Goal: Task Accomplishment & Management: Manage account settings

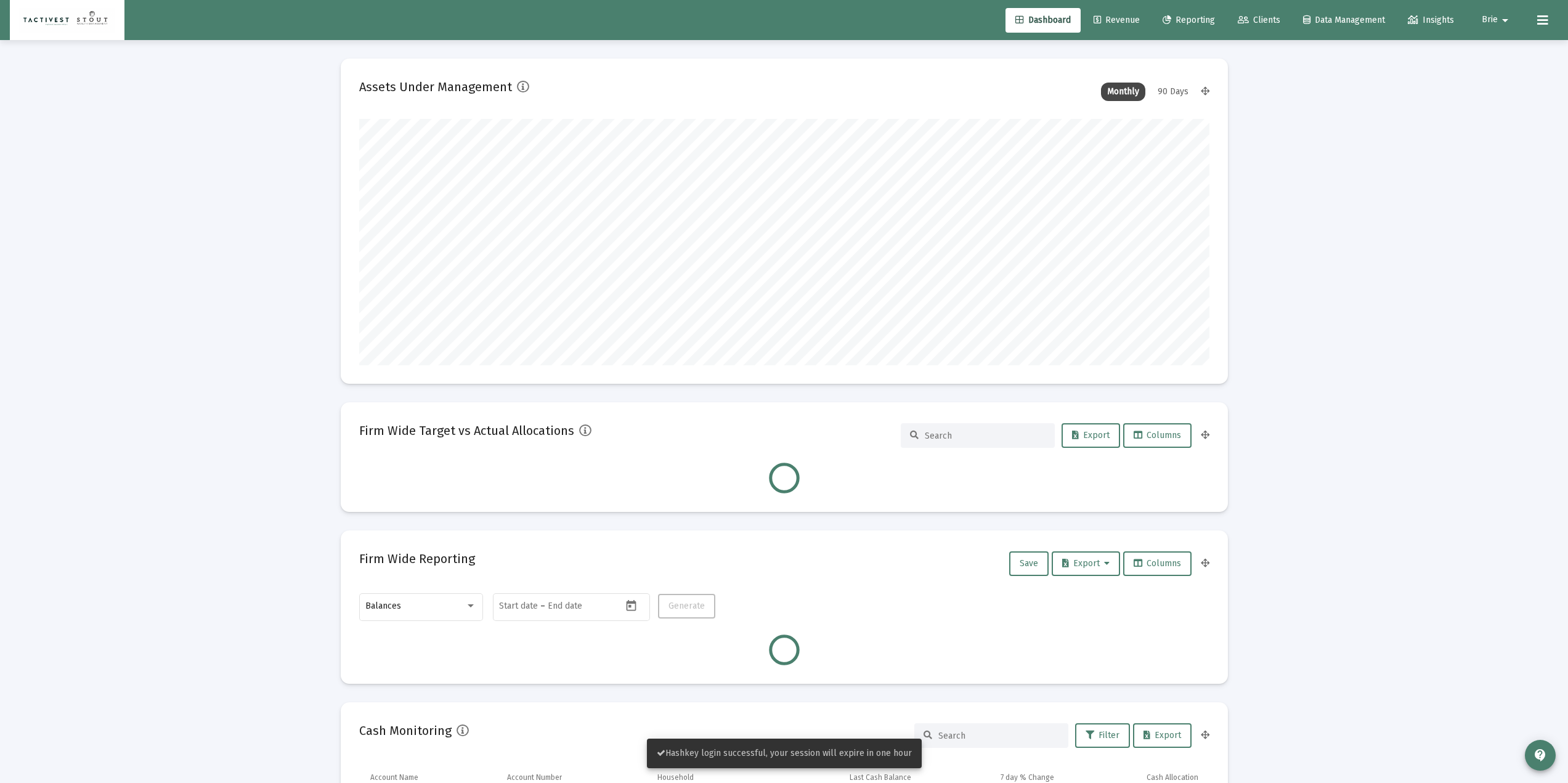
scroll to position [246, 458]
type input "[DATE]"
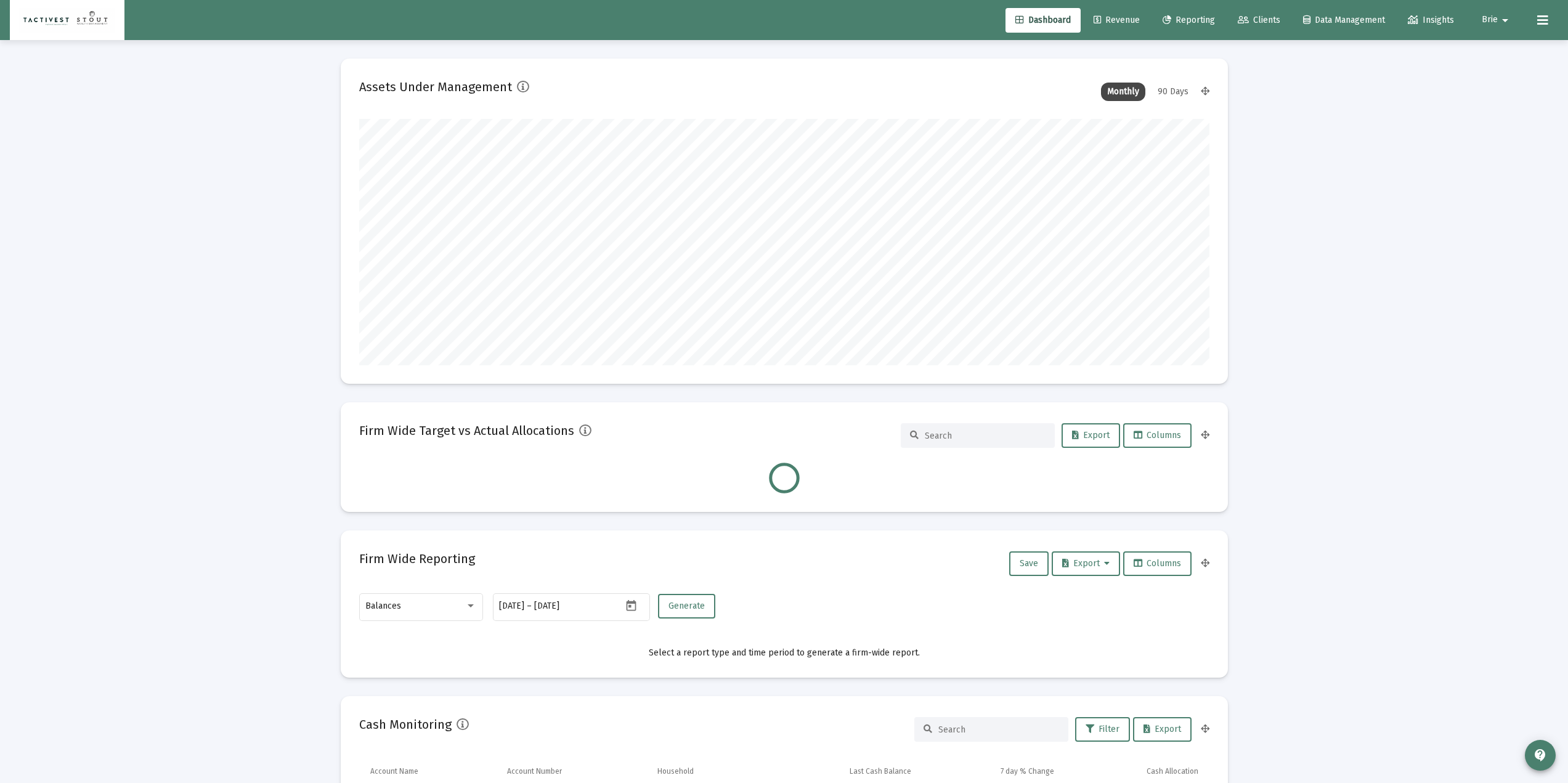
scroll to position [246, 398]
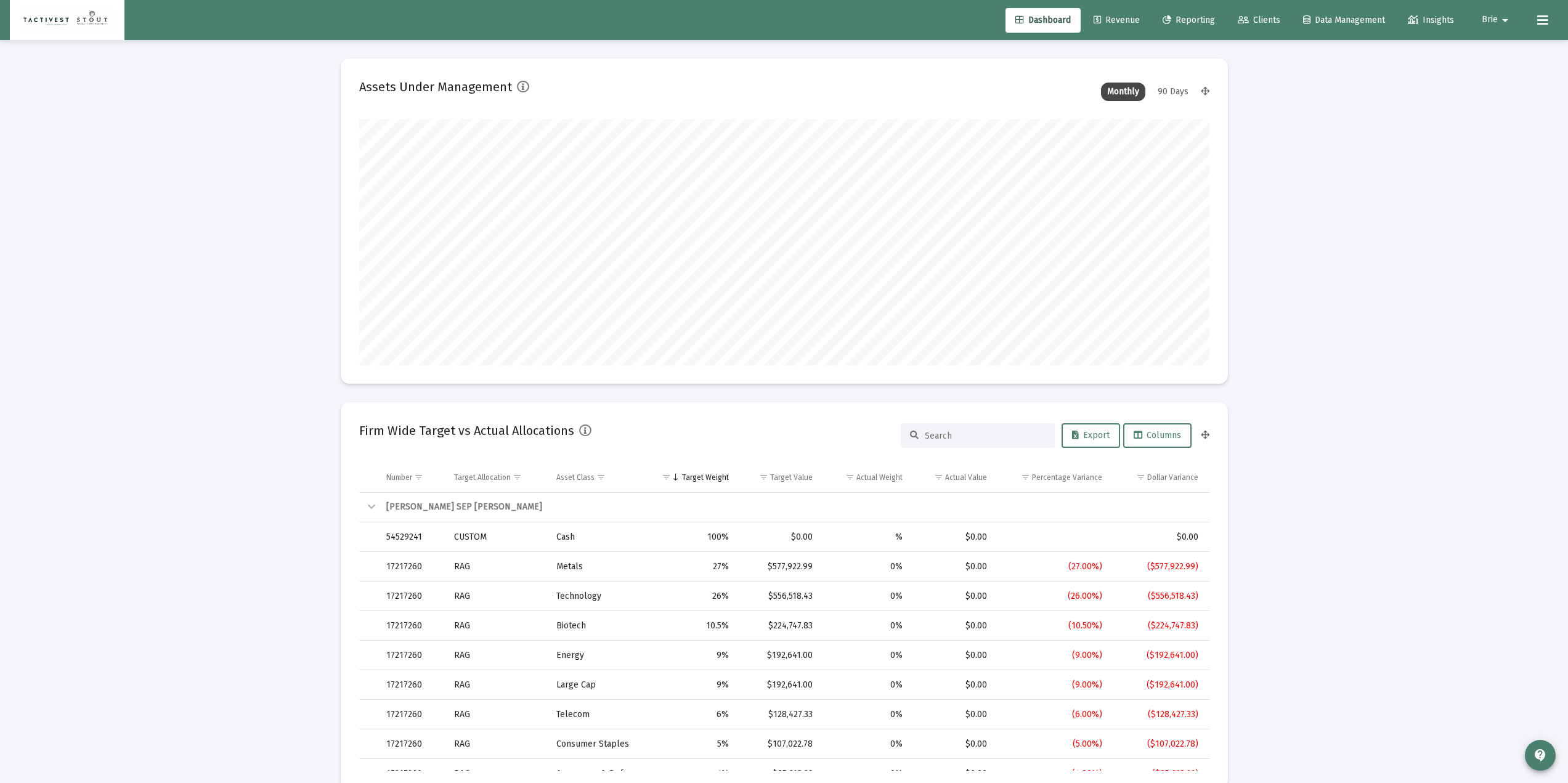
drag, startPoint x: 296, startPoint y: 237, endPoint x: 289, endPoint y: 238, distance: 7.1
click at [1099, 16] on span "Revenue" at bounding box center [1117, 21] width 47 height 11
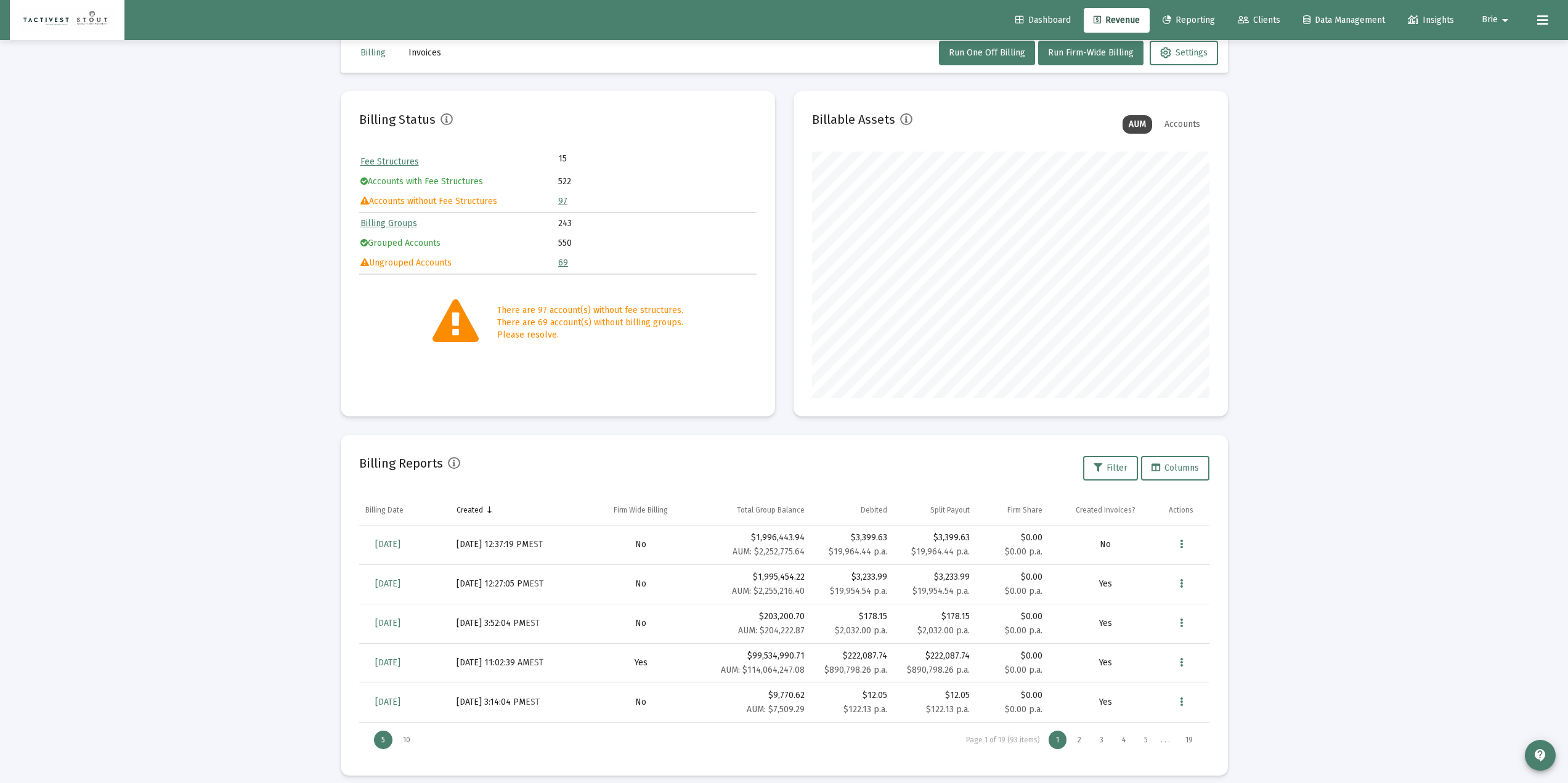
scroll to position [37, 0]
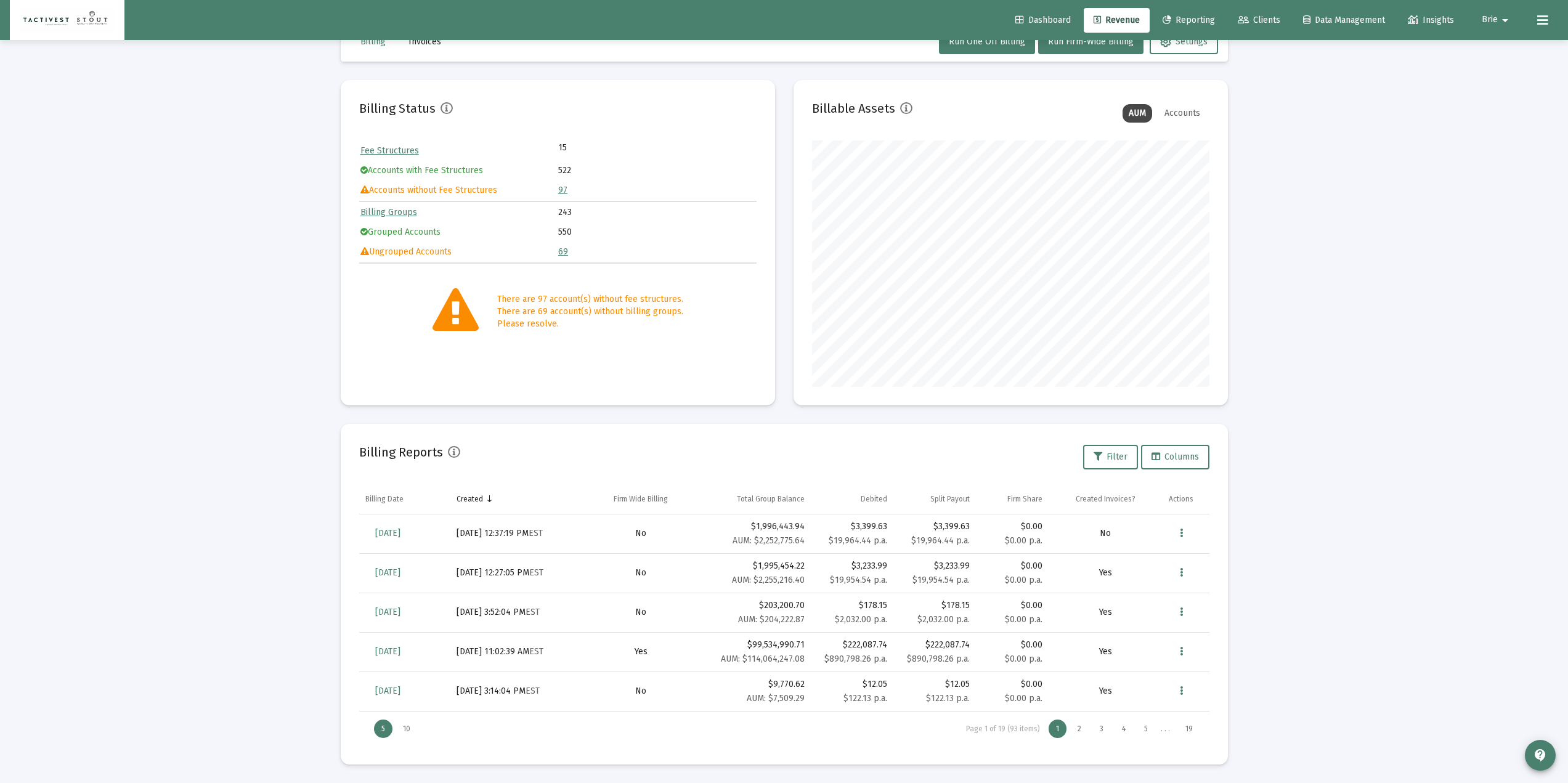
click at [1160, 17] on span "Clients" at bounding box center [1258, 21] width 42 height 11
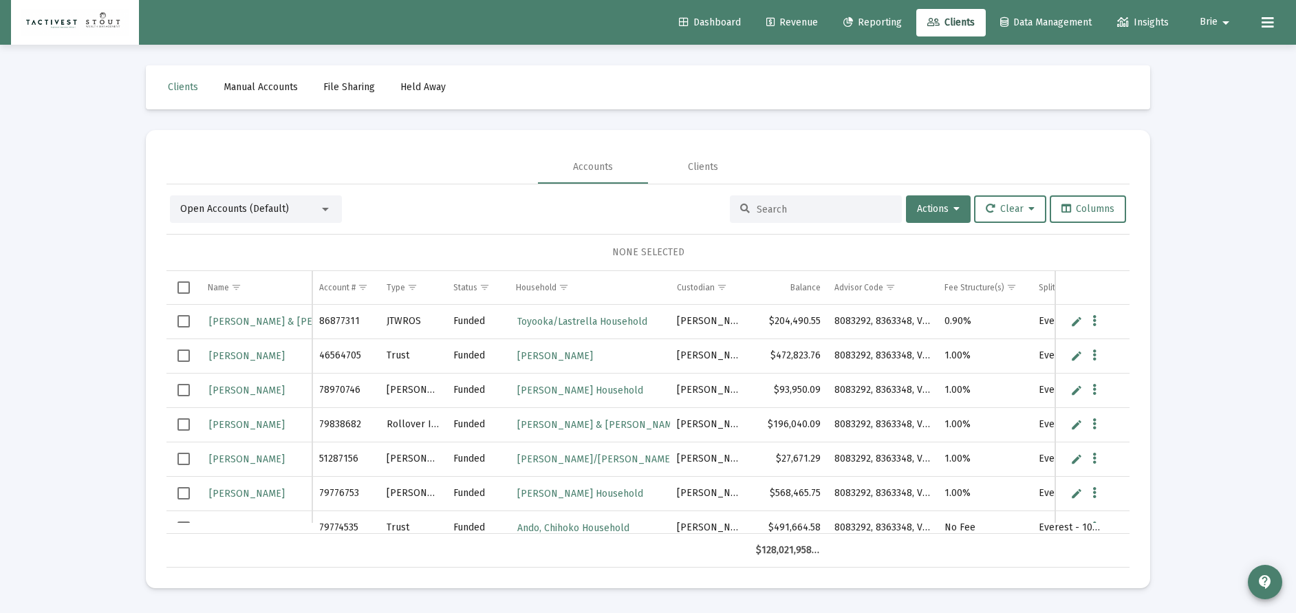
click at [808, 201] on div at bounding box center [816, 209] width 172 height 28
click at [804, 201] on div at bounding box center [816, 209] width 172 height 28
click at [797, 207] on input at bounding box center [824, 210] width 135 height 12
paste input "45260252"
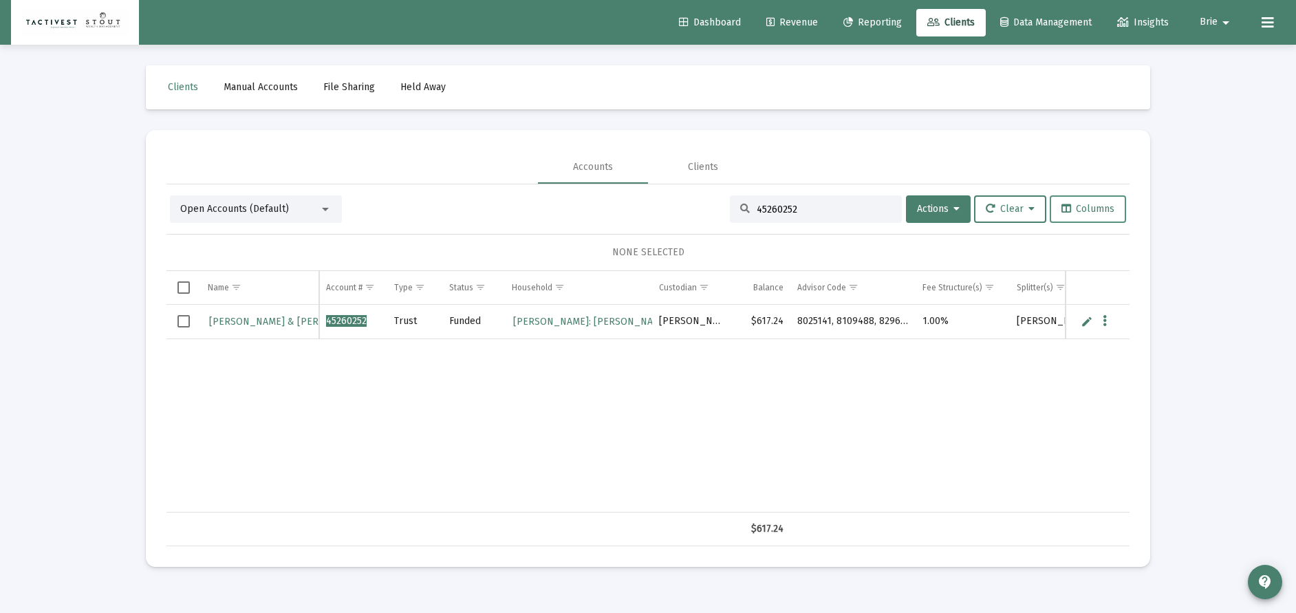
type input "45260252"
click at [1096, 204] on span "Columns" at bounding box center [1087, 209] width 53 height 12
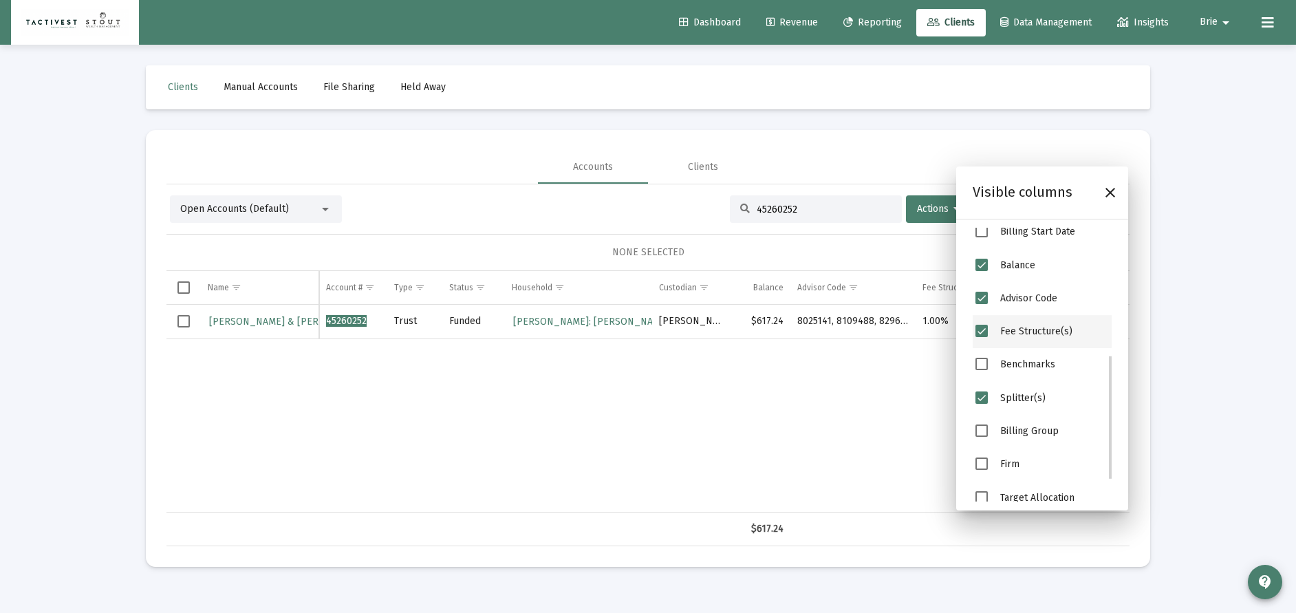
scroll to position [324, 0]
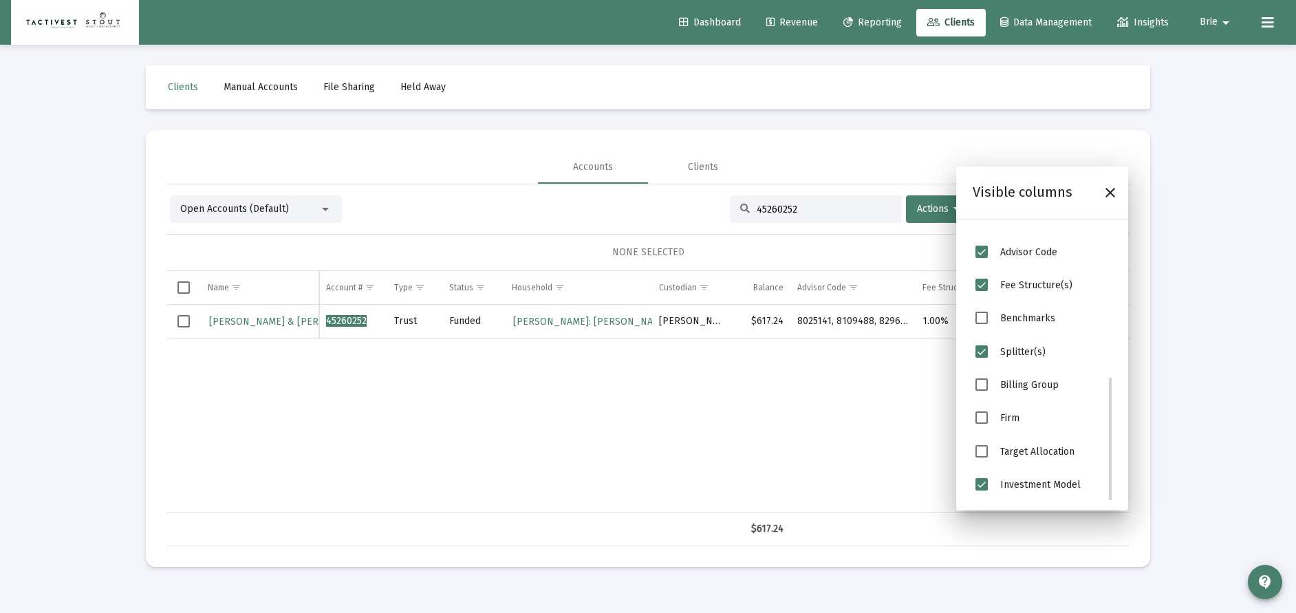
drag, startPoint x: 980, startPoint y: 382, endPoint x: 944, endPoint y: 387, distance: 35.4
click at [980, 382] on span "Billing Group" at bounding box center [981, 384] width 12 height 12
drag, startPoint x: 804, startPoint y: 406, endPoint x: 798, endPoint y: 412, distance: 8.8
click at [804, 412] on div "[PERSON_NAME] & [PERSON_NAME] 45260252 Trust Funded [PERSON_NAME]: [PERSON_NAME…" at bounding box center [711, 409] width 1090 height 208
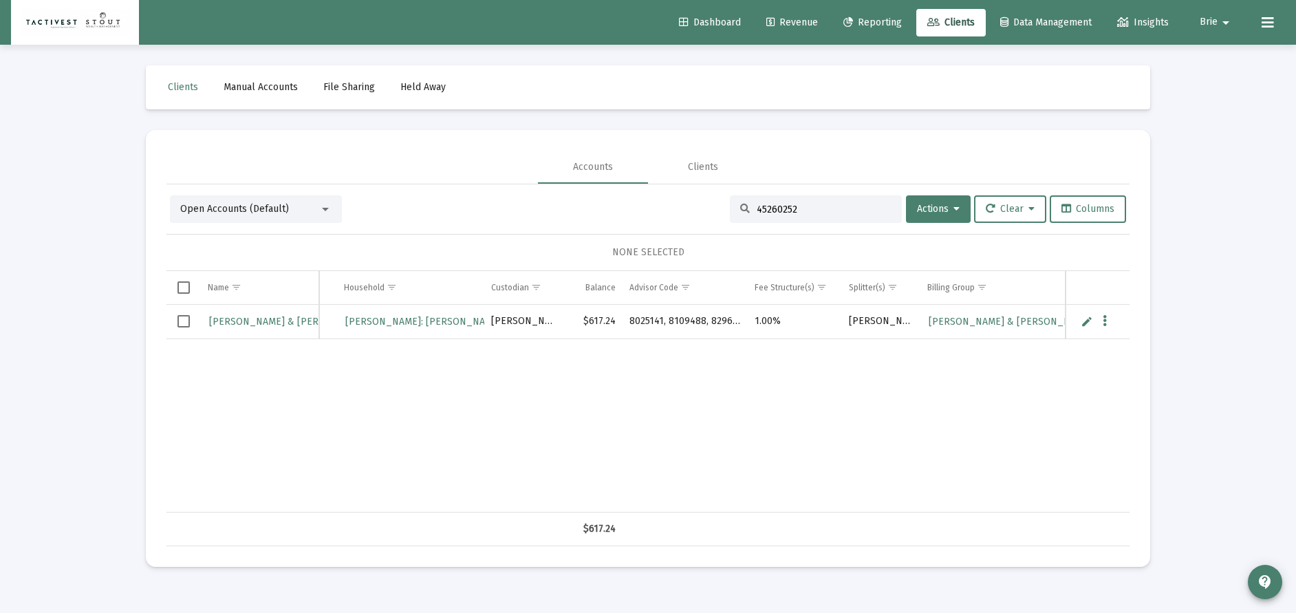
scroll to position [0, 294]
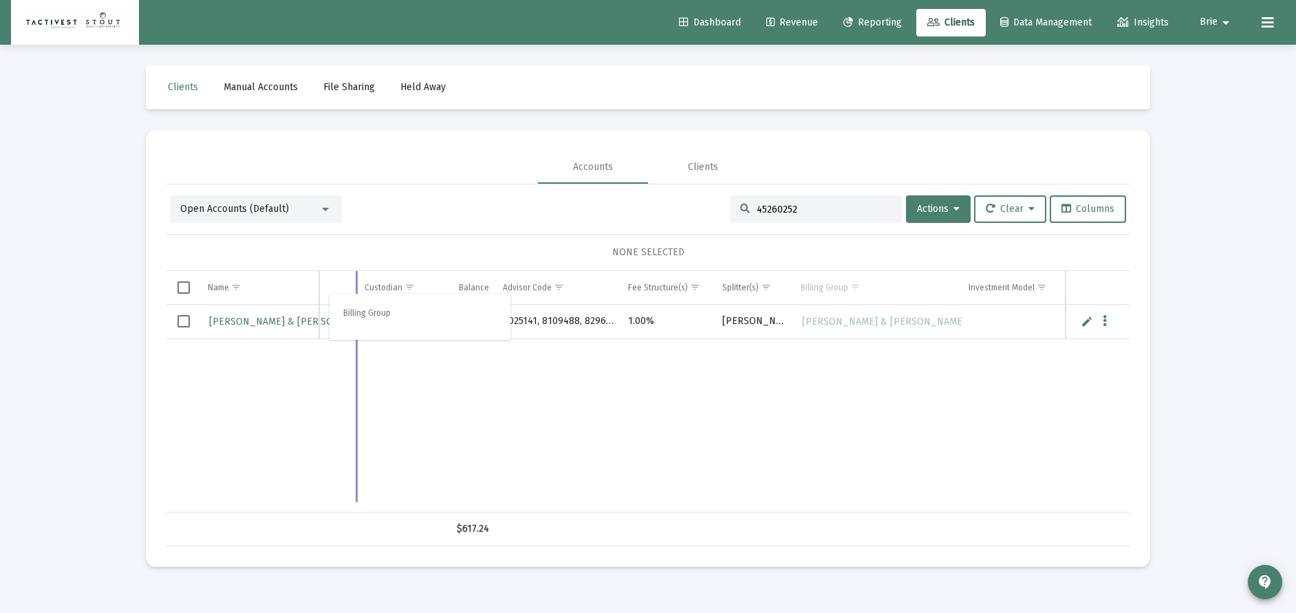
drag, startPoint x: 812, startPoint y: 281, endPoint x: 347, endPoint y: 303, distance: 464.9
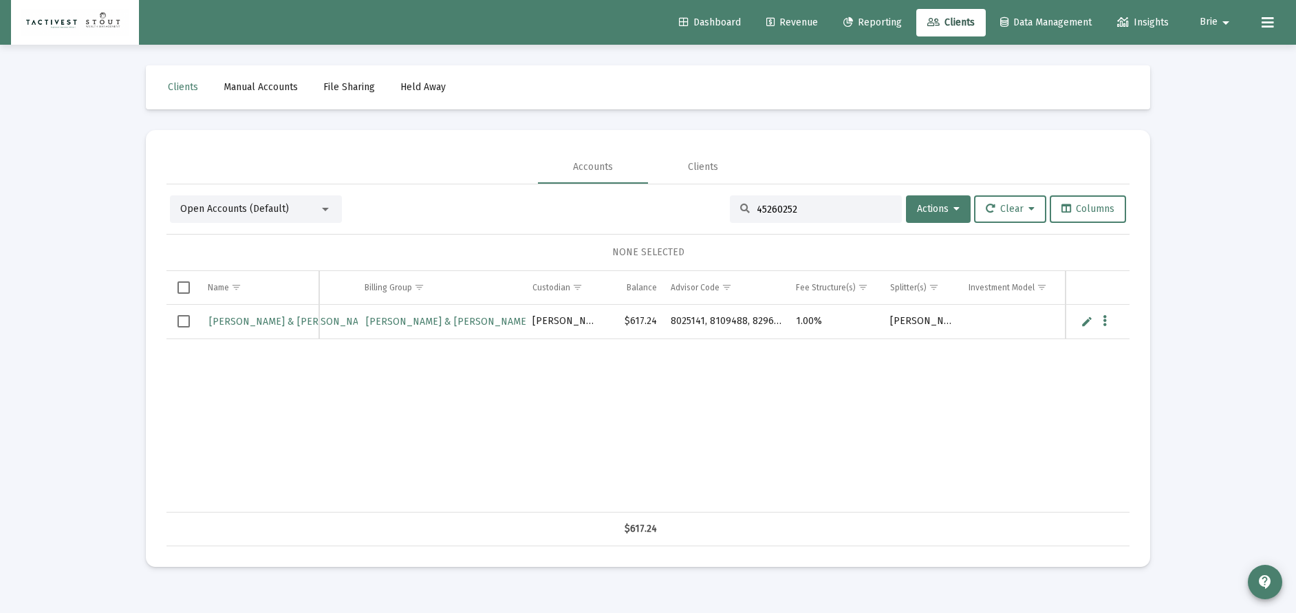
scroll to position [0, 0]
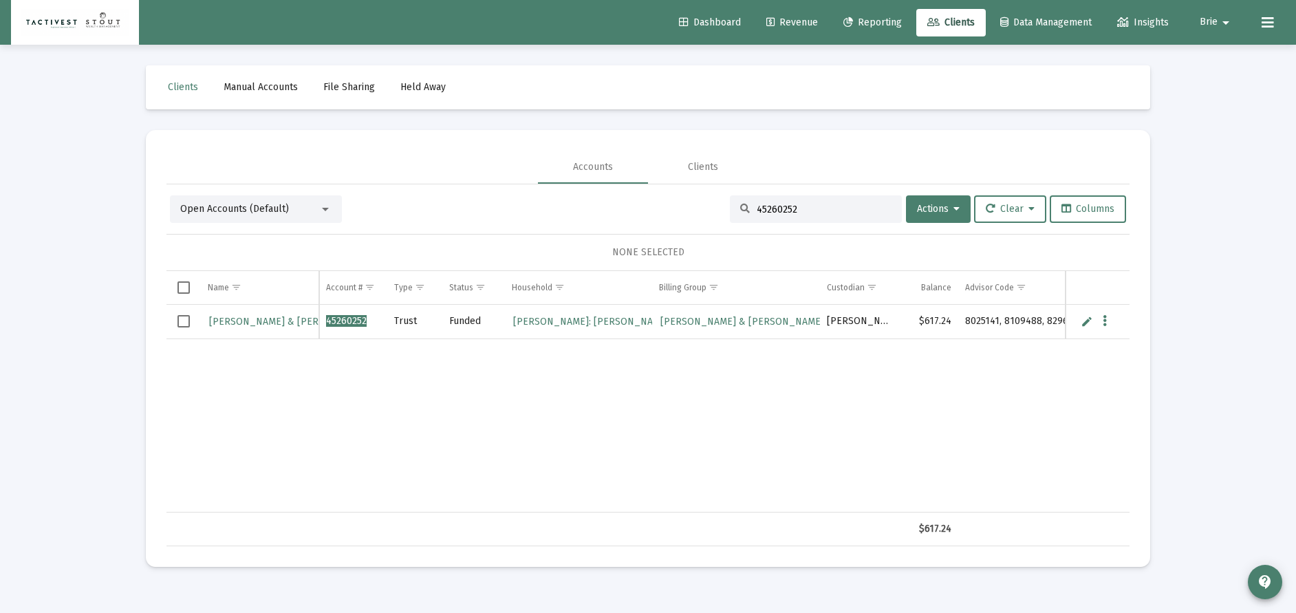
click at [563, 399] on div "[PERSON_NAME] & [PERSON_NAME] 45260252 Trust Funded [PERSON_NAME]: [PERSON_NAME…" at bounding box center [794, 409] width 1257 height 208
click at [810, 21] on link "Revenue" at bounding box center [792, 23] width 74 height 28
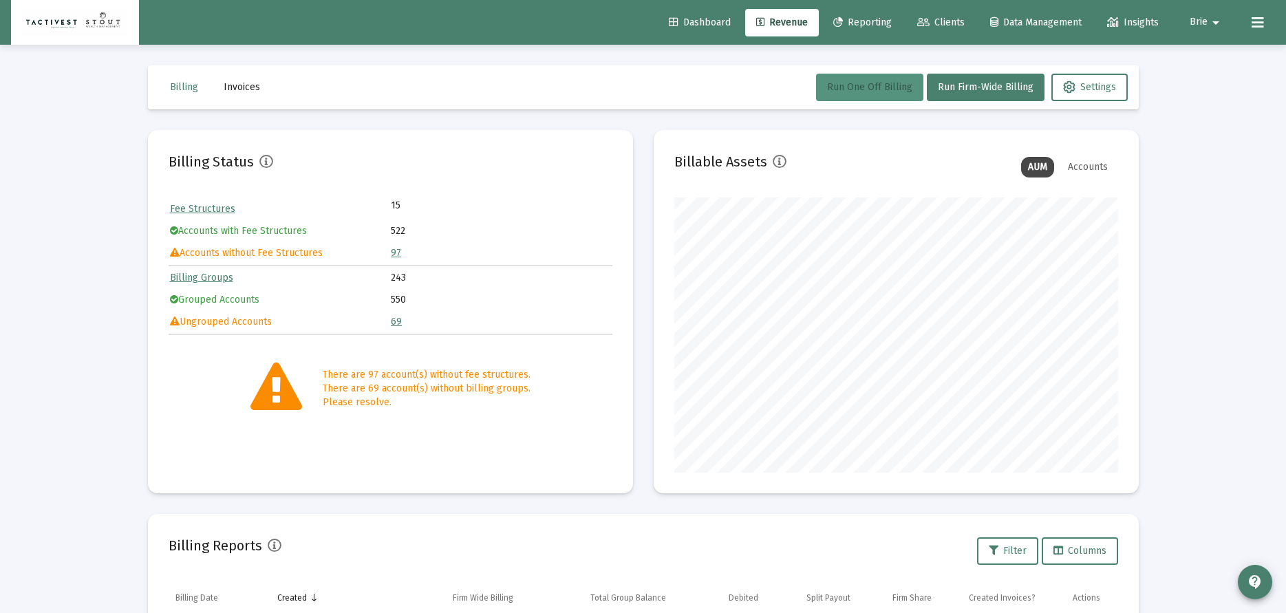
click at [893, 89] on span "Run One Off Billing" at bounding box center [869, 87] width 85 height 12
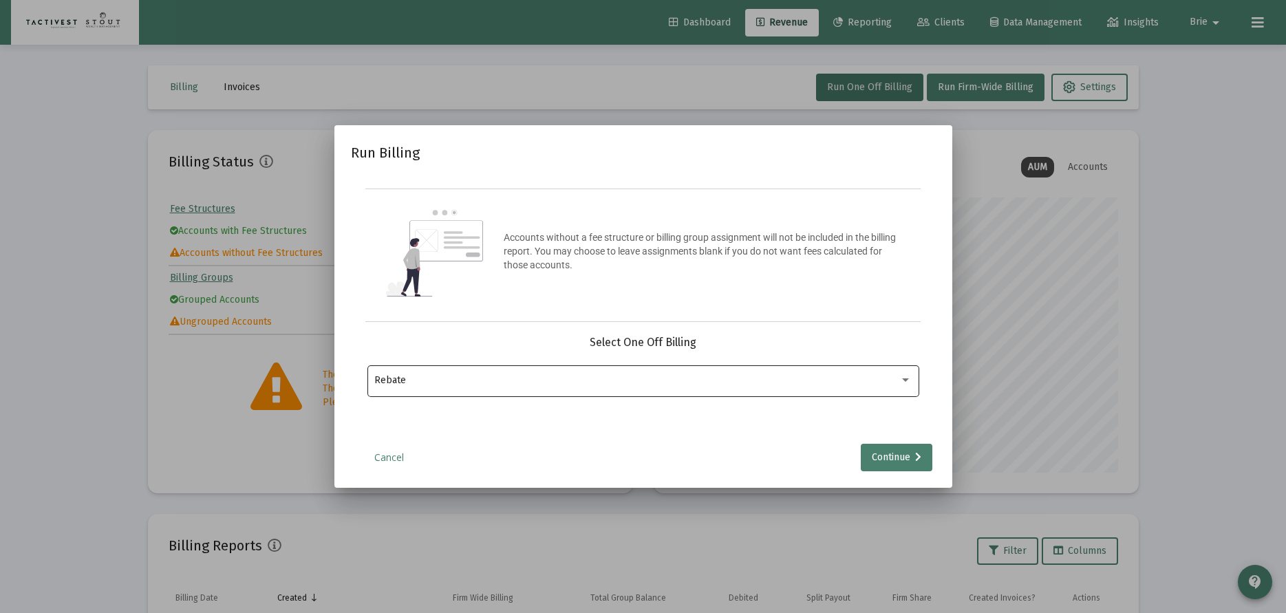
click at [730, 368] on div "Rebate" at bounding box center [642, 380] width 537 height 34
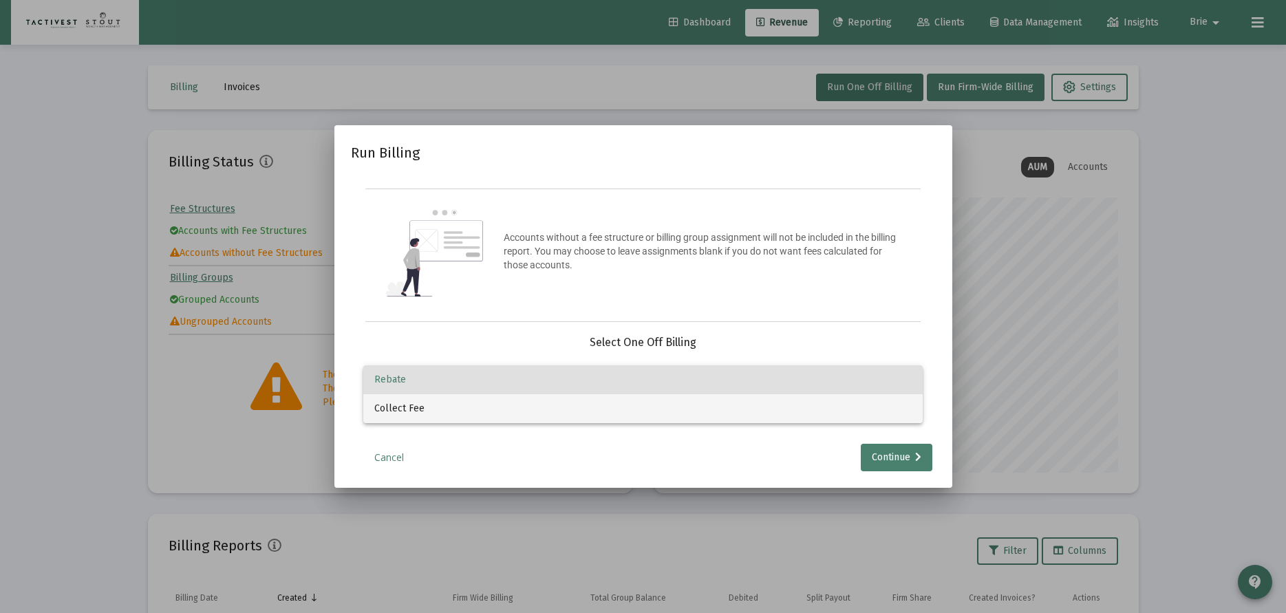
drag, startPoint x: 598, startPoint y: 417, endPoint x: 606, endPoint y: 420, distance: 8.9
click at [598, 415] on span "Collect Fee" at bounding box center [642, 408] width 537 height 29
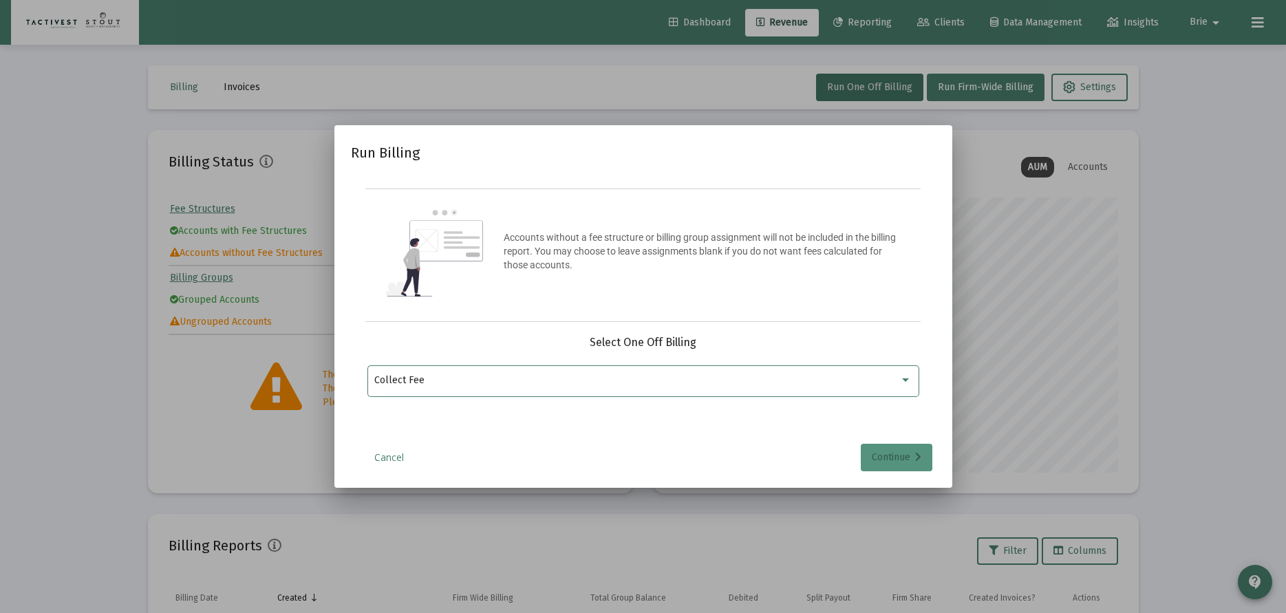
click at [906, 454] on div "Continue" at bounding box center [897, 458] width 50 height 28
click at [696, 382] on input "Selection" at bounding box center [634, 380] width 521 height 11
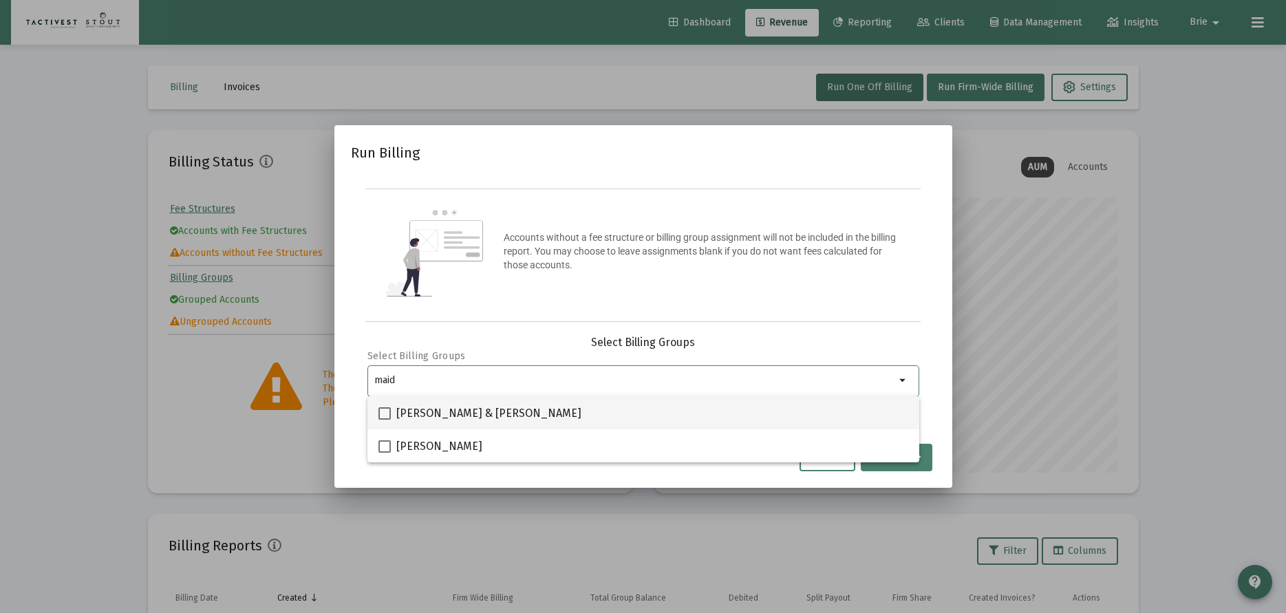
type input "maid"
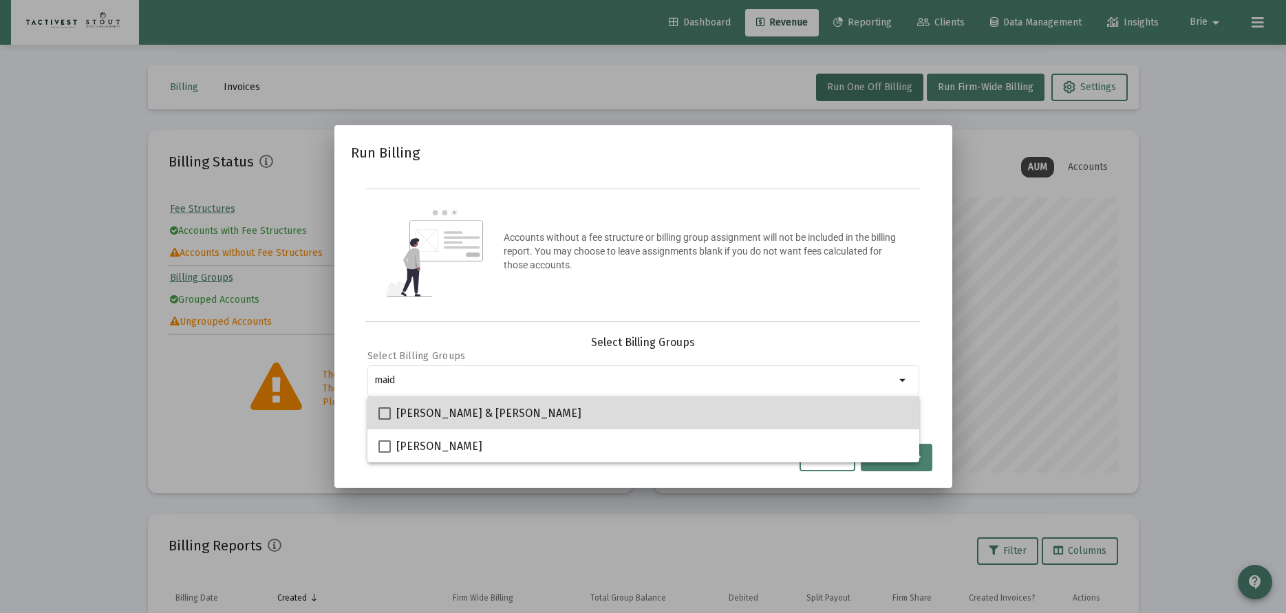
click at [616, 402] on div "[PERSON_NAME] & [PERSON_NAME]" at bounding box center [643, 412] width 530 height 33
checkbox input "true"
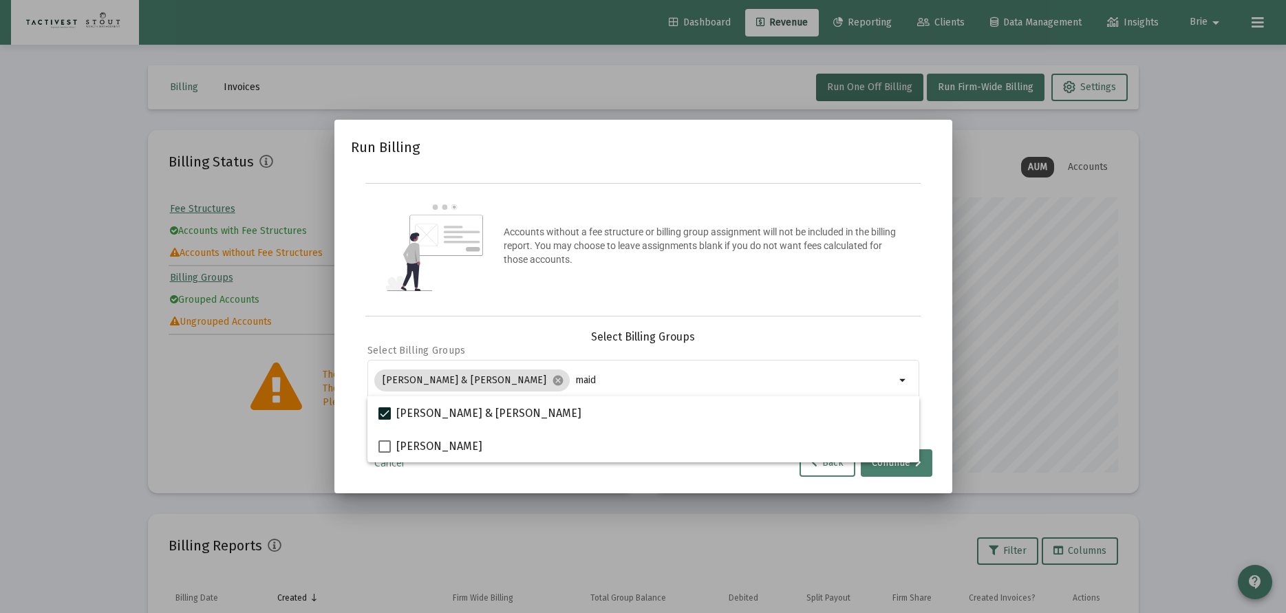
click at [883, 294] on div "Accounts without a fee structure or billing group assignment will not be includ…" at bounding box center [643, 249] width 556 height 133
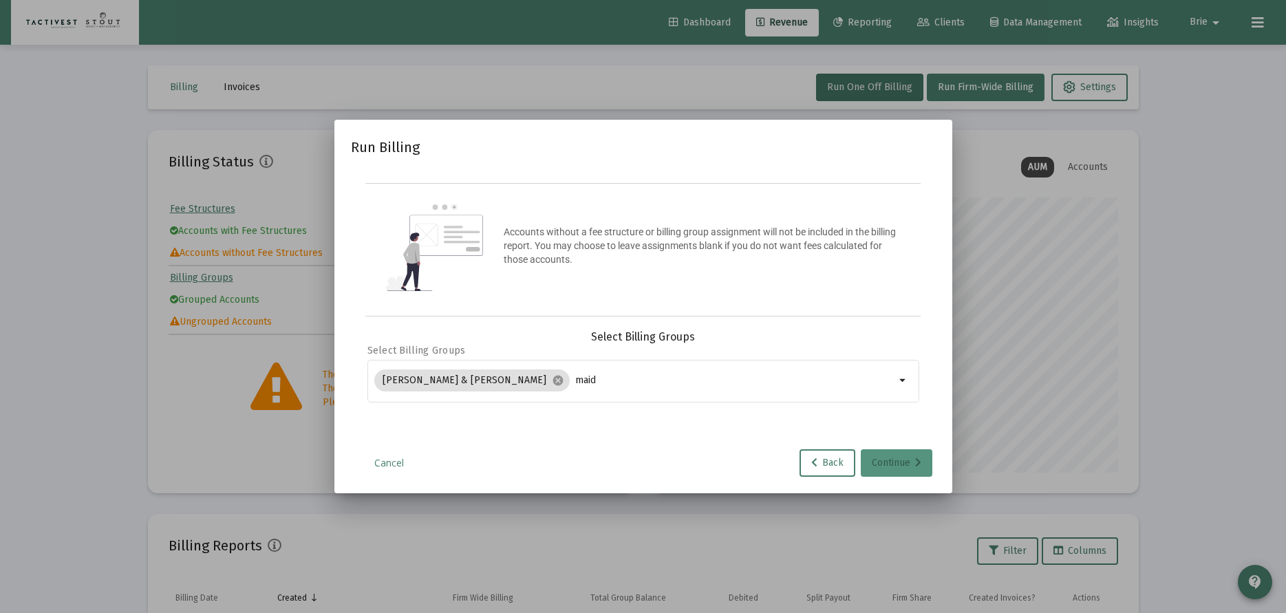
click at [896, 457] on div "Continue" at bounding box center [897, 463] width 50 height 28
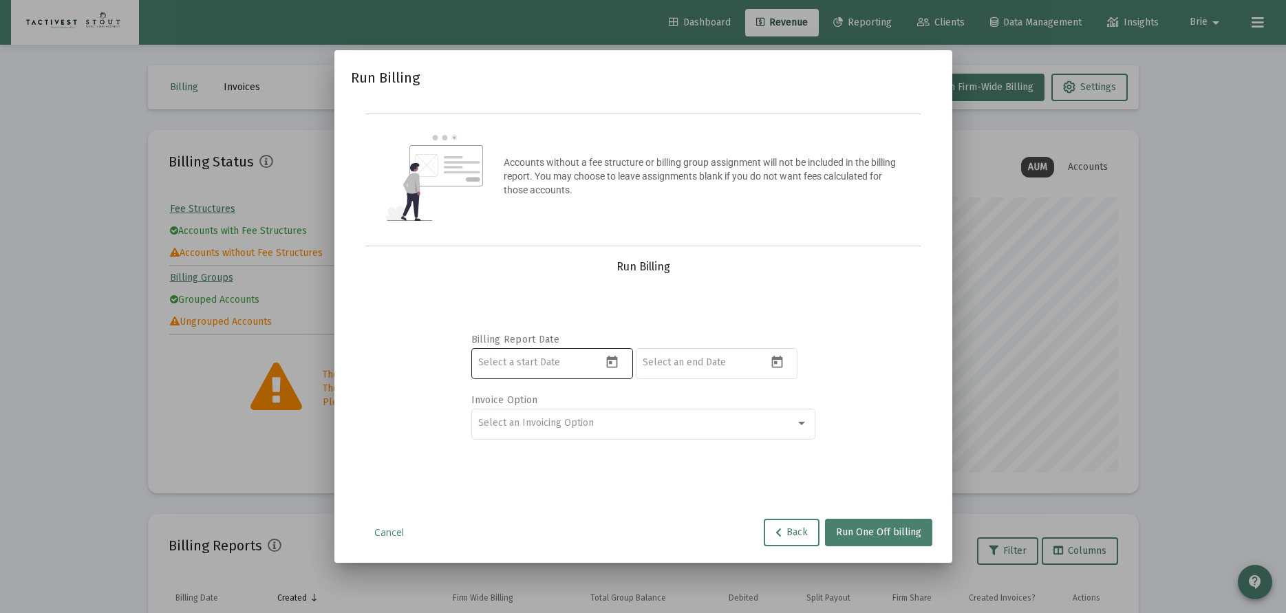
click at [614, 358] on icon "Open calendar" at bounding box center [612, 362] width 11 height 12
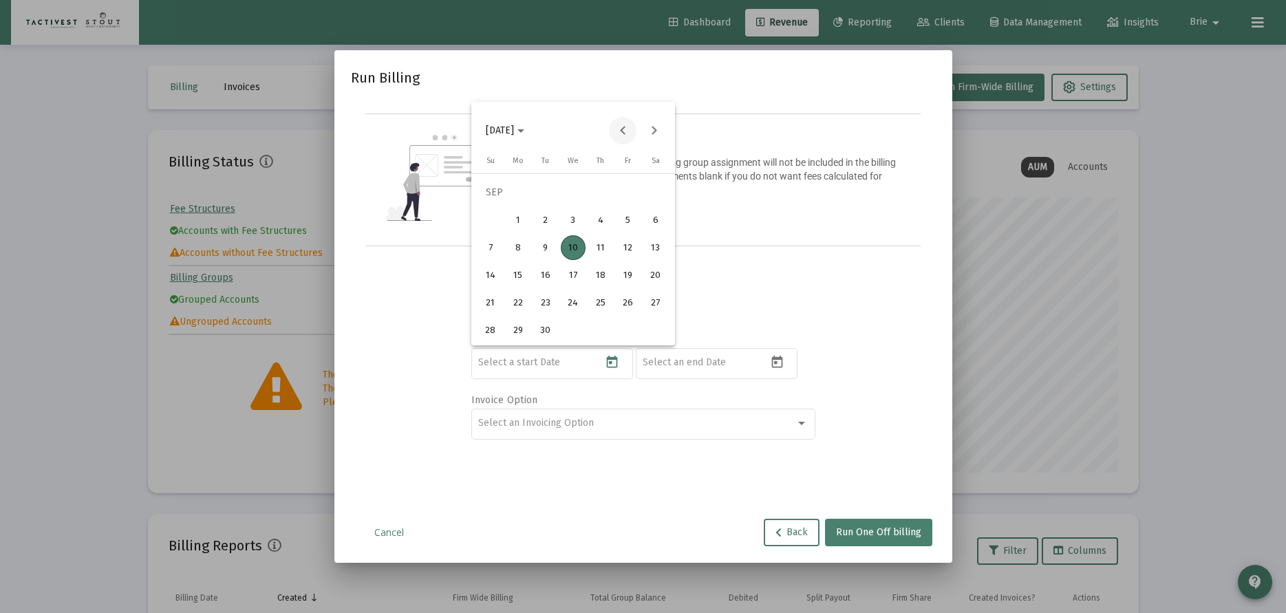
click at [631, 128] on button "Previous month" at bounding box center [623, 131] width 28 height 28
drag, startPoint x: 548, startPoint y: 227, endPoint x: 581, endPoint y: 200, distance: 43.1
click at [548, 226] on div "1" at bounding box center [545, 220] width 25 height 25
type input "[DATE]"
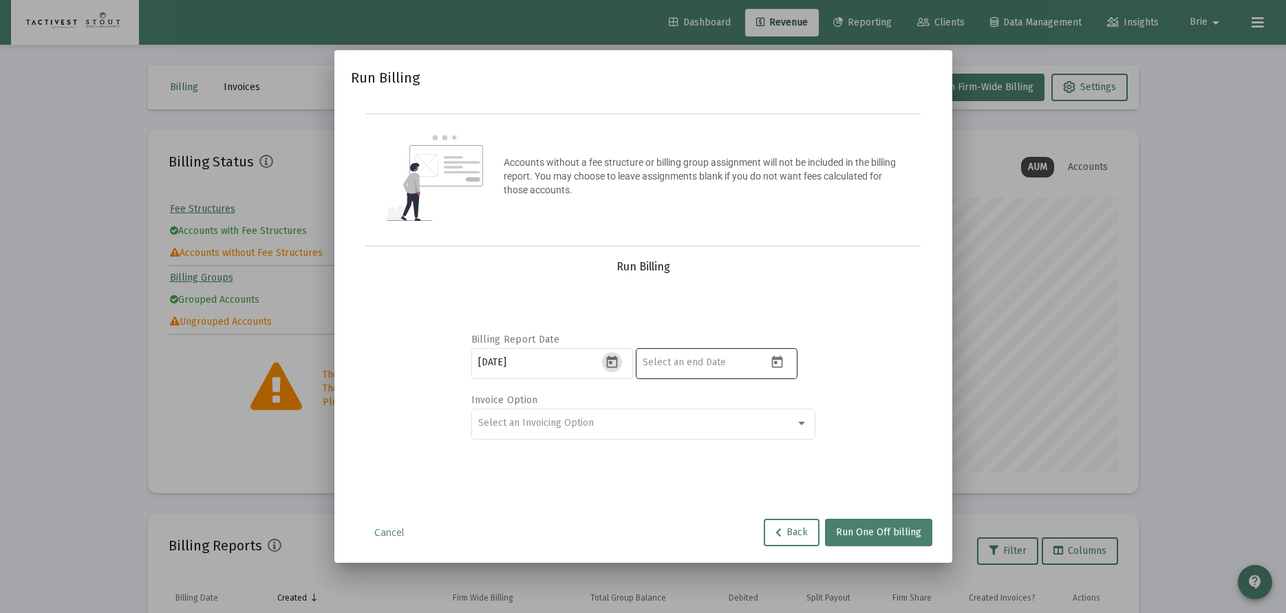
click at [779, 362] on icon "Open calendar" at bounding box center [777, 362] width 14 height 14
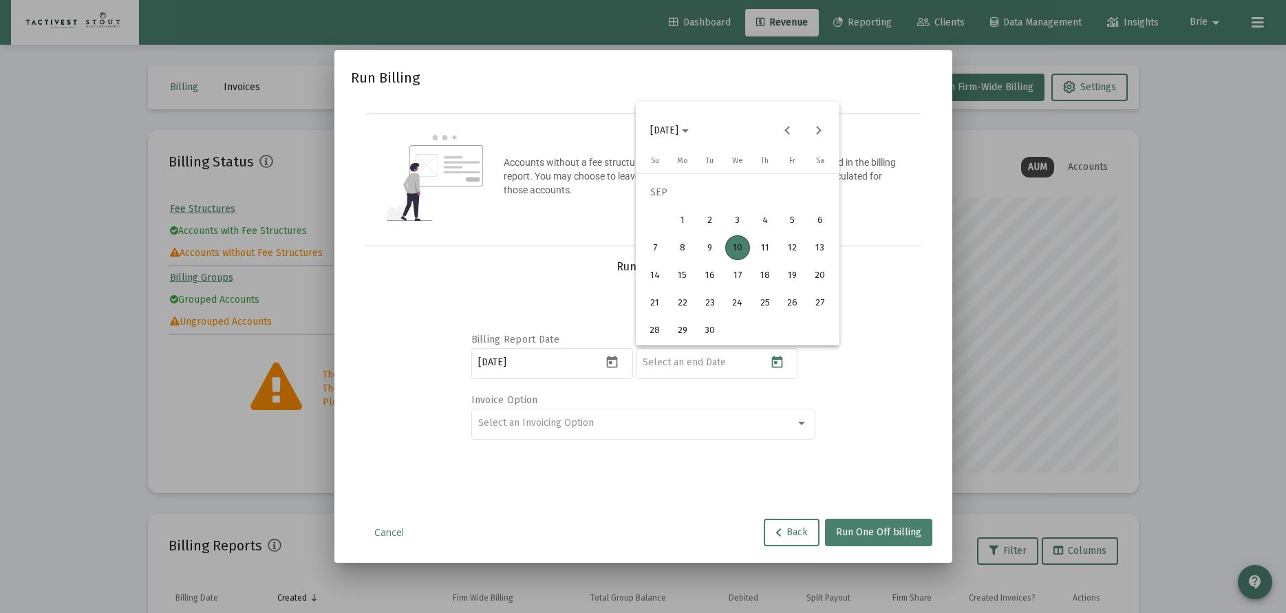
click at [792, 213] on div "5" at bounding box center [792, 220] width 25 height 25
type input "[DATE]"
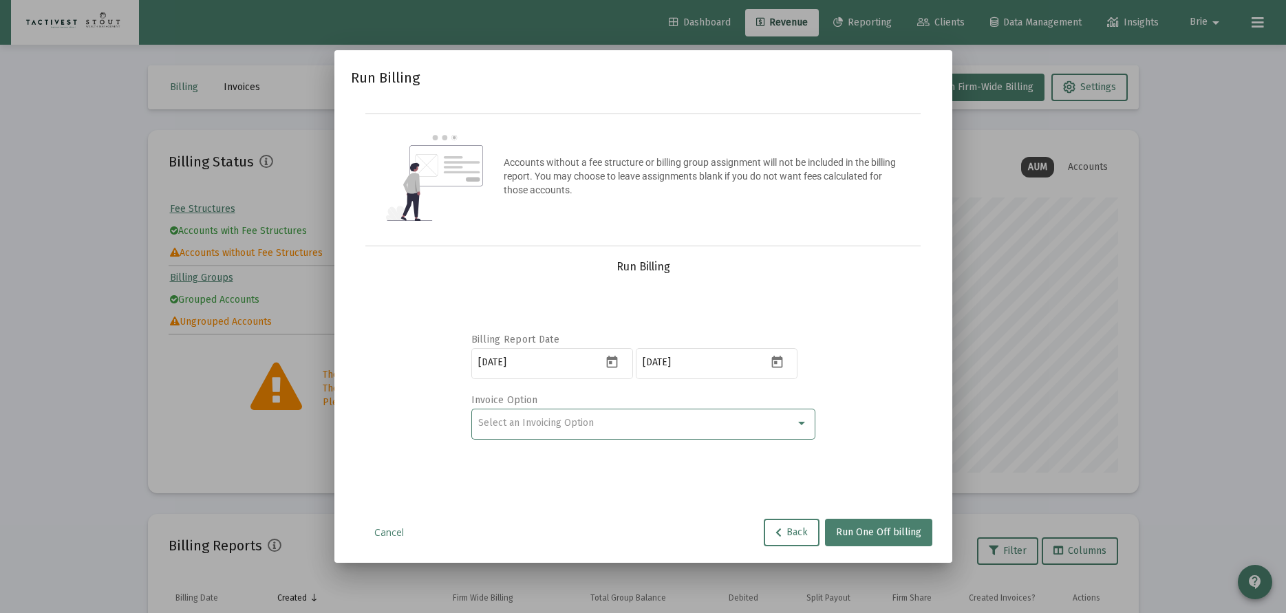
click at [636, 422] on div "Select an Invoicing Option" at bounding box center [636, 423] width 317 height 11
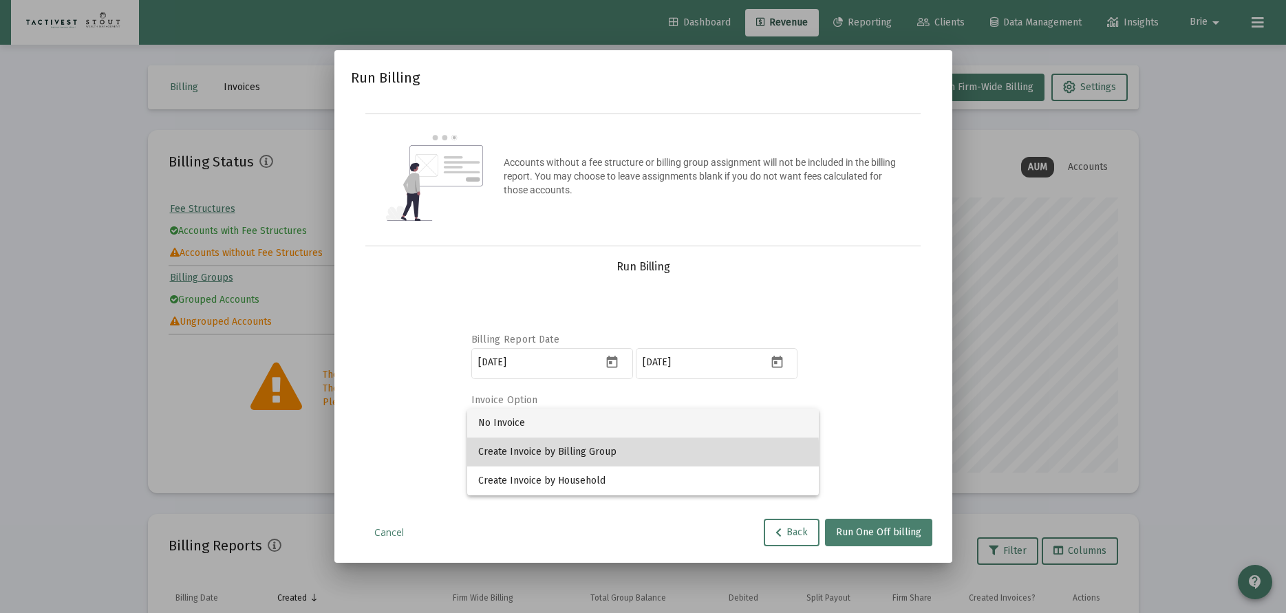
click at [598, 458] on span "Create Invoice by Billing Group" at bounding box center [642, 451] width 329 height 29
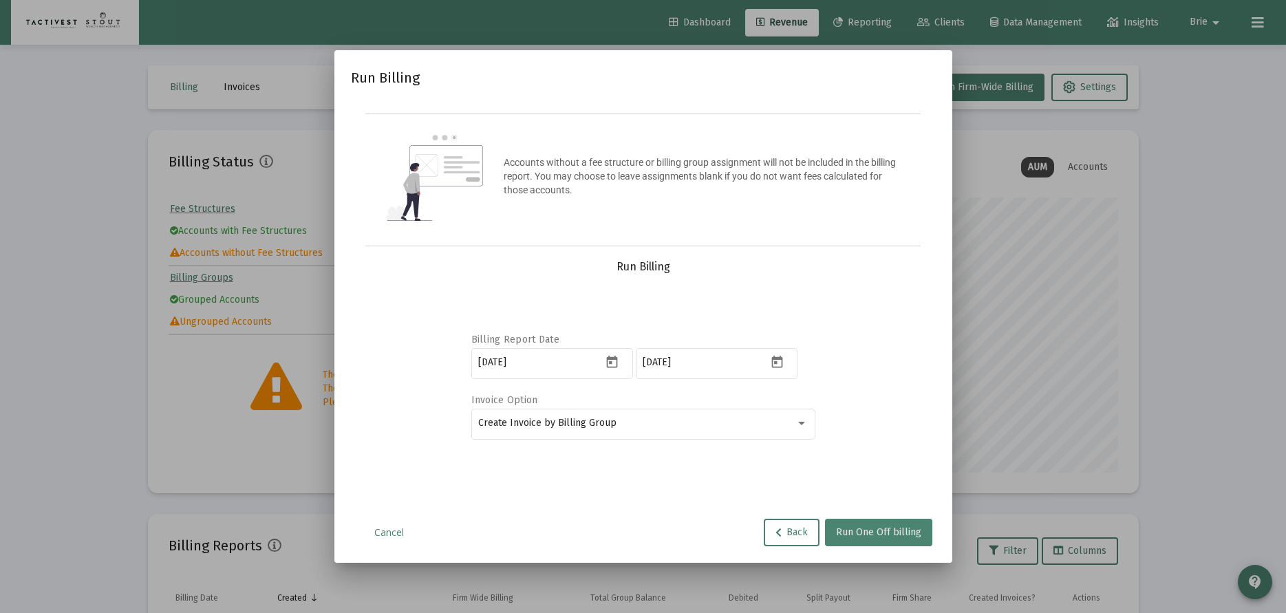
click at [904, 529] on span "Run One Off billing" at bounding box center [878, 532] width 85 height 12
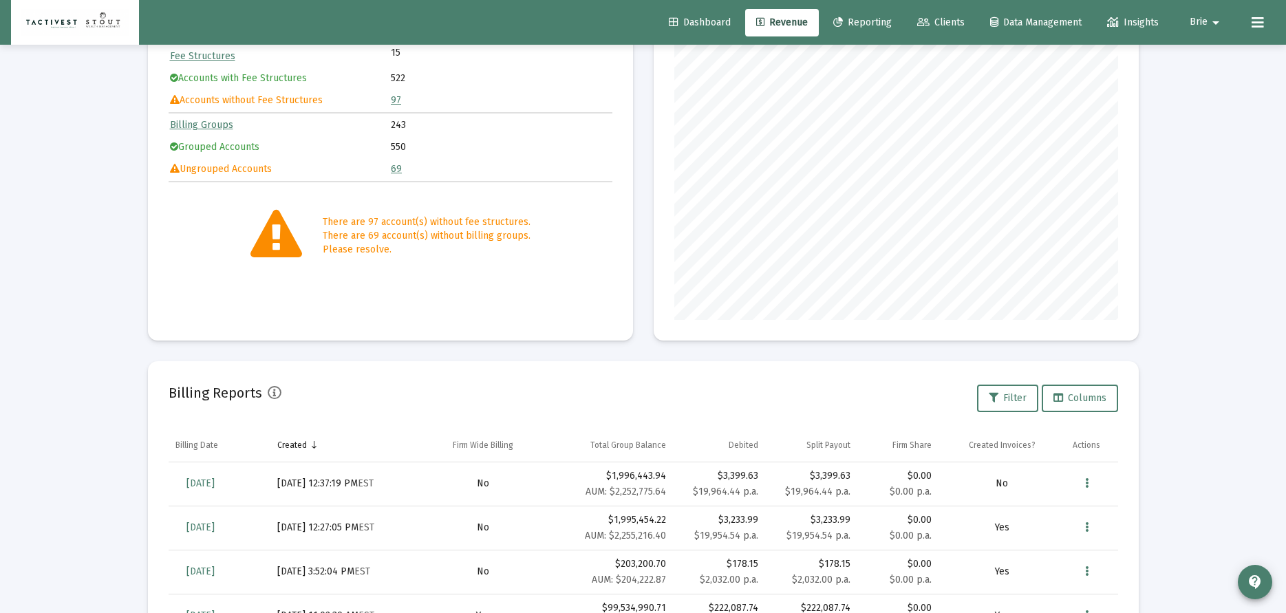
scroll to position [302, 0]
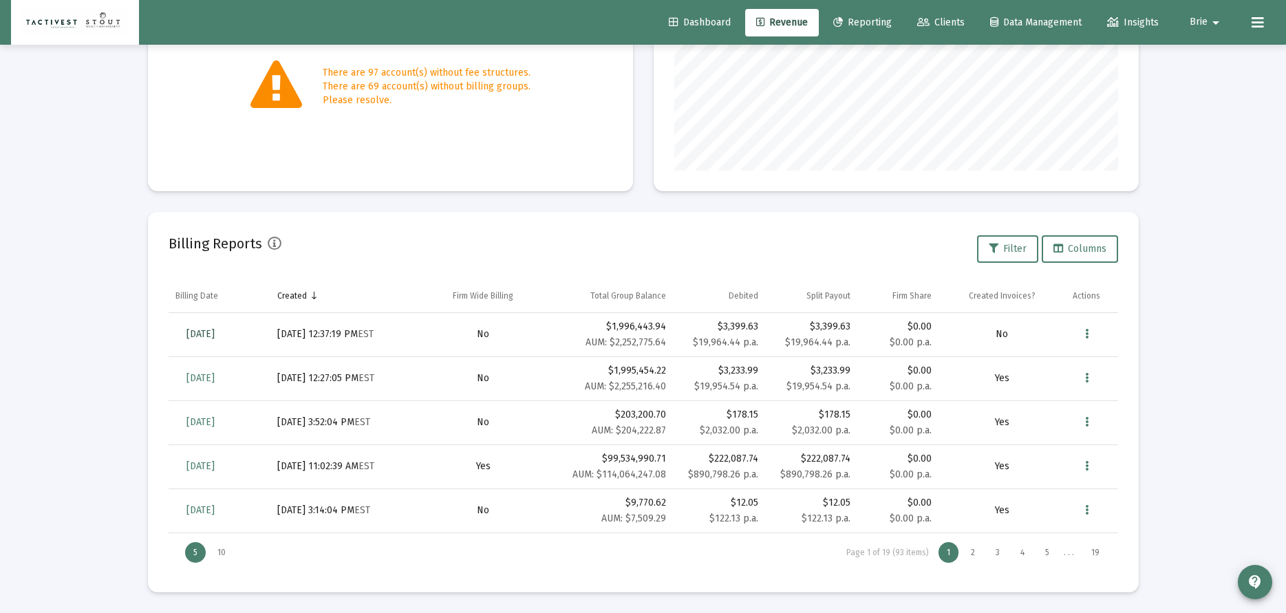
click at [205, 345] on link "[DATE]" at bounding box center [200, 335] width 50 height 28
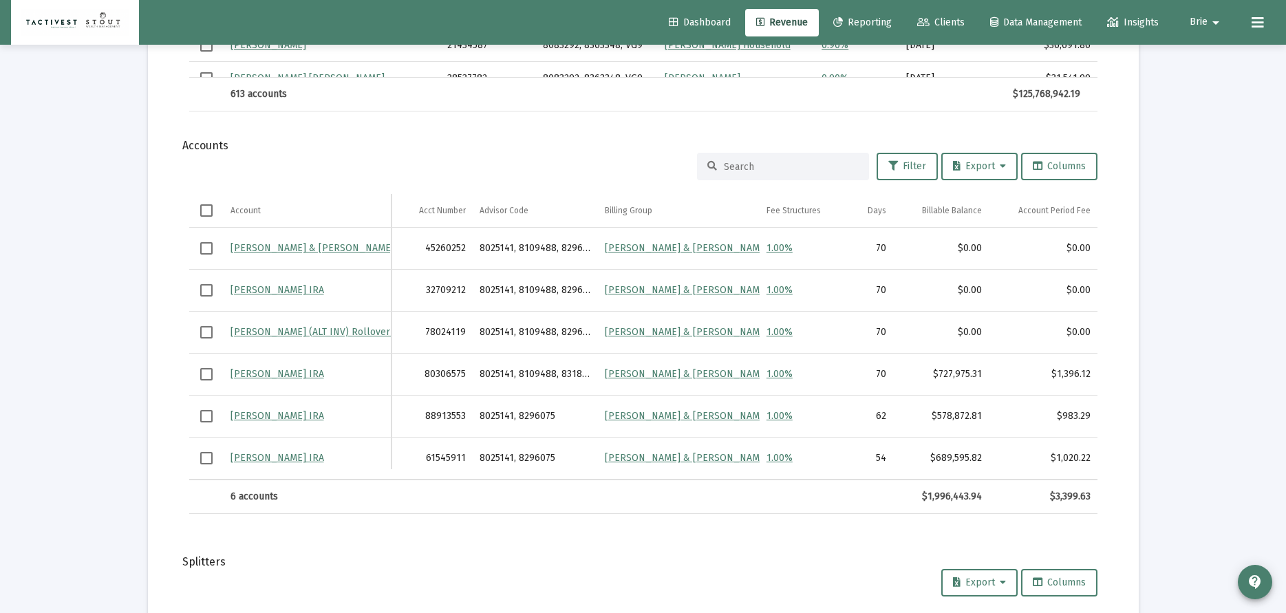
scroll to position [0, 57]
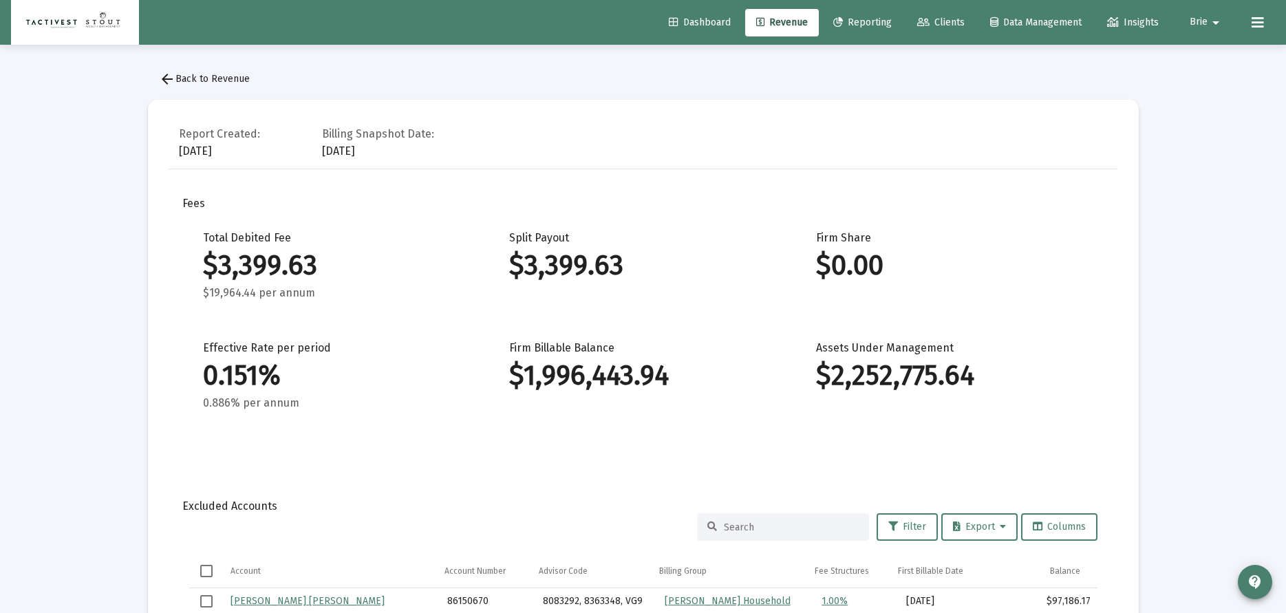
click at [208, 72] on button "arrow_back Back to Revenue" at bounding box center [204, 79] width 113 height 28
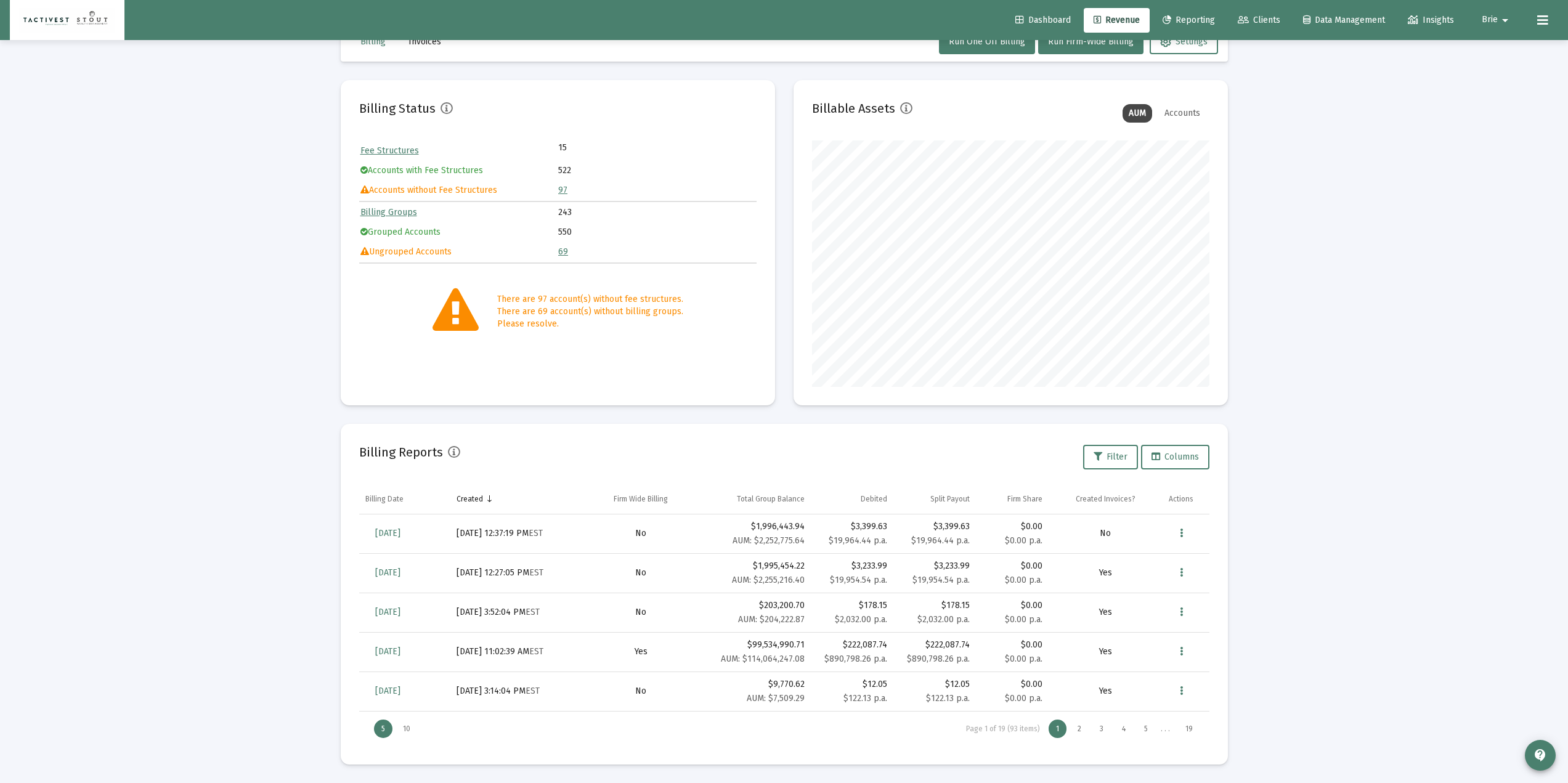
click at [276, 366] on div "Loading... Billing Invoices Run One Off Billing Run Firm-Wide Billing Settings …" at bounding box center [784, 373] width 1568 height 820
click at [1160, 19] on span "Clients" at bounding box center [1258, 21] width 42 height 11
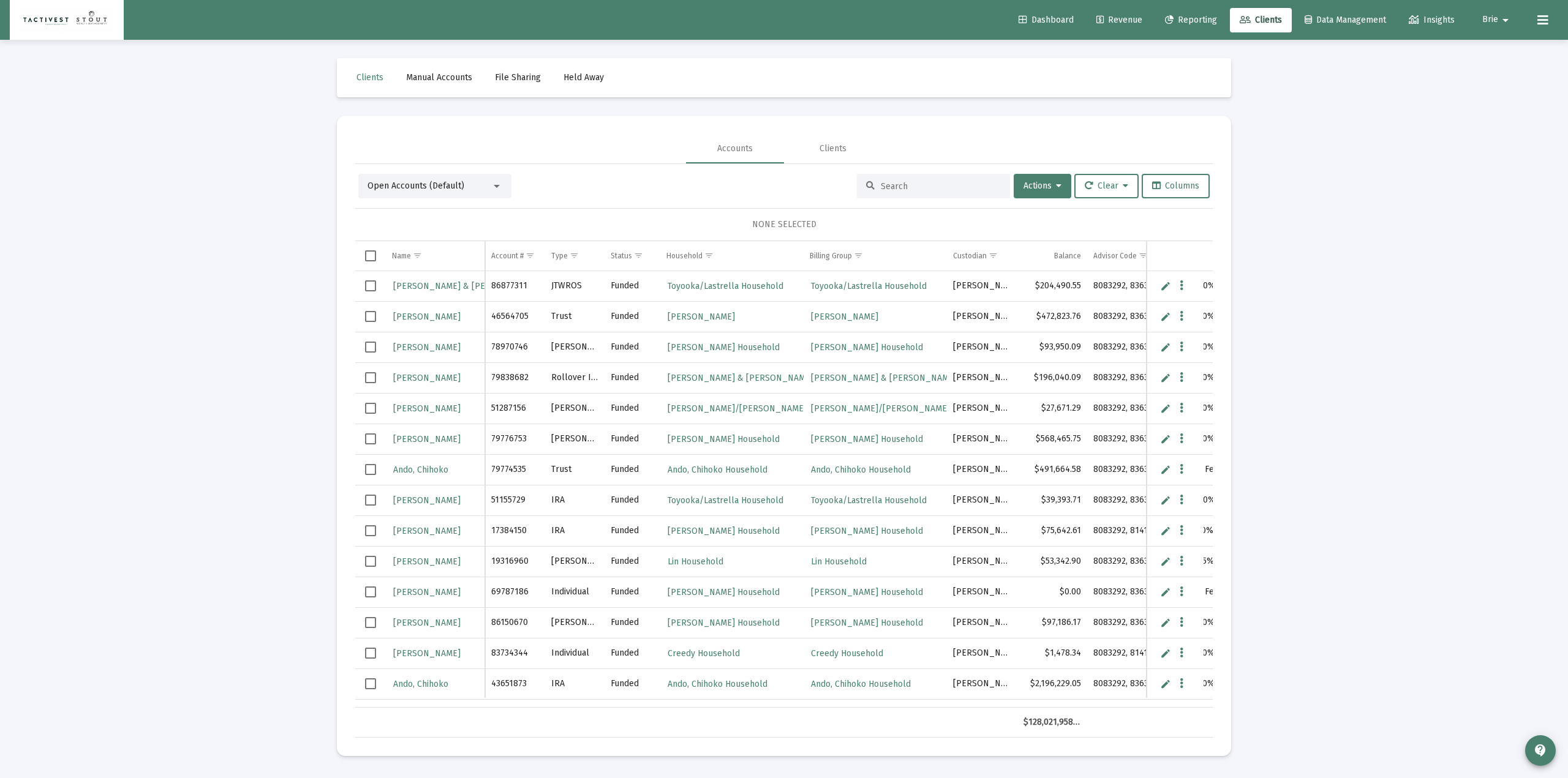
click at [927, 185] on input at bounding box center [940, 187] width 120 height 11
paste input "45260252"
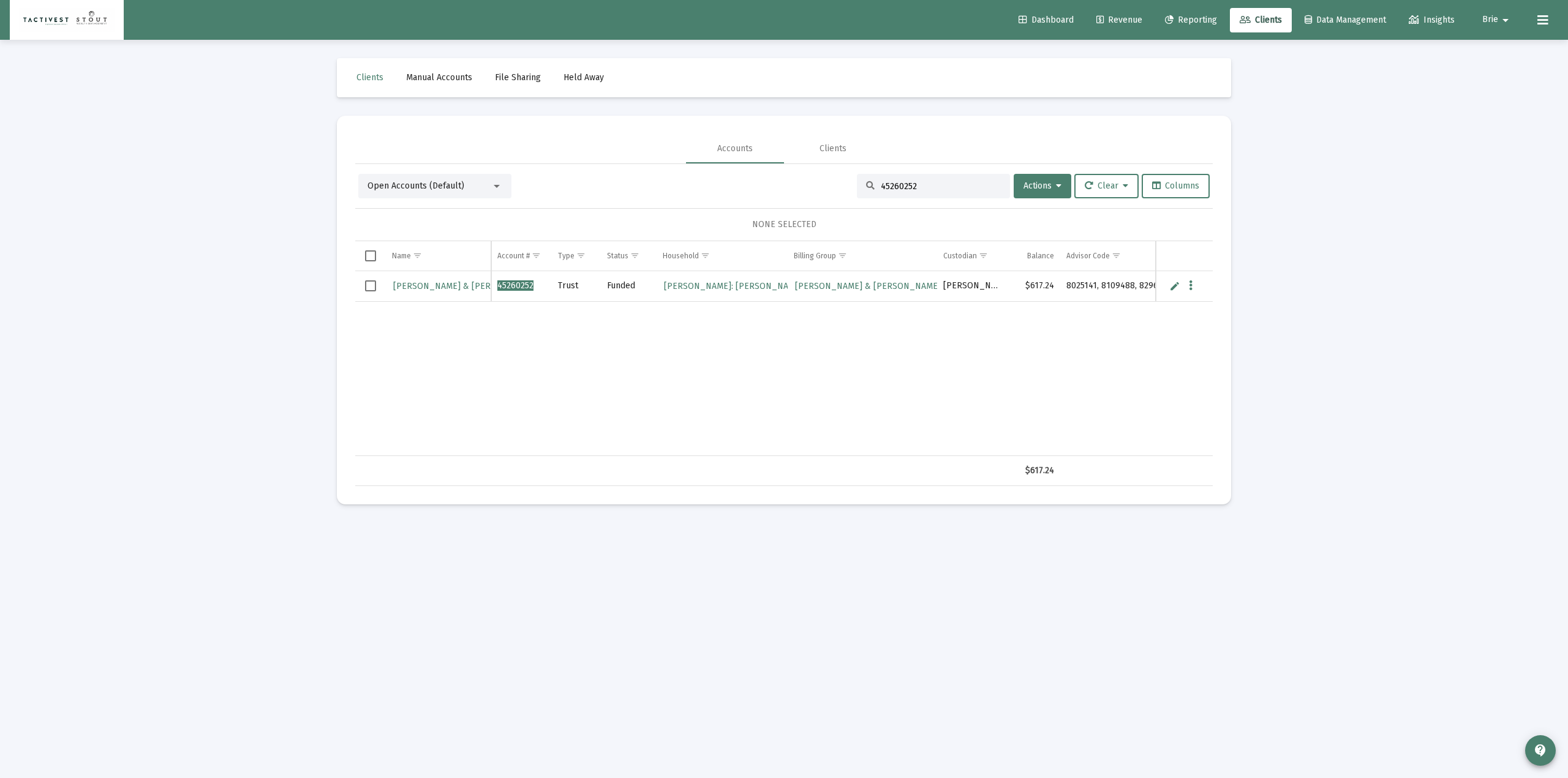
type input "45260252"
drag, startPoint x: 760, startPoint y: 457, endPoint x: 784, endPoint y: 456, distance: 24.0
click at [784, 456] on div "$617.24" at bounding box center [784, 471] width 857 height 30
click at [427, 290] on span "[PERSON_NAME] & [PERSON_NAME]" at bounding box center [467, 287] width 146 height 11
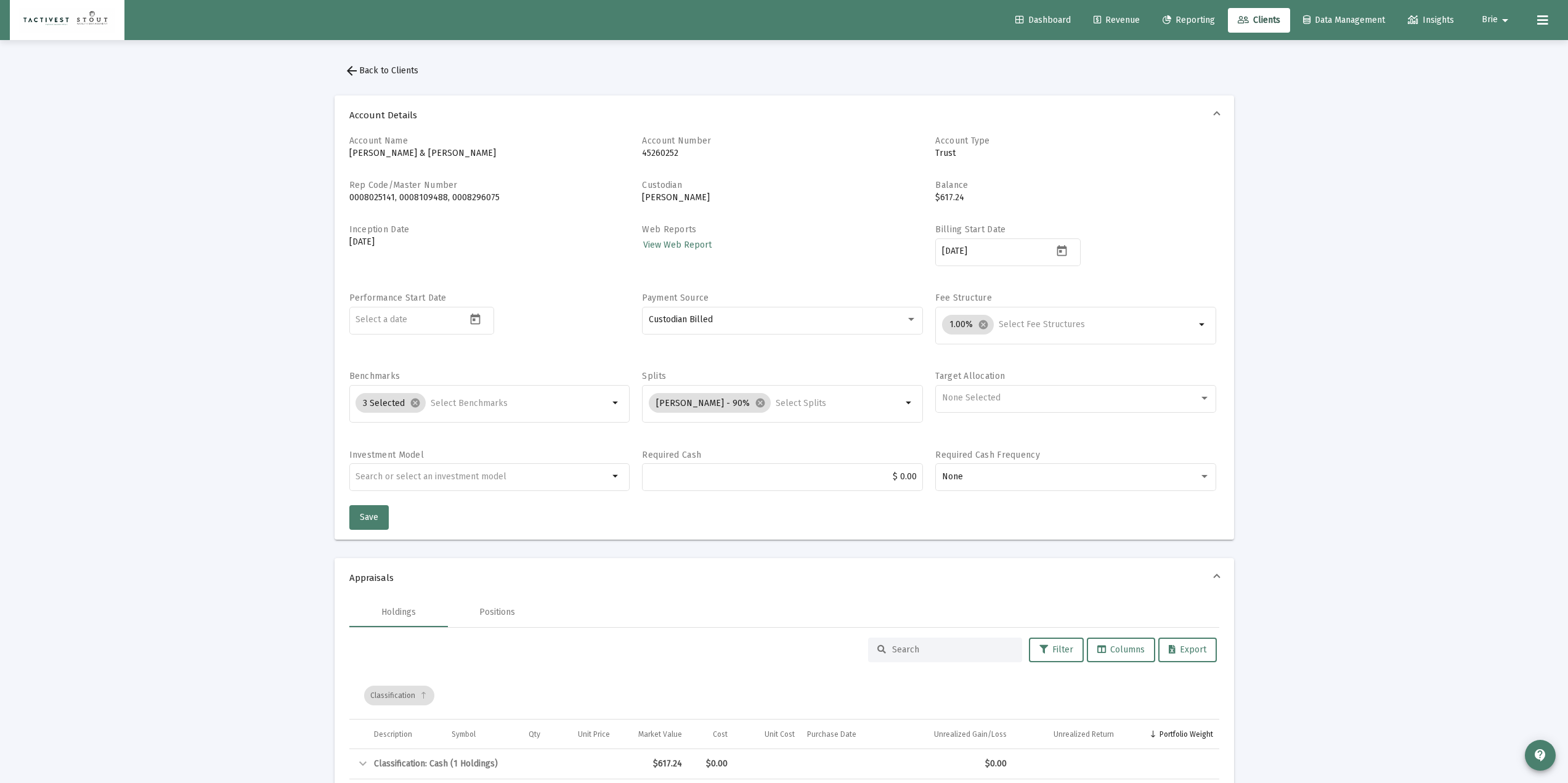
click at [1160, 19] on mat-icon "arrow_drop_down" at bounding box center [1504, 21] width 15 height 25
click at [1160, 58] on span "Settings" at bounding box center [1512, 52] width 37 height 30
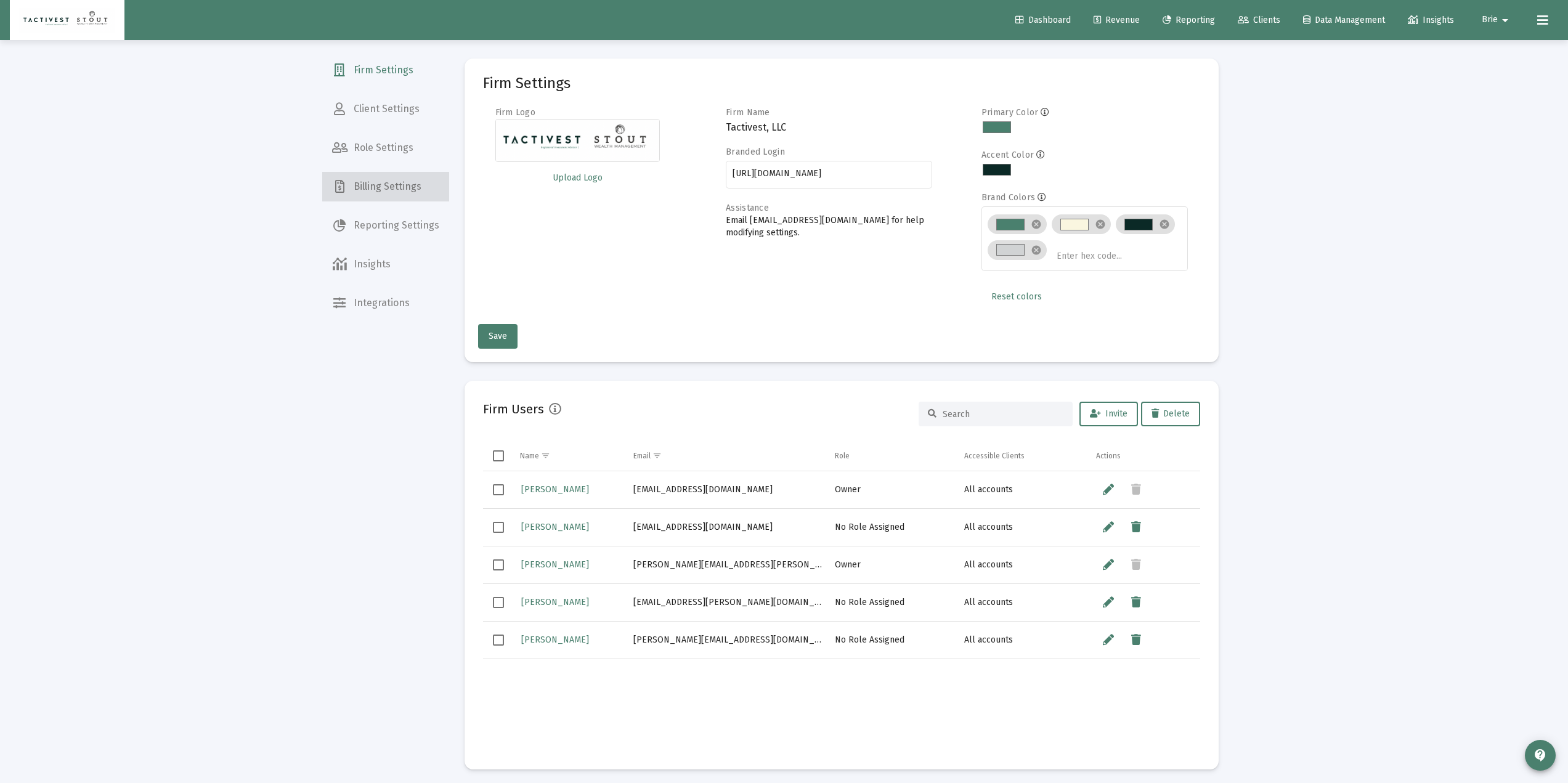
click at [404, 182] on span "Billing Settings" at bounding box center [386, 186] width 127 height 30
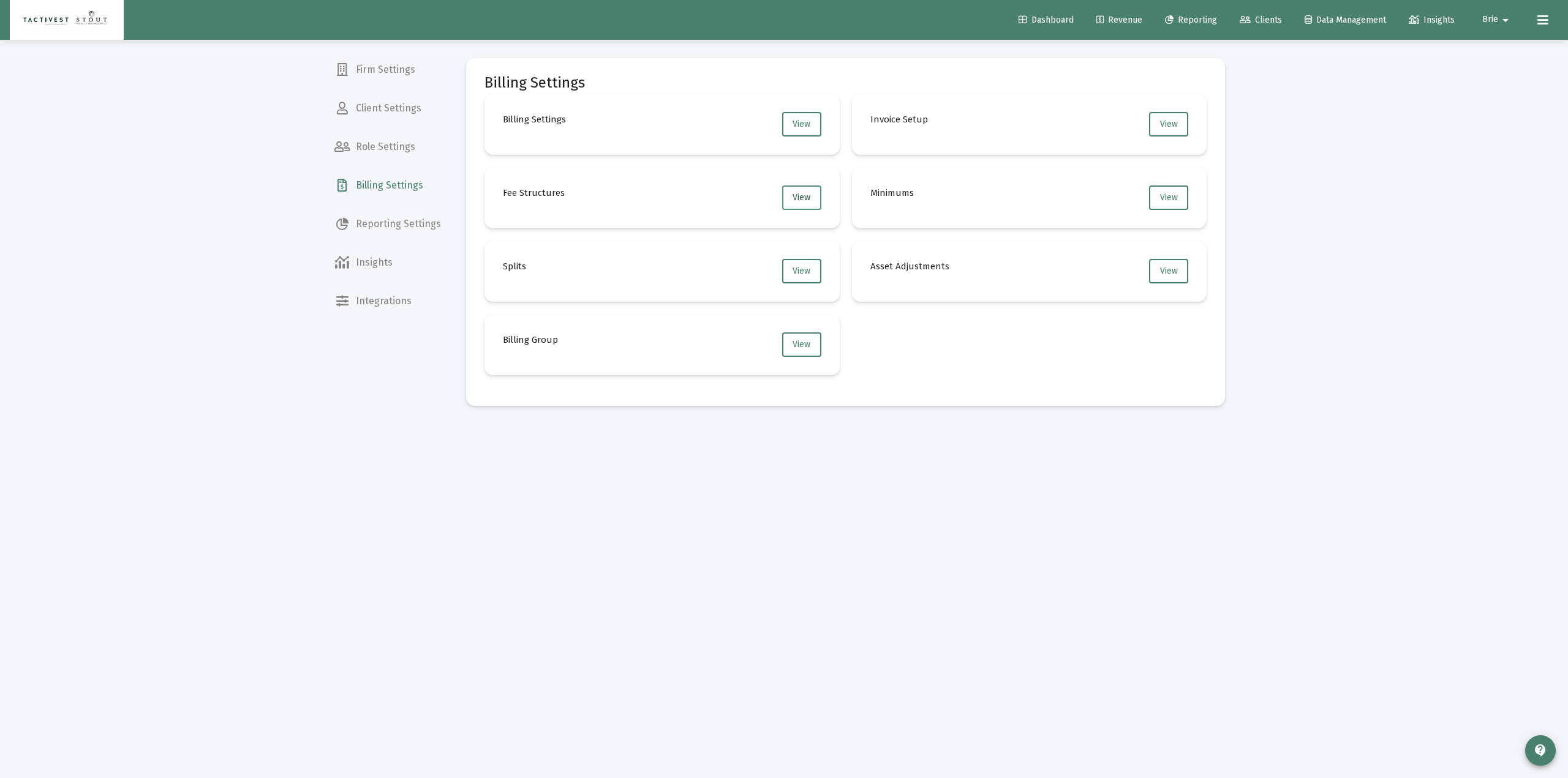
click at [811, 196] on button "View" at bounding box center [801, 198] width 39 height 25
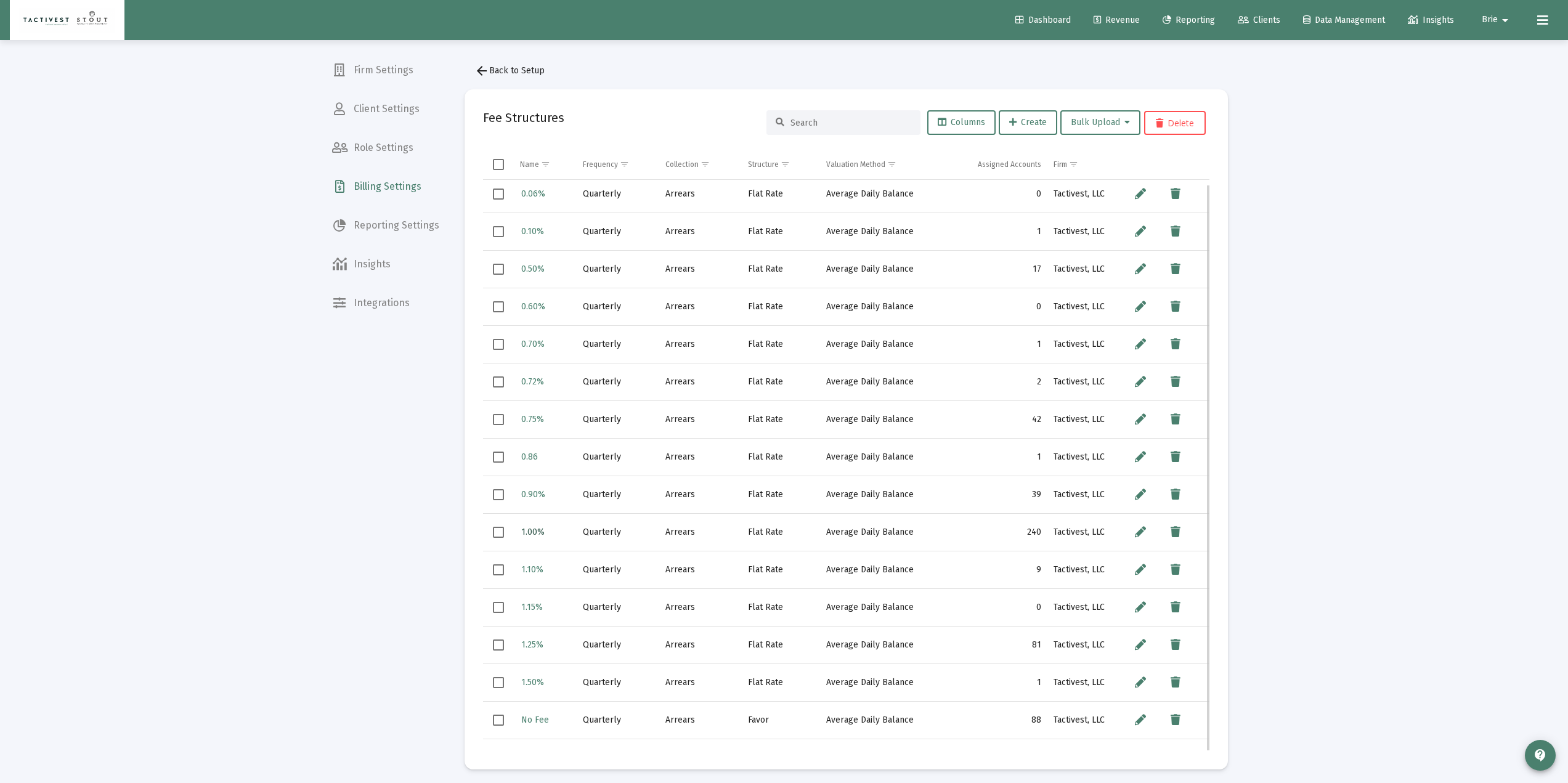
click at [534, 530] on span "1.00%" at bounding box center [533, 532] width 23 height 11
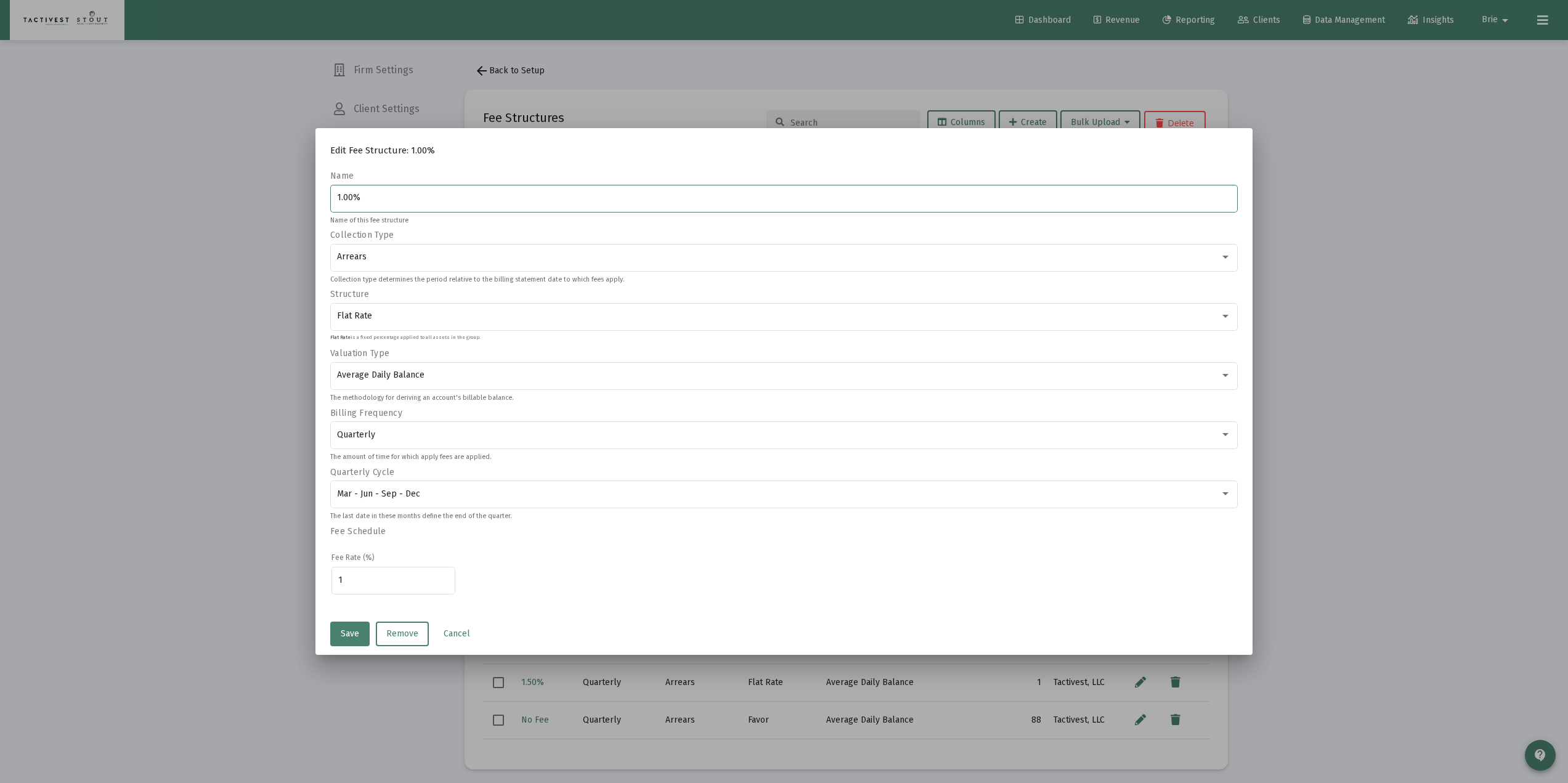
drag, startPoint x: 184, startPoint y: 431, endPoint x: 315, endPoint y: 386, distance: 138.5
click at [192, 433] on div at bounding box center [784, 392] width 1568 height 783
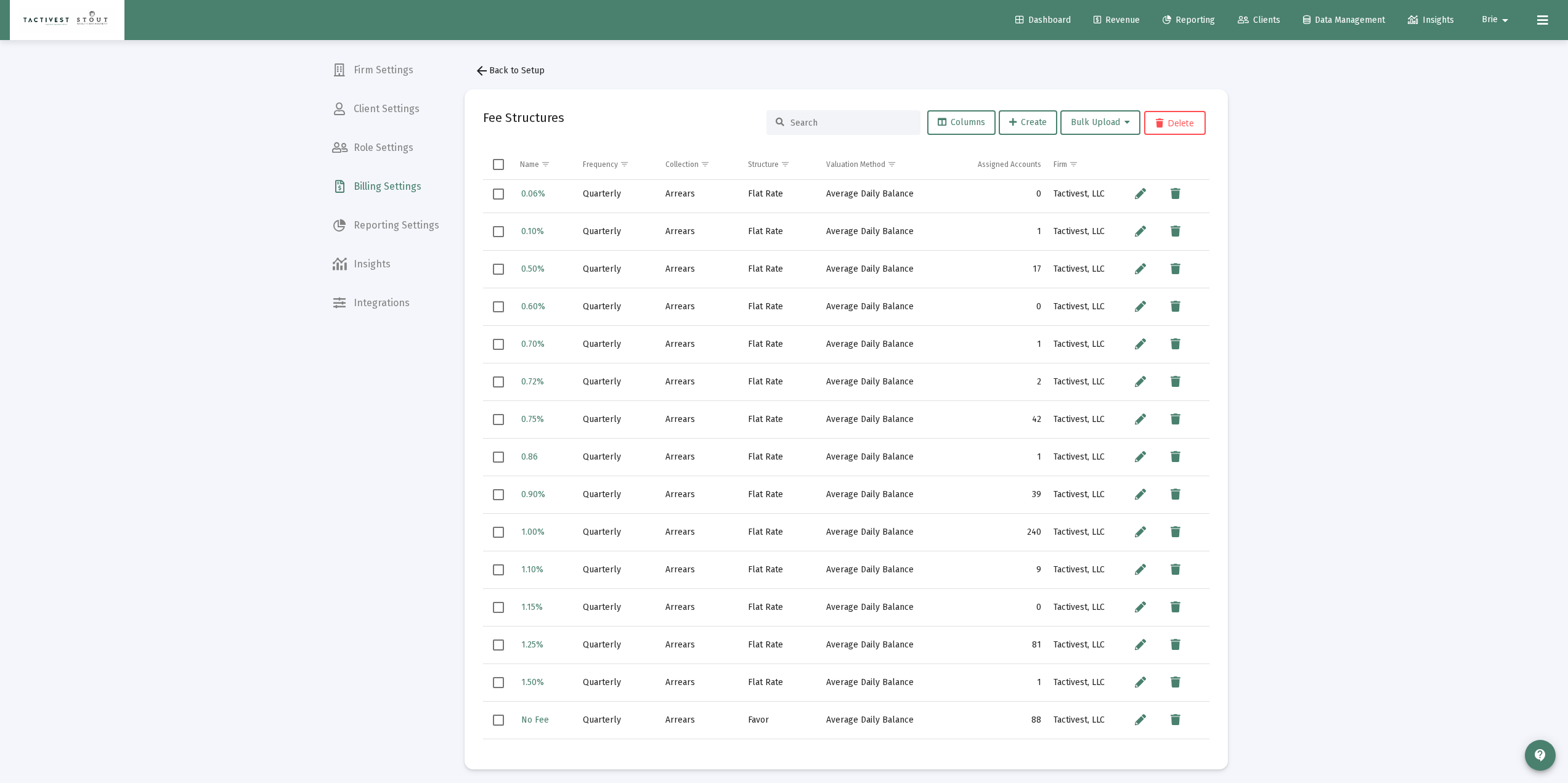
click at [1160, 112] on div "Loading... Firm Settings Client Settings Role Settings Billing Settings Reporti…" at bounding box center [784, 394] width 1568 height 788
click at [1118, 16] on span "Revenue" at bounding box center [1117, 21] width 47 height 11
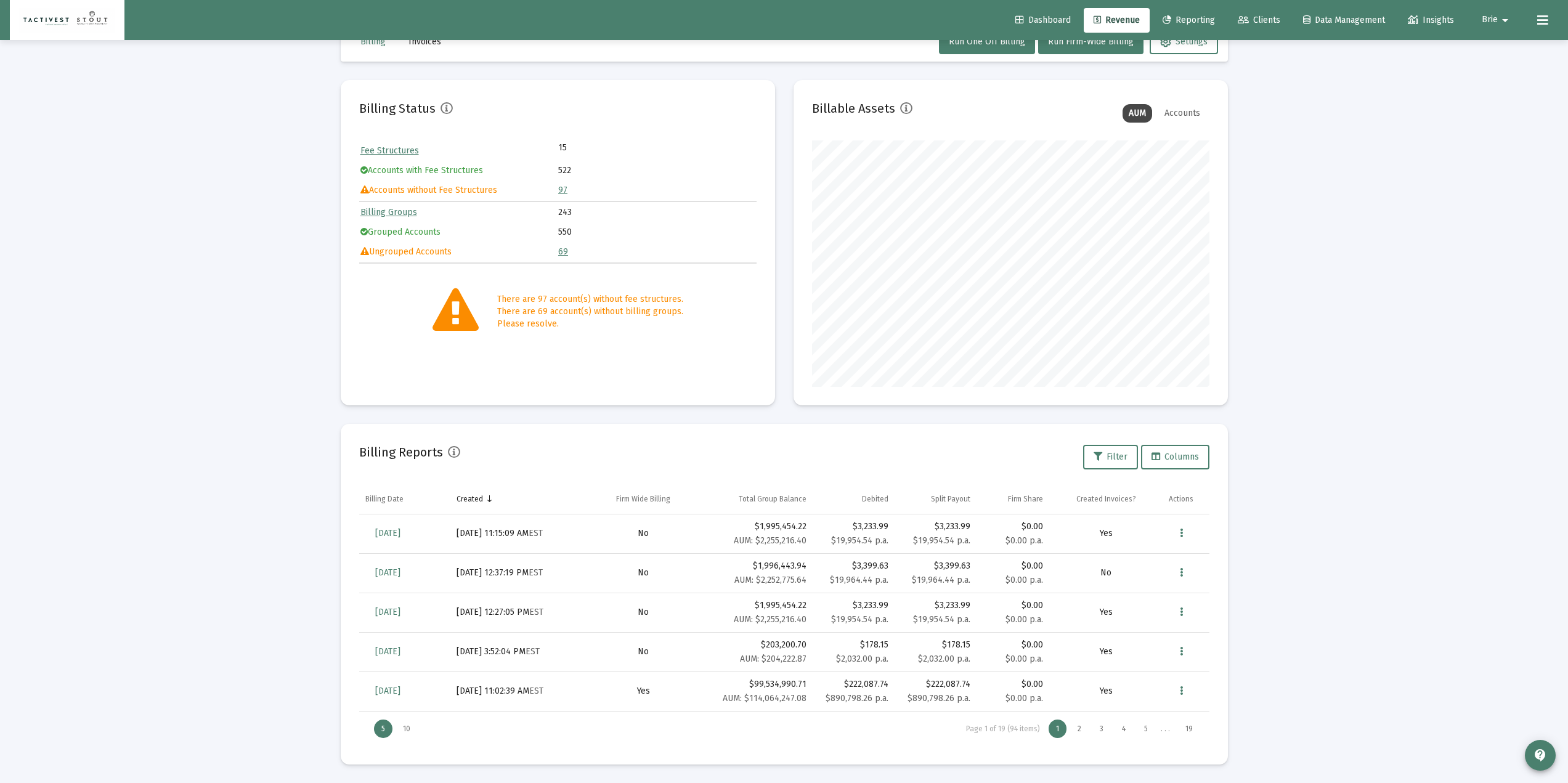
drag, startPoint x: 564, startPoint y: 538, endPoint x: 455, endPoint y: 540, distance: 109.0
click at [455, 540] on td "[DATE] 11:15:09 AM EST" at bounding box center [518, 534] width 137 height 39
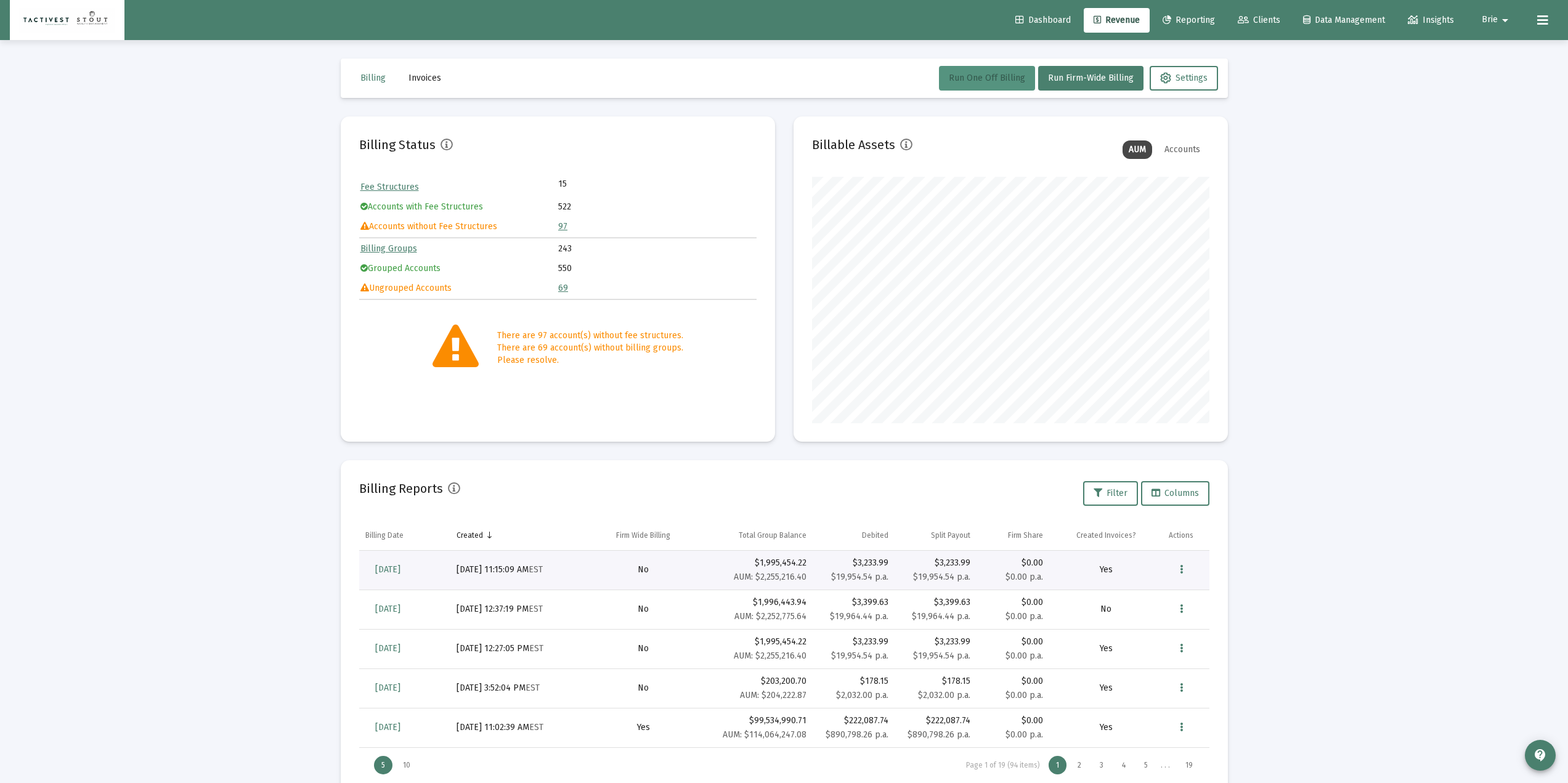
click at [983, 76] on span "Run One Off Billing" at bounding box center [986, 78] width 76 height 11
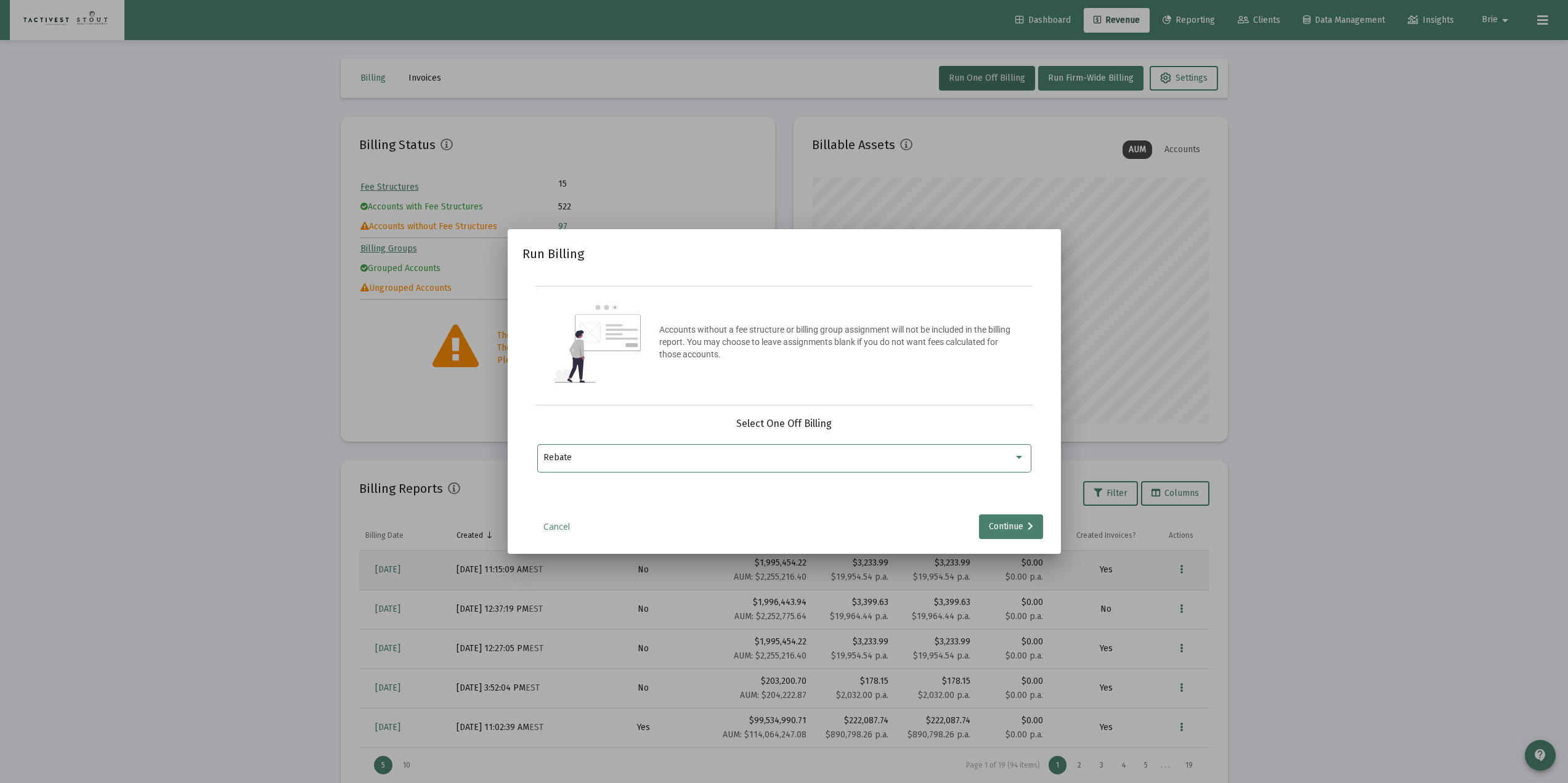
click at [670, 449] on div "Rebate" at bounding box center [784, 458] width 481 height 30
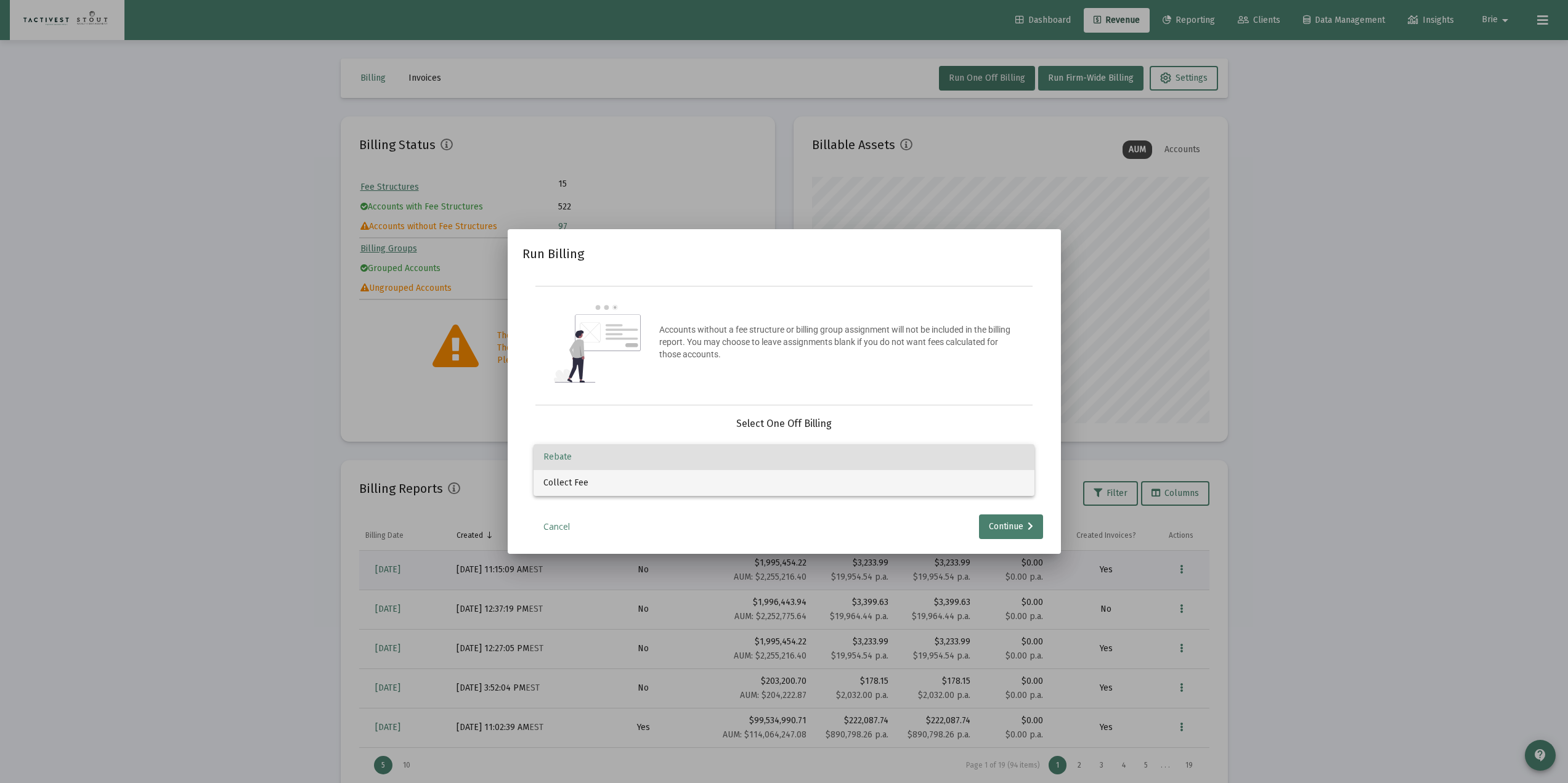
click at [589, 493] on span "Collect Fee" at bounding box center [784, 483] width 481 height 26
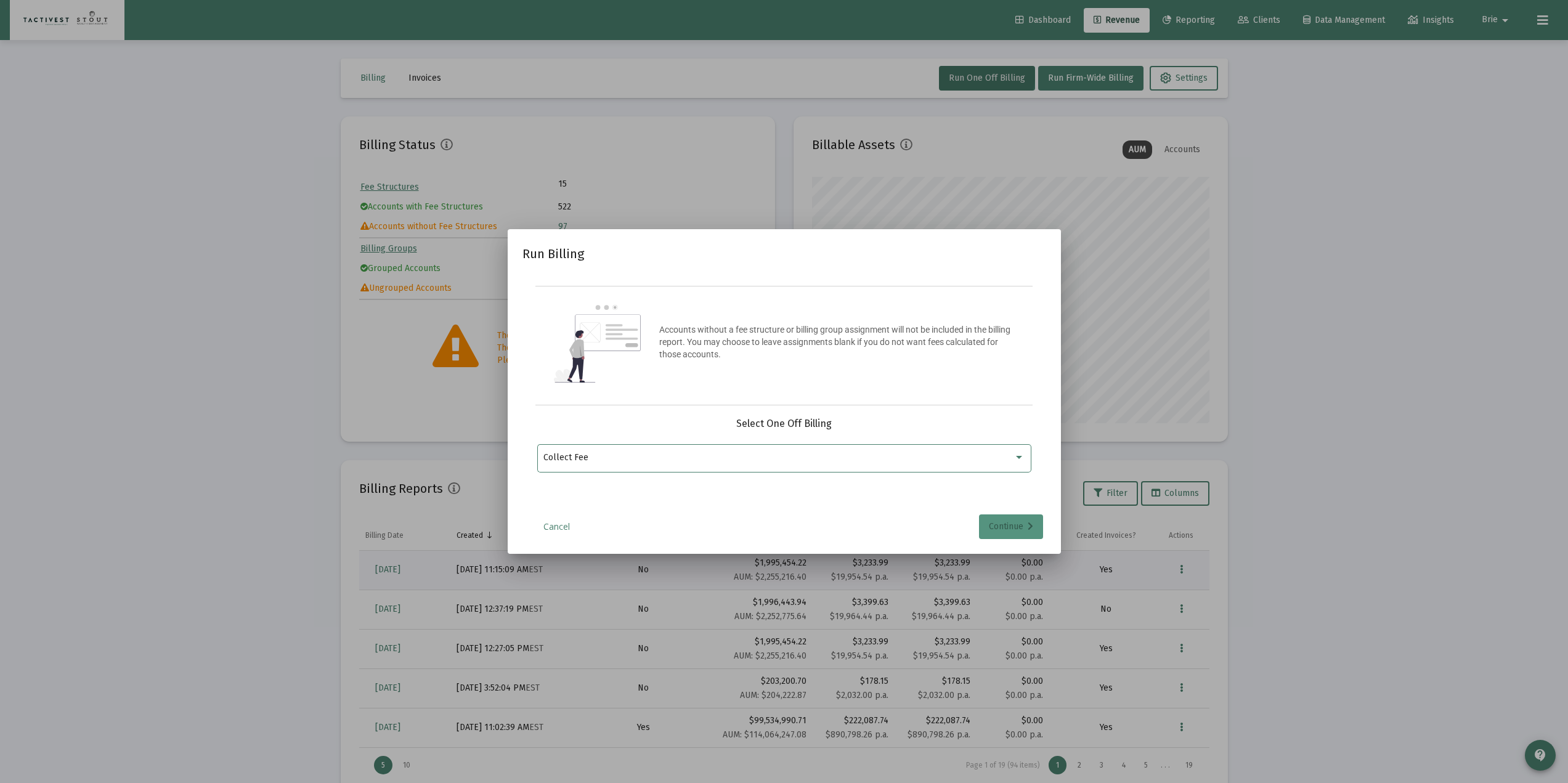
click at [1004, 532] on div "Continue" at bounding box center [1011, 527] width 45 height 25
click at [791, 455] on input "Selection" at bounding box center [776, 458] width 467 height 10
type input "maid"
click at [603, 488] on span "[PERSON_NAME] & [PERSON_NAME]" at bounding box center [646, 487] width 166 height 15
click at [553, 493] on input "[PERSON_NAME] & [PERSON_NAME]" at bounding box center [552, 493] width 1 height 1
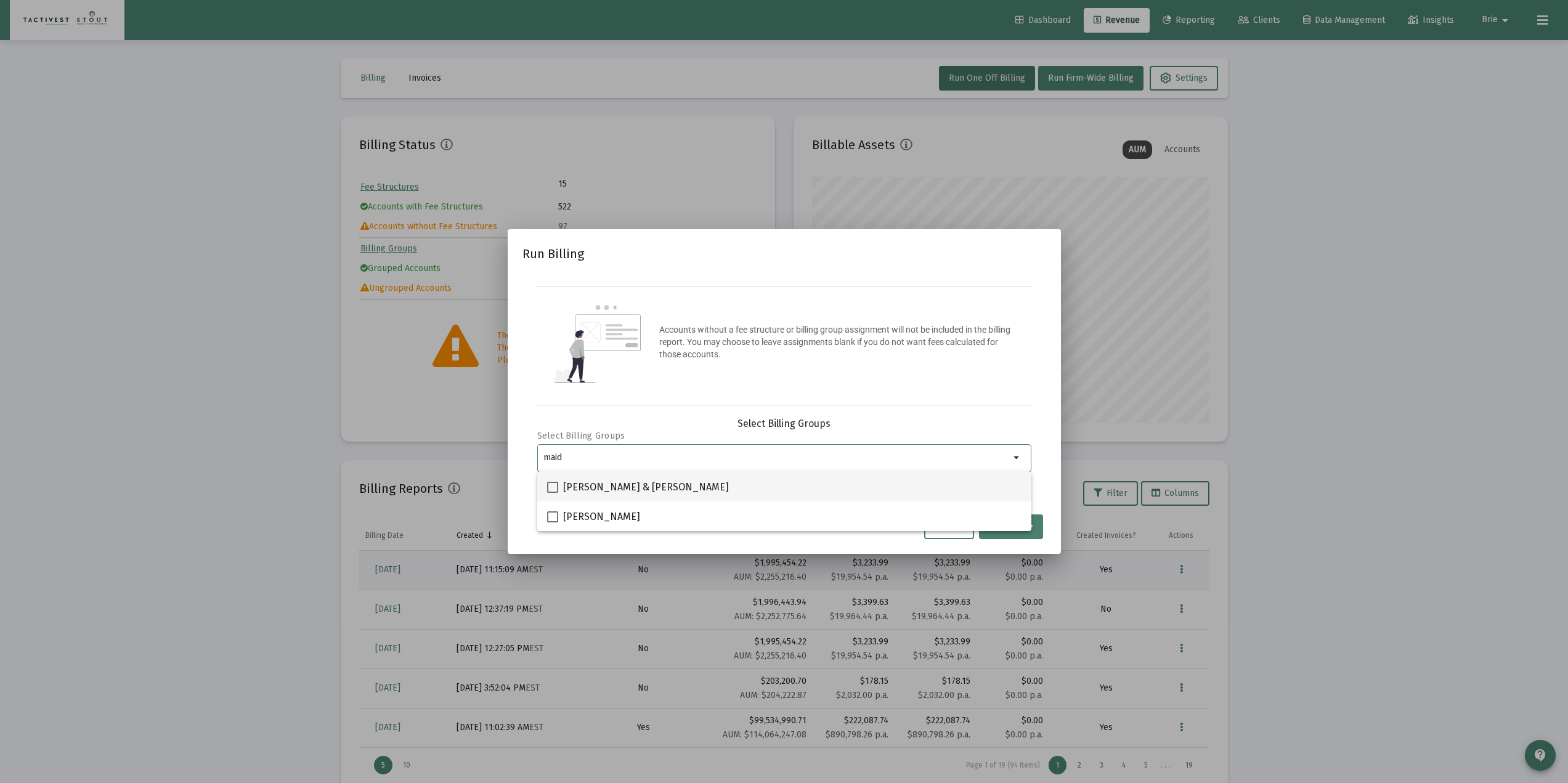
checkbox input "true"
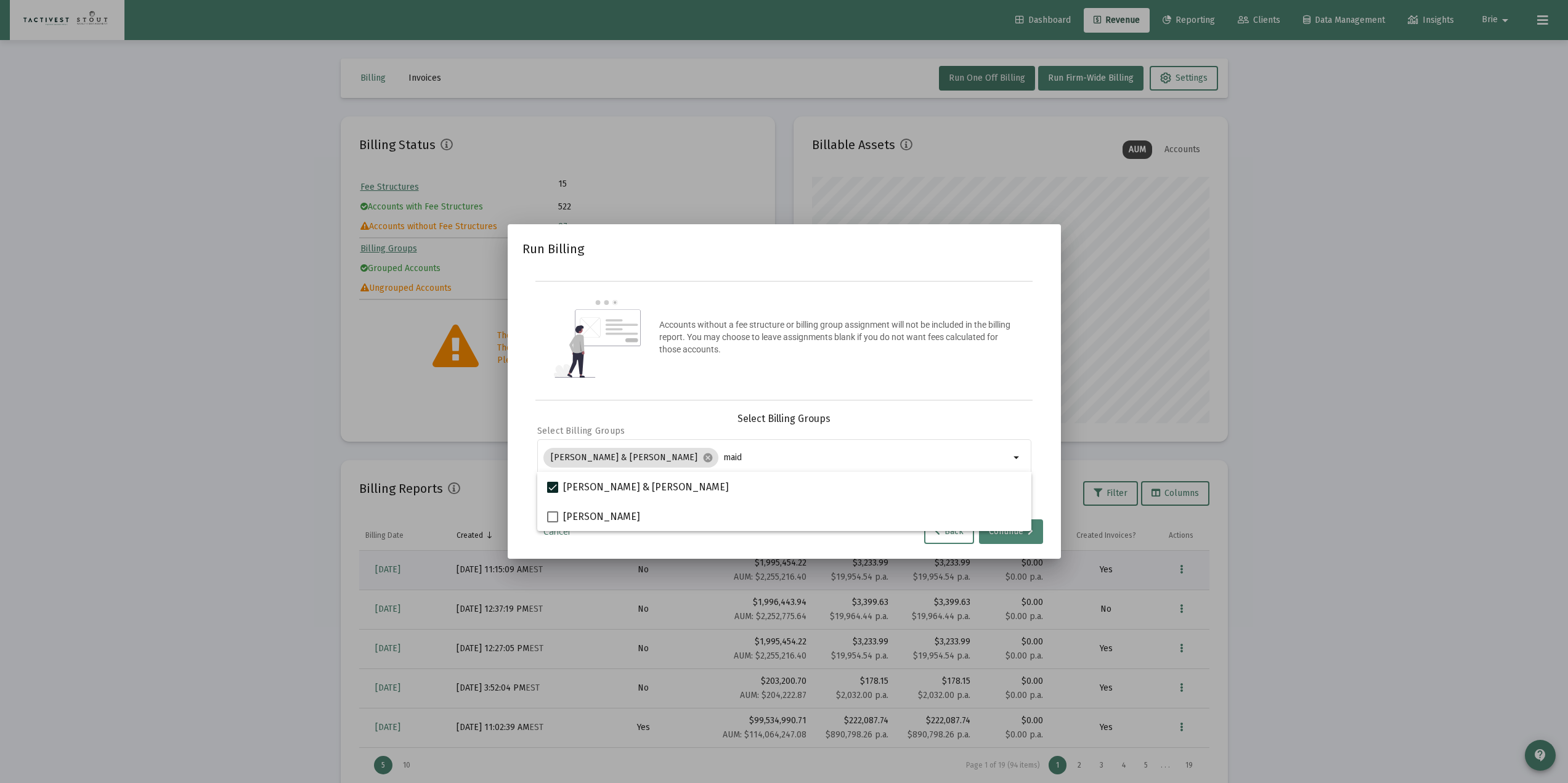
click at [1032, 538] on div "Continue" at bounding box center [1011, 532] width 45 height 25
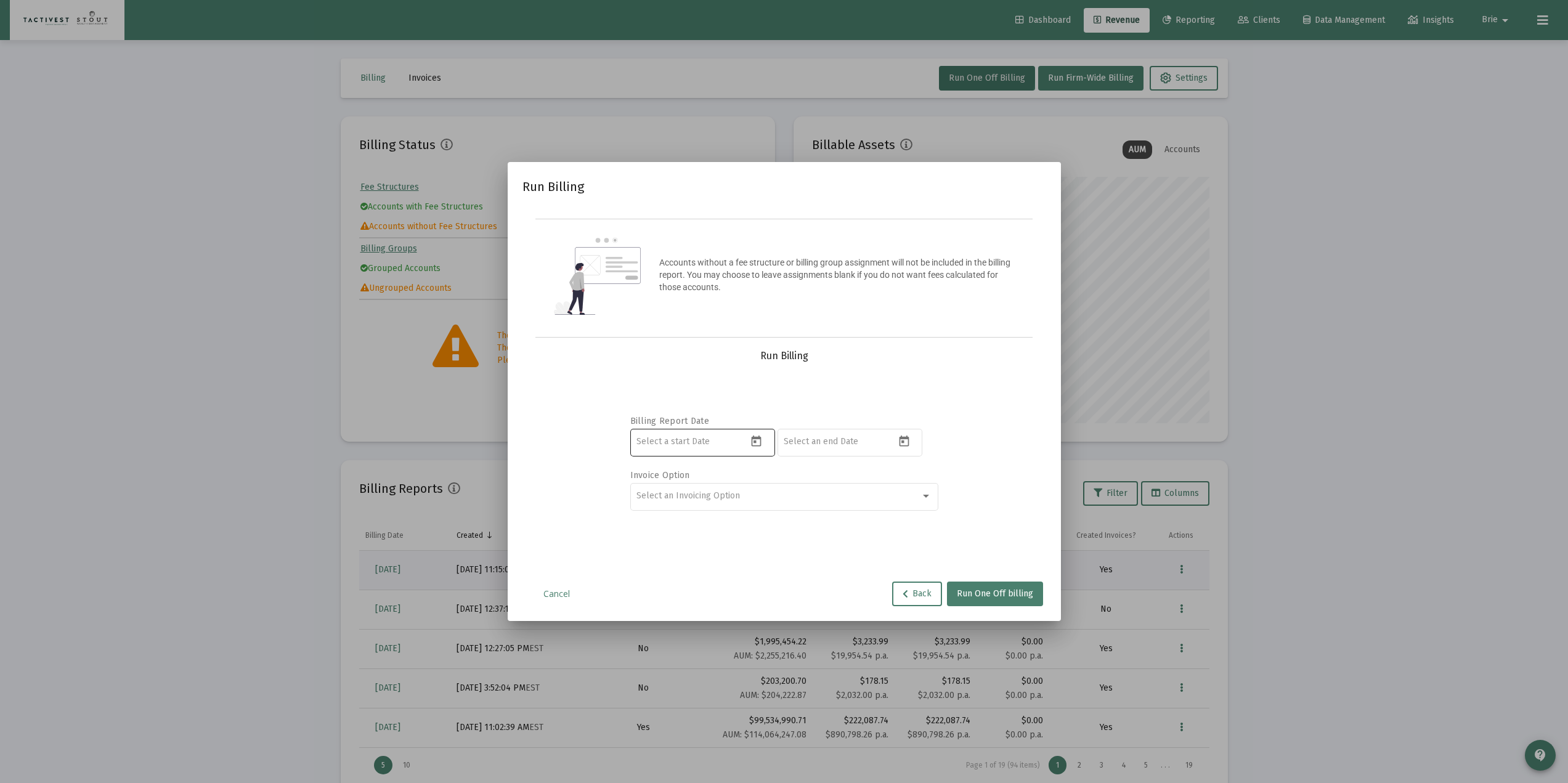
click at [758, 442] on icon "Open calendar" at bounding box center [756, 442] width 13 height 13
click at [771, 478] on button "Previous month" at bounding box center [766, 483] width 25 height 25
click at [694, 548] on div "1" at bounding box center [697, 563] width 22 height 22
type input "[DATE]"
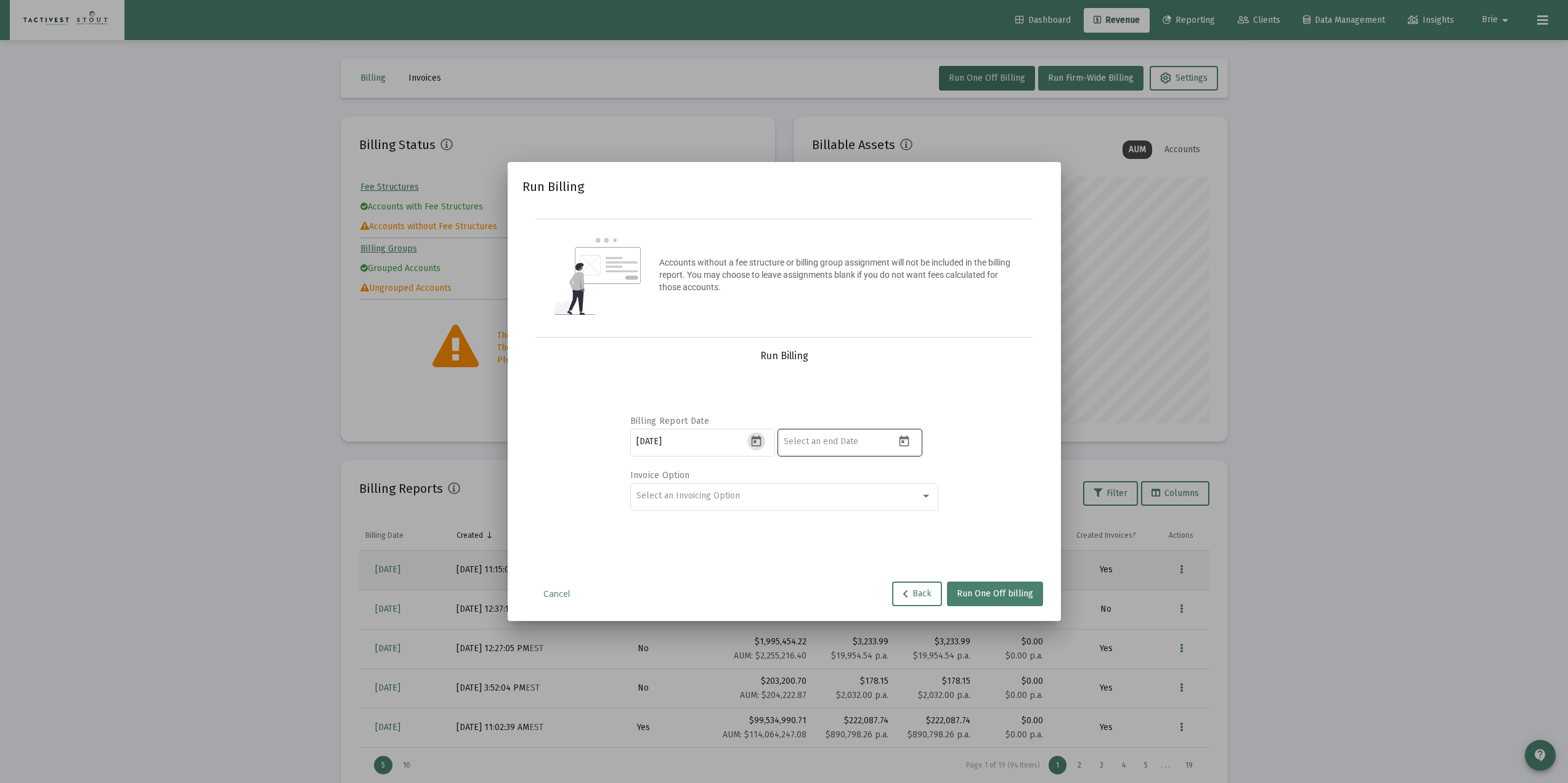
click at [905, 447] on icon "Open calendar" at bounding box center [904, 442] width 13 height 13
click at [921, 548] on div "5" at bounding box center [918, 563] width 22 height 22
type input "[DATE]"
click at [832, 341] on div "Run Billing Accounts without a fee structure or billing group assignment will n…" at bounding box center [784, 392] width 524 height 430
click at [835, 499] on div "Select an Invoicing Option" at bounding box center [778, 495] width 284 height 10
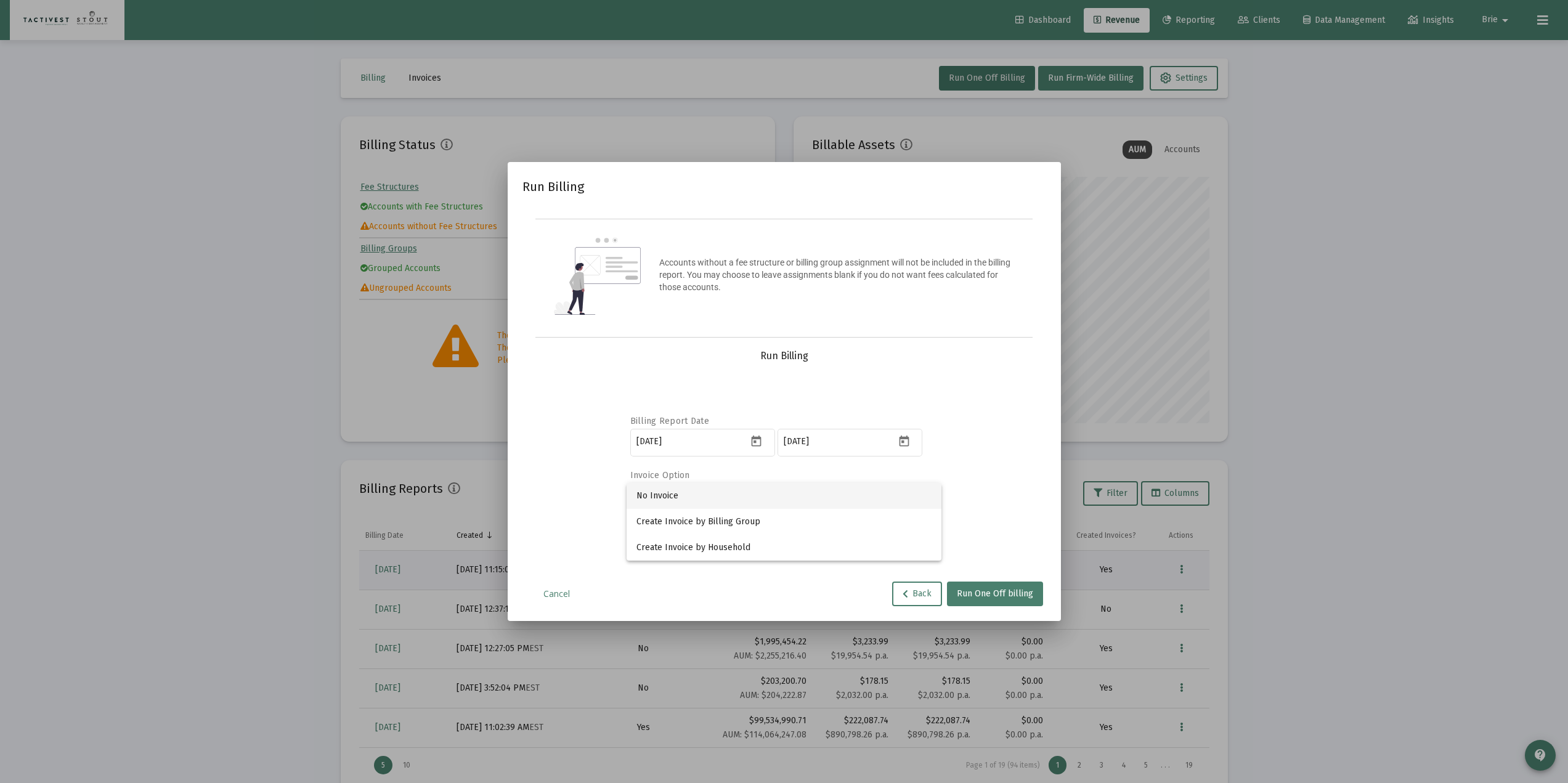
drag, startPoint x: 879, startPoint y: 382, endPoint x: 919, endPoint y: 552, distance: 174.6
click at [879, 383] on div at bounding box center [784, 392] width 1568 height 783
click at [1160, 447] on div at bounding box center [784, 392] width 1568 height 783
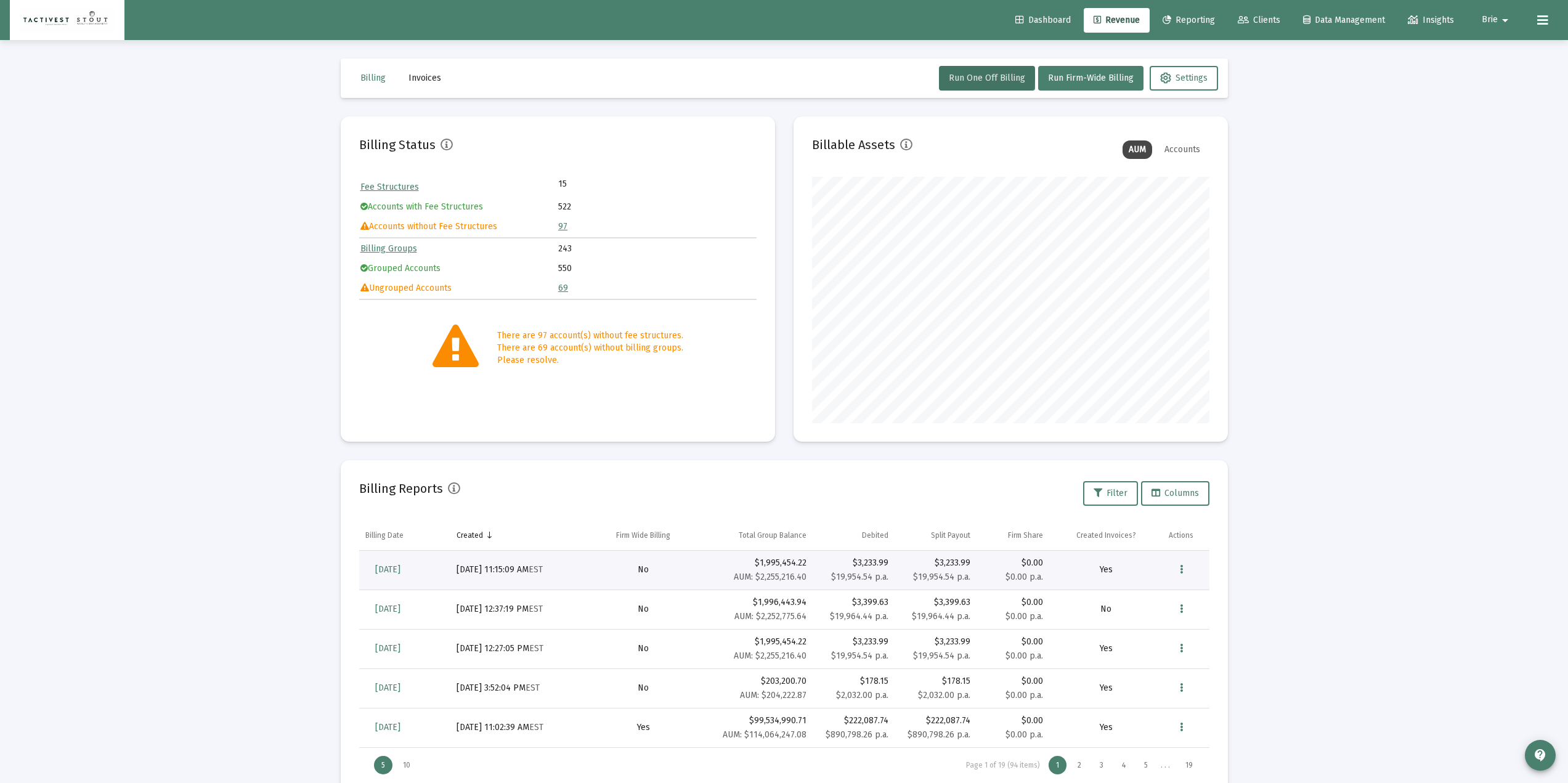
scroll to position [37, 0]
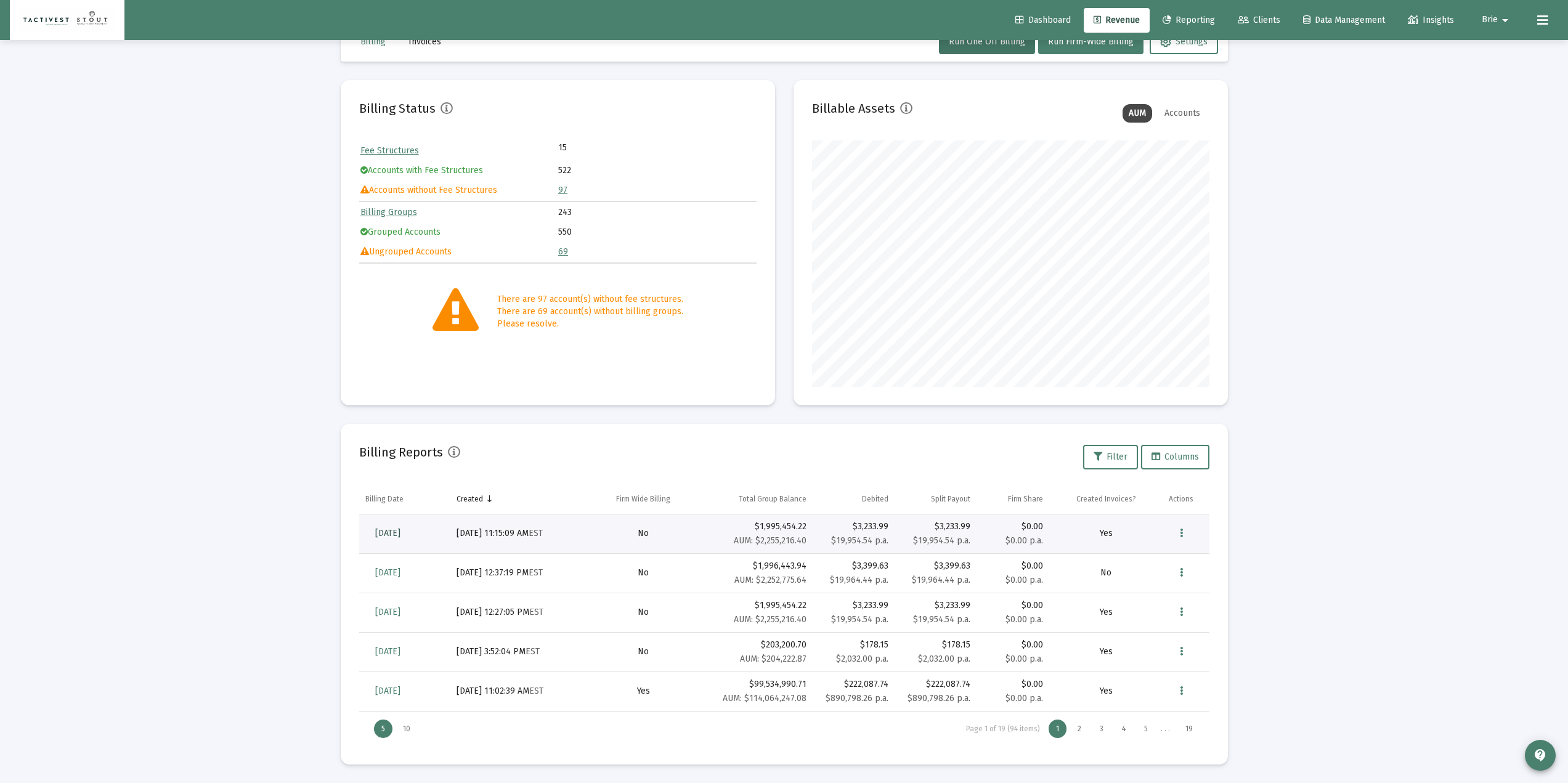
click at [397, 529] on span "[DATE]" at bounding box center [388, 534] width 25 height 11
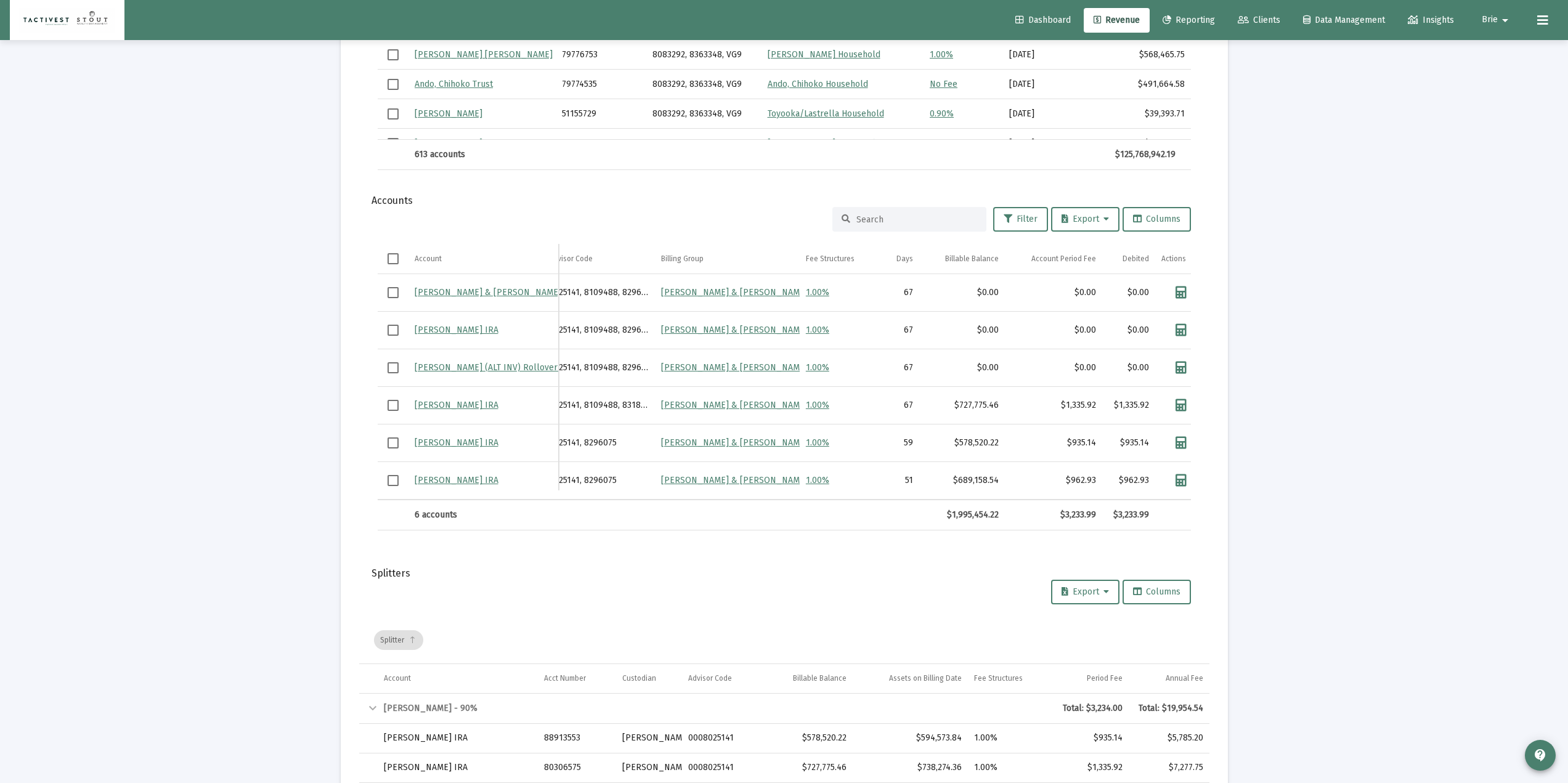
scroll to position [0, 107]
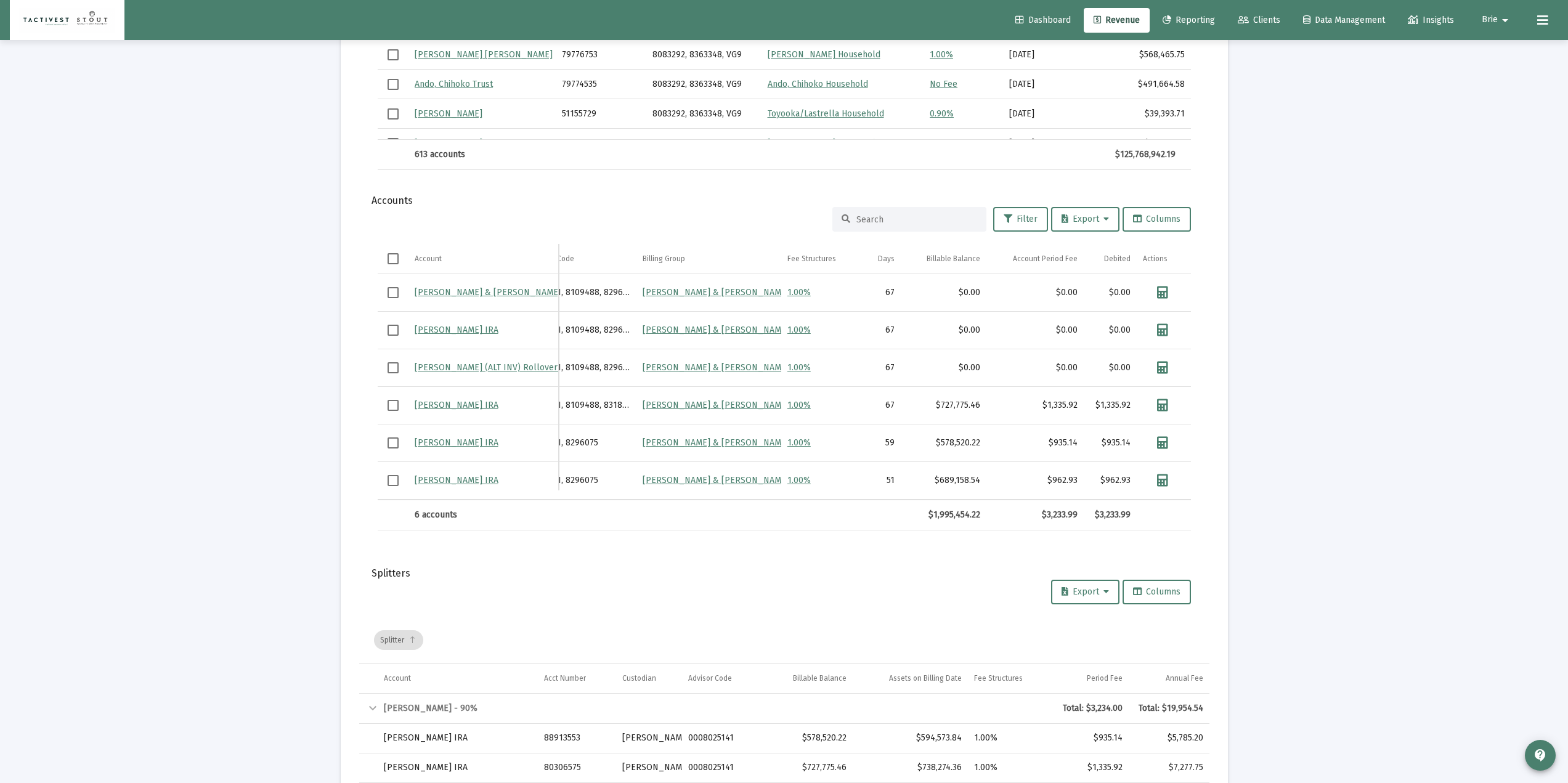
drag, startPoint x: 905, startPoint y: 509, endPoint x: 916, endPoint y: 509, distance: 11.0
click at [916, 509] on div "6 accounts 6 accounts $1,995,454.22 $3,233.99 $3,233.99" at bounding box center [784, 515] width 813 height 30
click at [1160, 290] on icon "Data grid" at bounding box center [1161, 293] width 11 height 13
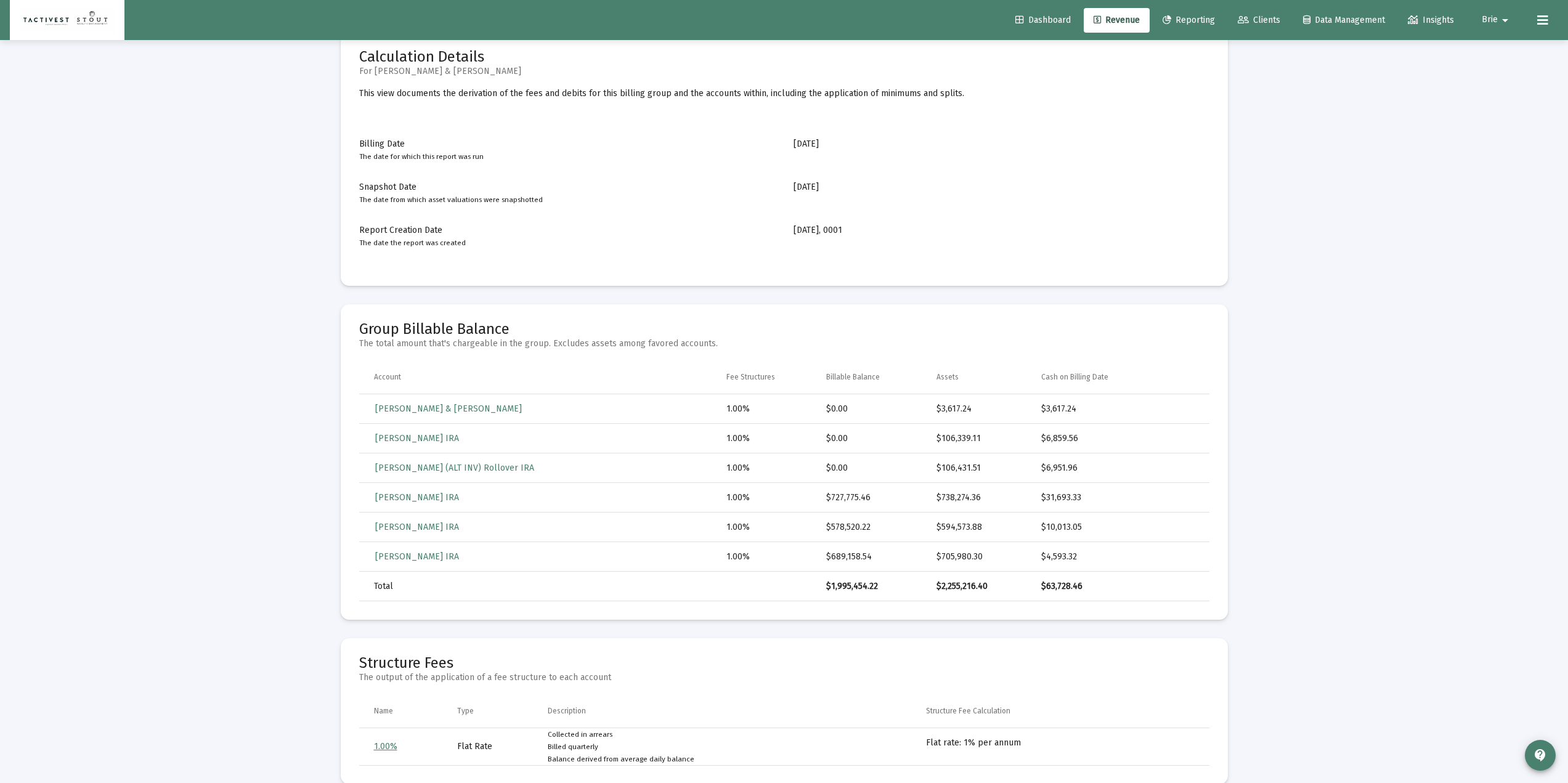
scroll to position [82, 0]
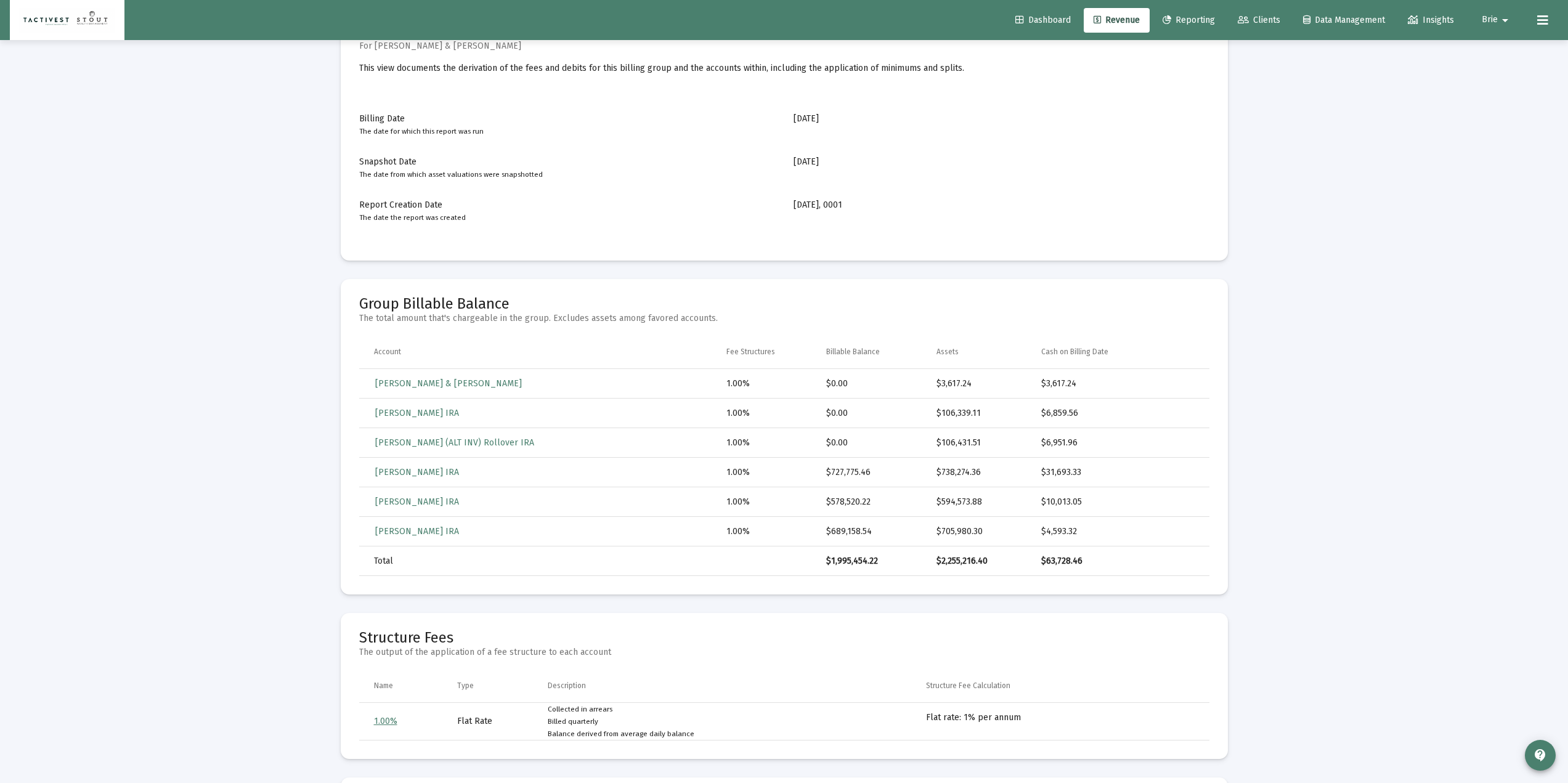
drag, startPoint x: 922, startPoint y: 381, endPoint x: 972, endPoint y: 383, distance: 50.0
click at [972, 383] on tr "[PERSON_NAME] & [PERSON_NAME] Trust 1.00% $0.00 $3,617.24 $3,617.24" at bounding box center [784, 383] width 850 height 30
click at [863, 400] on td "$0.00" at bounding box center [880, 413] width 109 height 30
drag, startPoint x: 799, startPoint y: 386, endPoint x: 838, endPoint y: 386, distance: 39.0
click at [838, 386] on tr "[PERSON_NAME] & [PERSON_NAME] Trust 1.00% $0.00 $3,617.24 $3,617.24" at bounding box center [784, 383] width 850 height 30
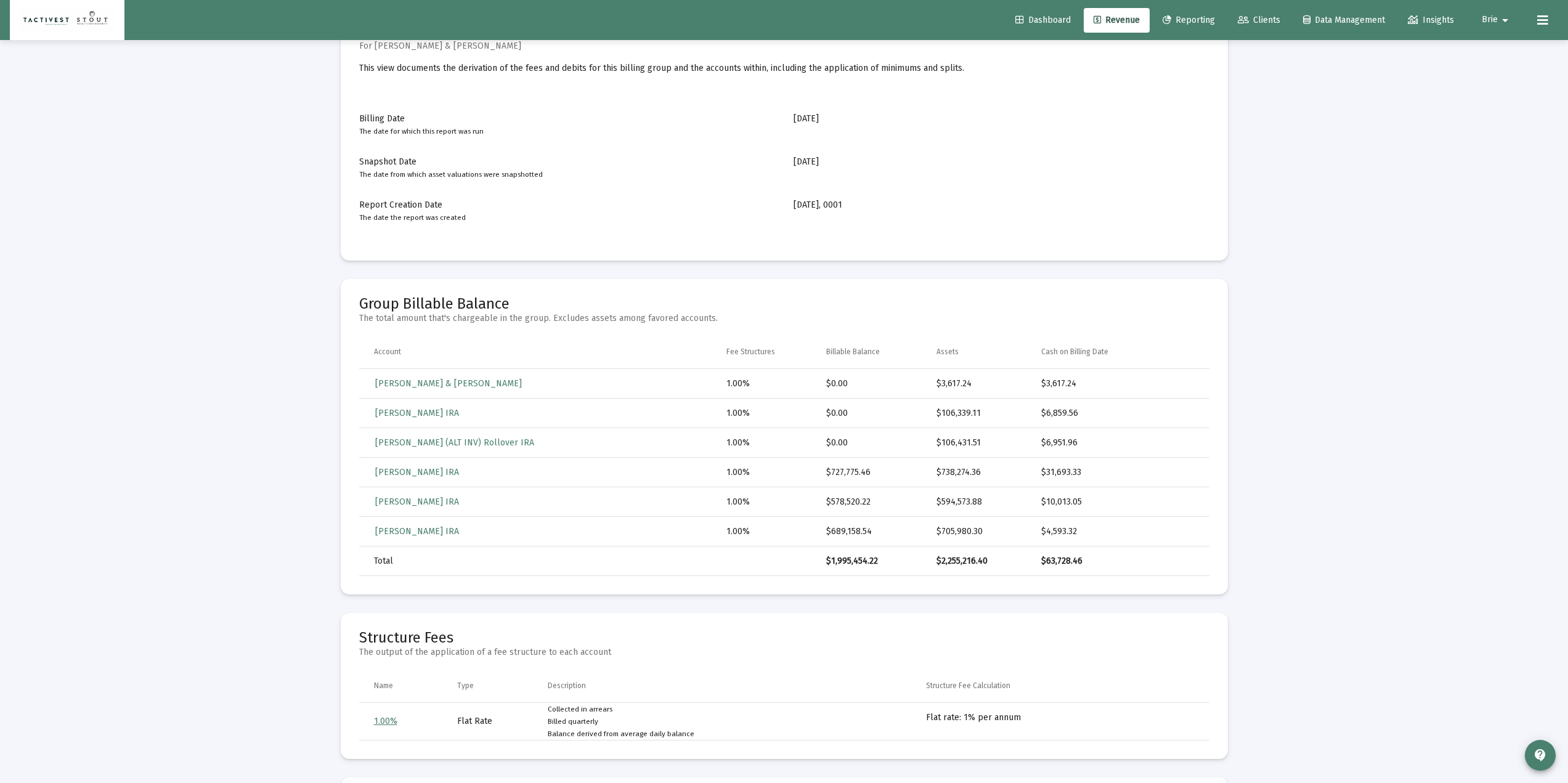
click at [908, 388] on td "$0.00" at bounding box center [880, 383] width 109 height 30
drag, startPoint x: 804, startPoint y: 384, endPoint x: 821, endPoint y: 384, distance: 17.0
click at [821, 384] on tr "[PERSON_NAME] & [PERSON_NAME] Trust 1.00% $0.00 $3,617.24 $3,617.24" at bounding box center [784, 383] width 850 height 30
click at [901, 386] on td "$0.00" at bounding box center [880, 383] width 109 height 30
drag, startPoint x: 909, startPoint y: 384, endPoint x: 971, endPoint y: 377, distance: 62.4
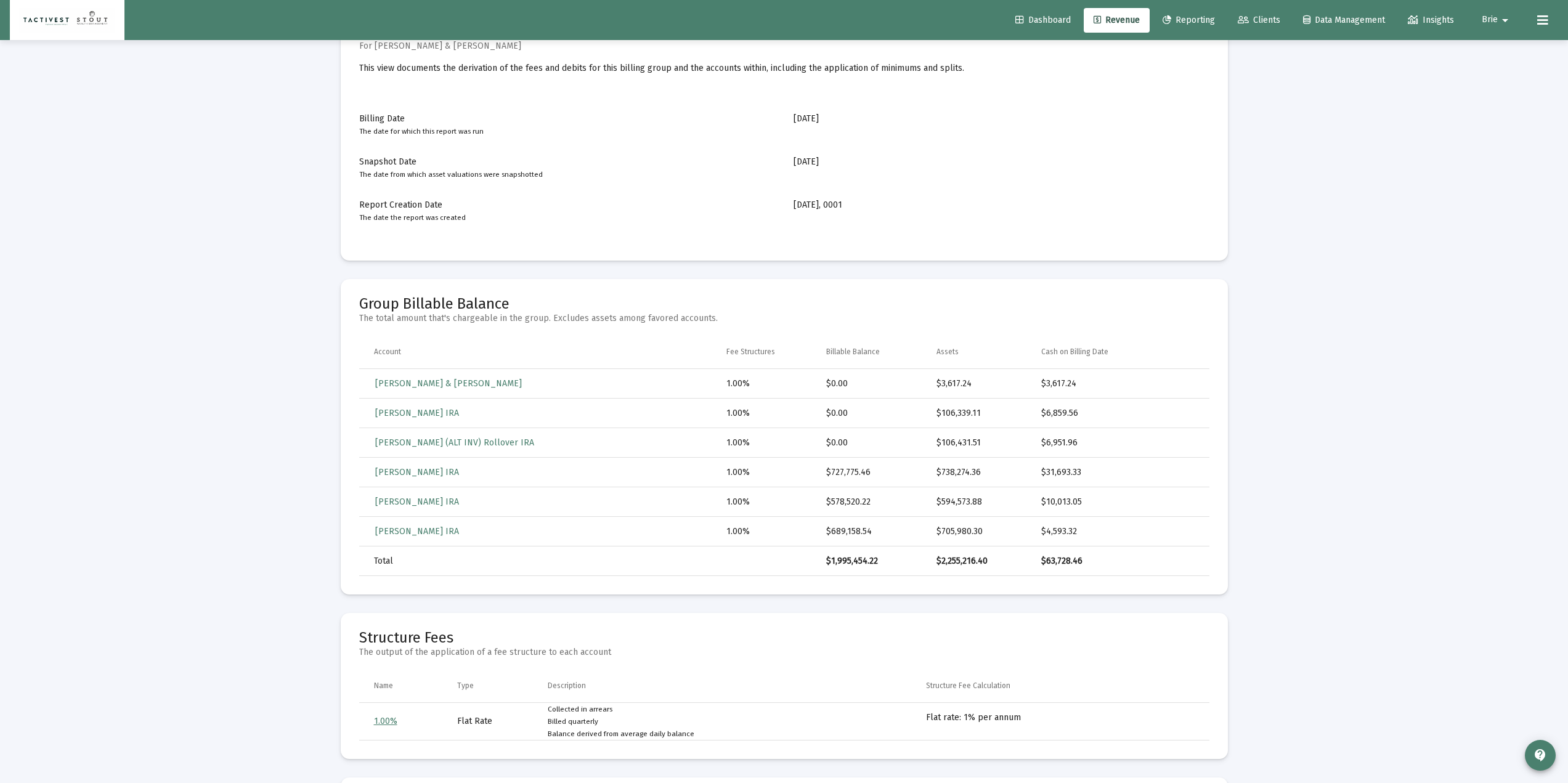
click at [971, 377] on tr "[PERSON_NAME] & [PERSON_NAME] Trust 1.00% $0.00 $3,617.24 $3,617.24" at bounding box center [784, 383] width 850 height 30
click at [913, 418] on td "$0.00" at bounding box center [880, 413] width 109 height 30
drag, startPoint x: 899, startPoint y: 417, endPoint x: 954, endPoint y: 426, distance: 55.7
click at [982, 409] on tr "[PERSON_NAME] IRA 1.00% $0.00 $106,339.11 $6,859.56" at bounding box center [784, 413] width 850 height 30
drag, startPoint x: 906, startPoint y: 443, endPoint x: 974, endPoint y: 438, distance: 68.2
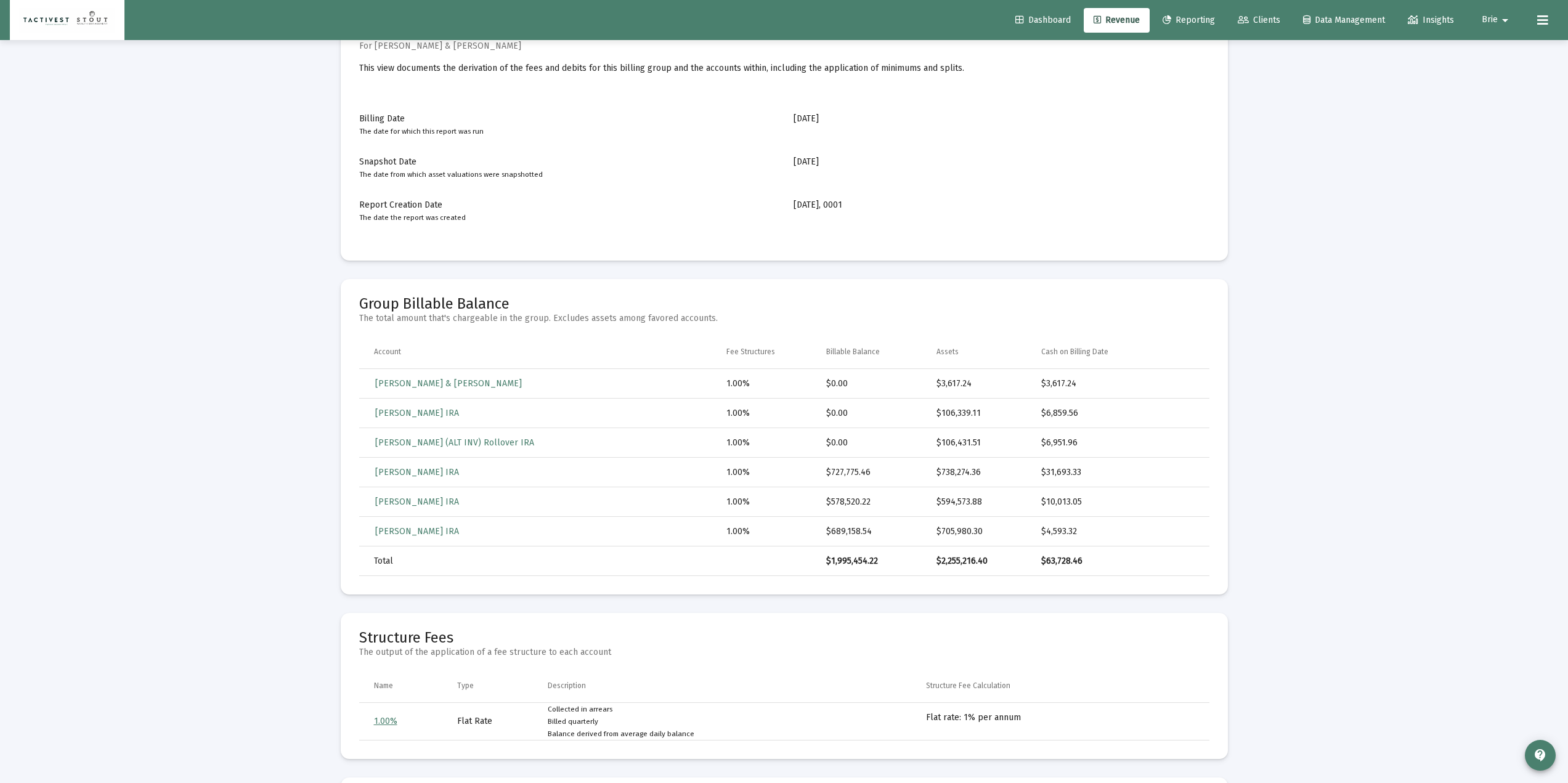
click at [974, 438] on tr "[PERSON_NAME] (ALT INV) Rollover IRA 1.00% $0.00 $106,431.51 $6,951.96" at bounding box center [784, 443] width 850 height 30
drag, startPoint x: 967, startPoint y: 383, endPoint x: 458, endPoint y: 392, distance: 509.1
click at [458, 392] on tr "[PERSON_NAME] & [PERSON_NAME] Trust 1.00% $0.00 $3,617.24 $3,617.24" at bounding box center [784, 383] width 850 height 30
drag, startPoint x: 975, startPoint y: 443, endPoint x: 649, endPoint y: 410, distance: 327.7
click at [649, 410] on tbody "[PERSON_NAME] & [PERSON_NAME] Trust 1.00% $0.00 $3,617.24 $3,617.24 [PERSON_NAM…" at bounding box center [784, 458] width 850 height 177
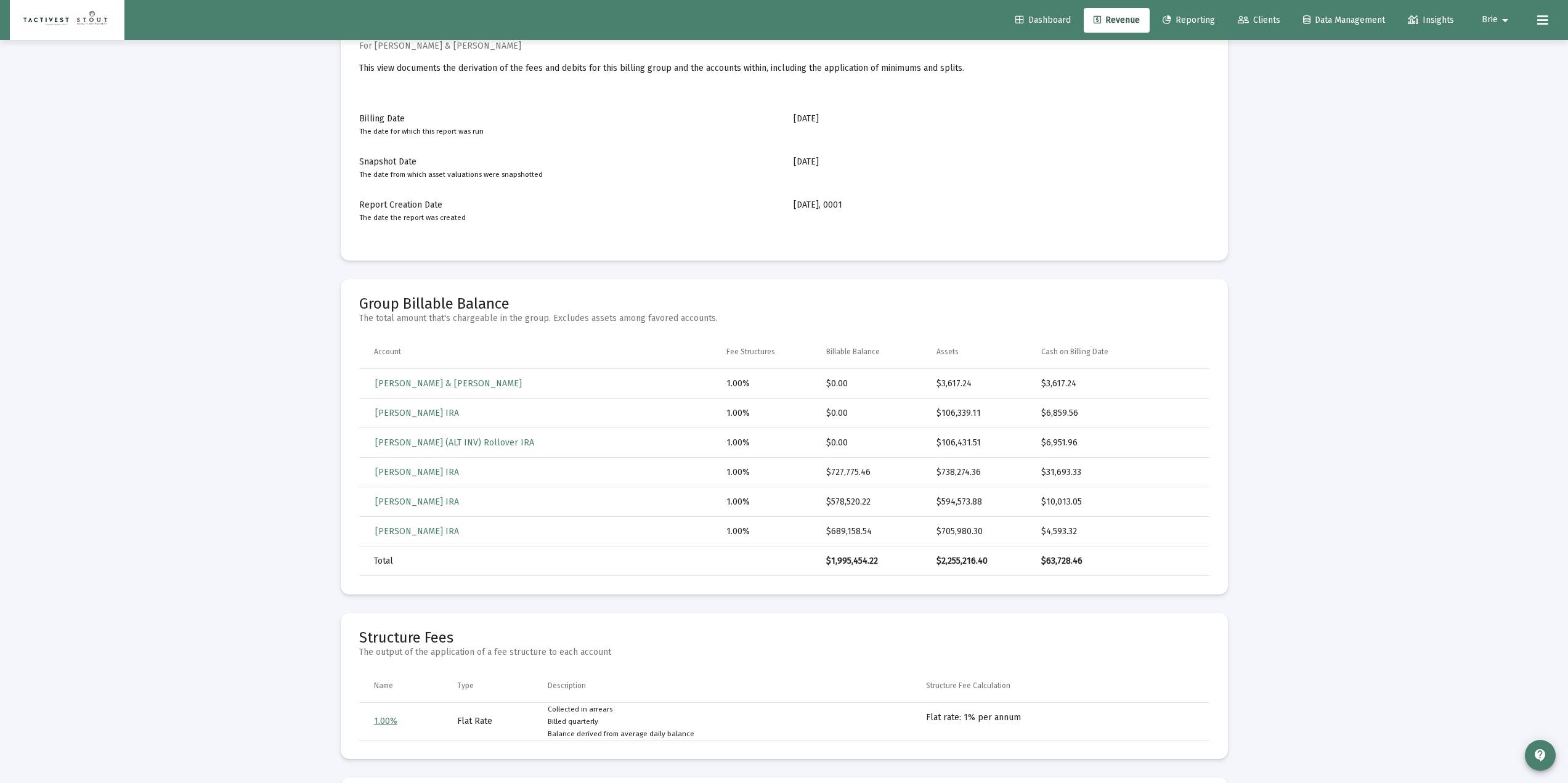
drag, startPoint x: 978, startPoint y: 386, endPoint x: 755, endPoint y: 380, distance: 223.1
click at [751, 381] on tr "[PERSON_NAME] & [PERSON_NAME] Trust 1.00% $0.00 $3,617.24 $3,617.24" at bounding box center [784, 383] width 850 height 30
drag, startPoint x: 788, startPoint y: 378, endPoint x: 794, endPoint y: 379, distance: 6.1
click at [788, 378] on div "1.00%" at bounding box center [775, 384] width 99 height 13
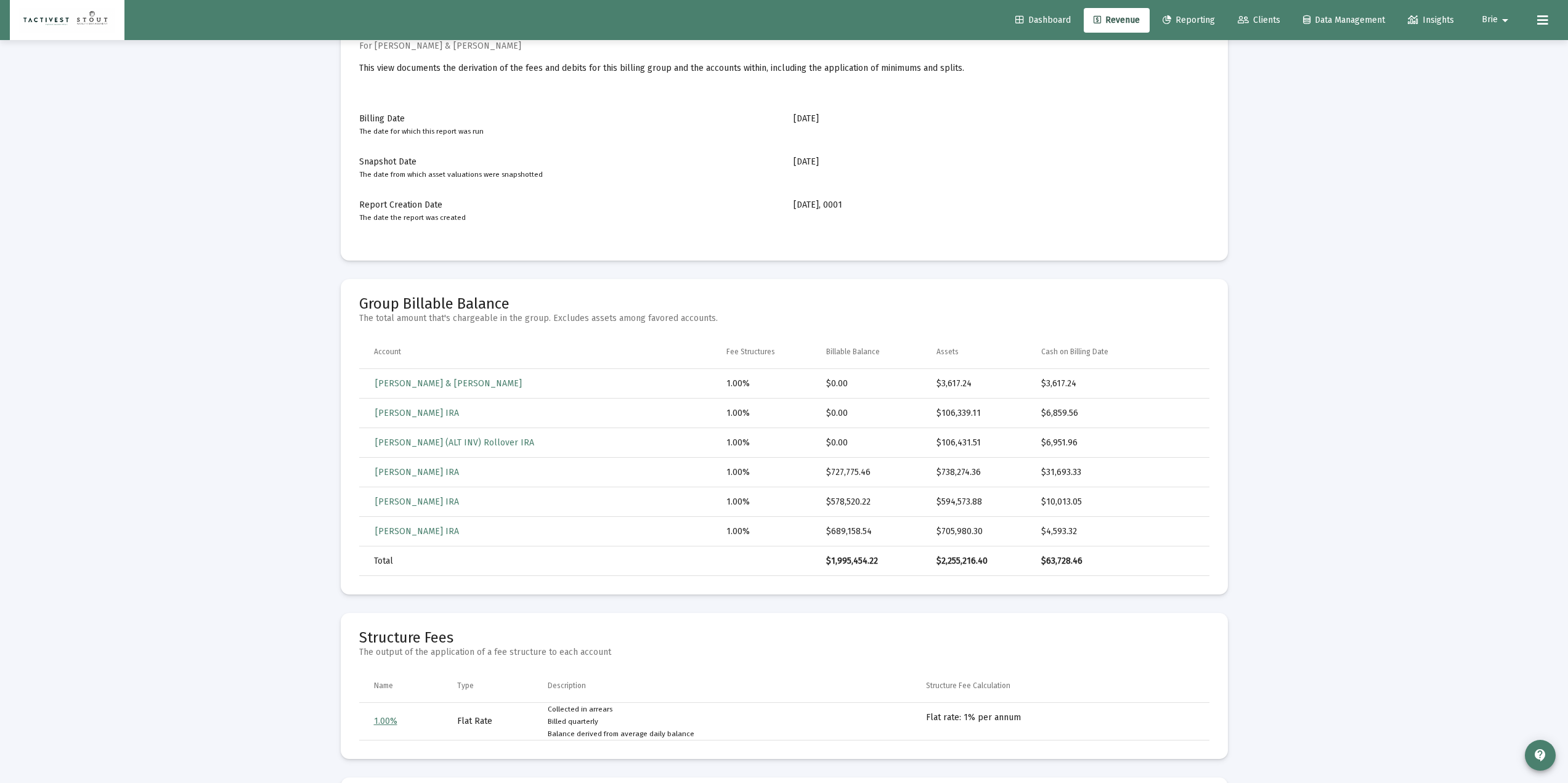
click at [797, 379] on div "1.00%" at bounding box center [775, 384] width 99 height 13
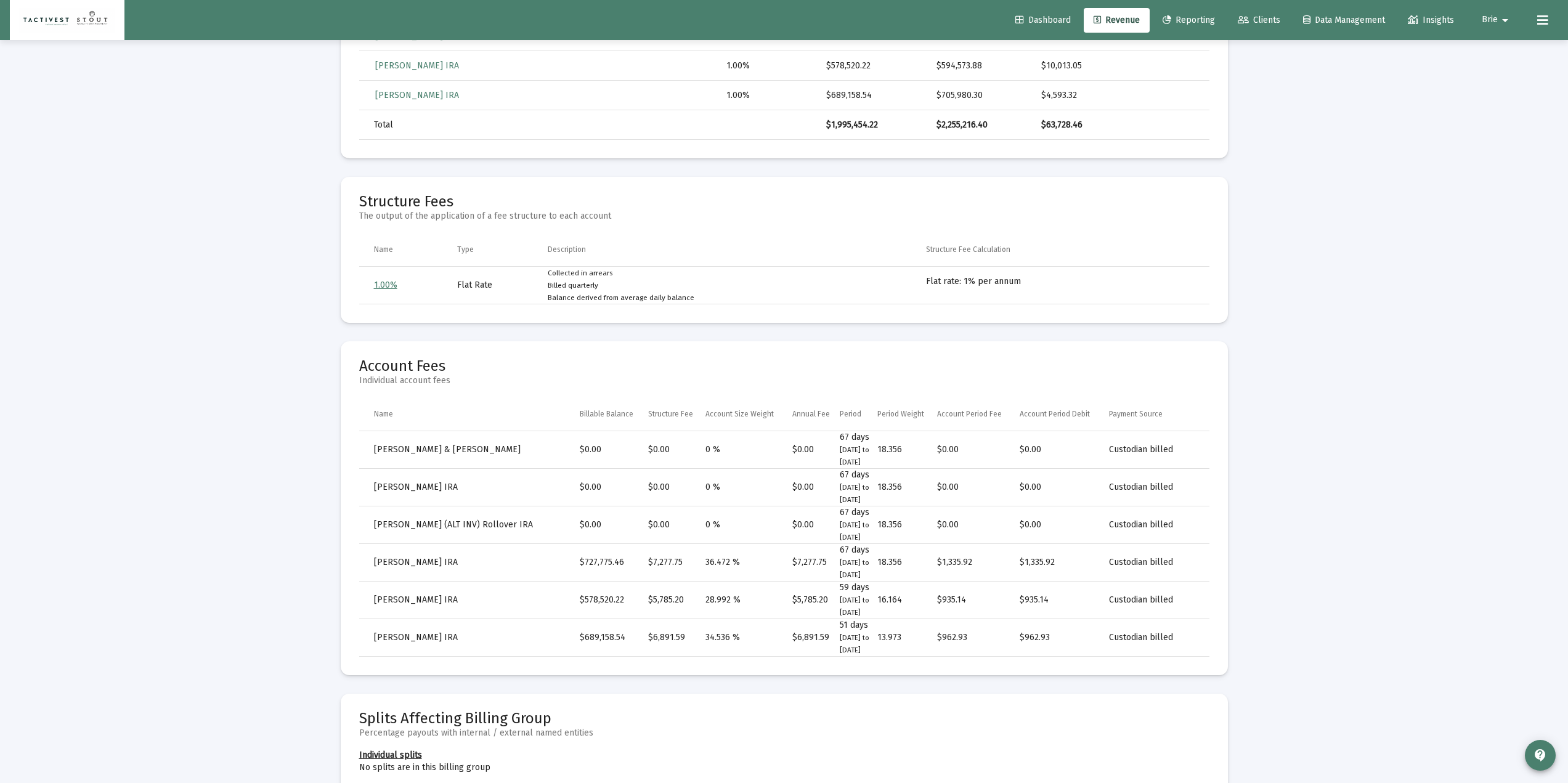
scroll to position [575, 0]
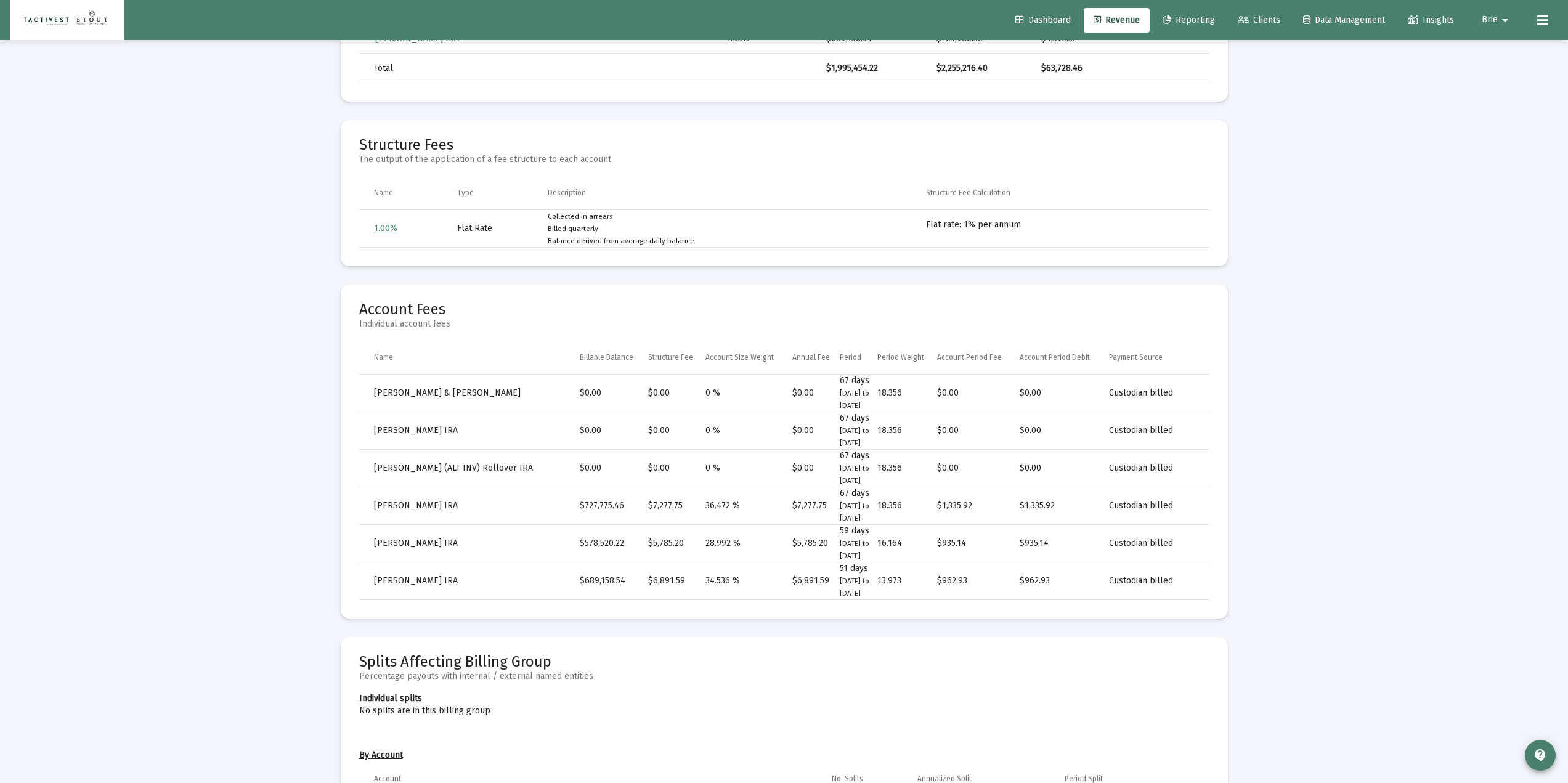
drag, startPoint x: 1047, startPoint y: 395, endPoint x: 1013, endPoint y: 390, distance: 34.4
click at [1013, 390] on tr "[PERSON_NAME] & [PERSON_NAME] Trust $0.00 $0.00 0 % $0.00 67 days [DATE] to [DA…" at bounding box center [784, 393] width 850 height 38
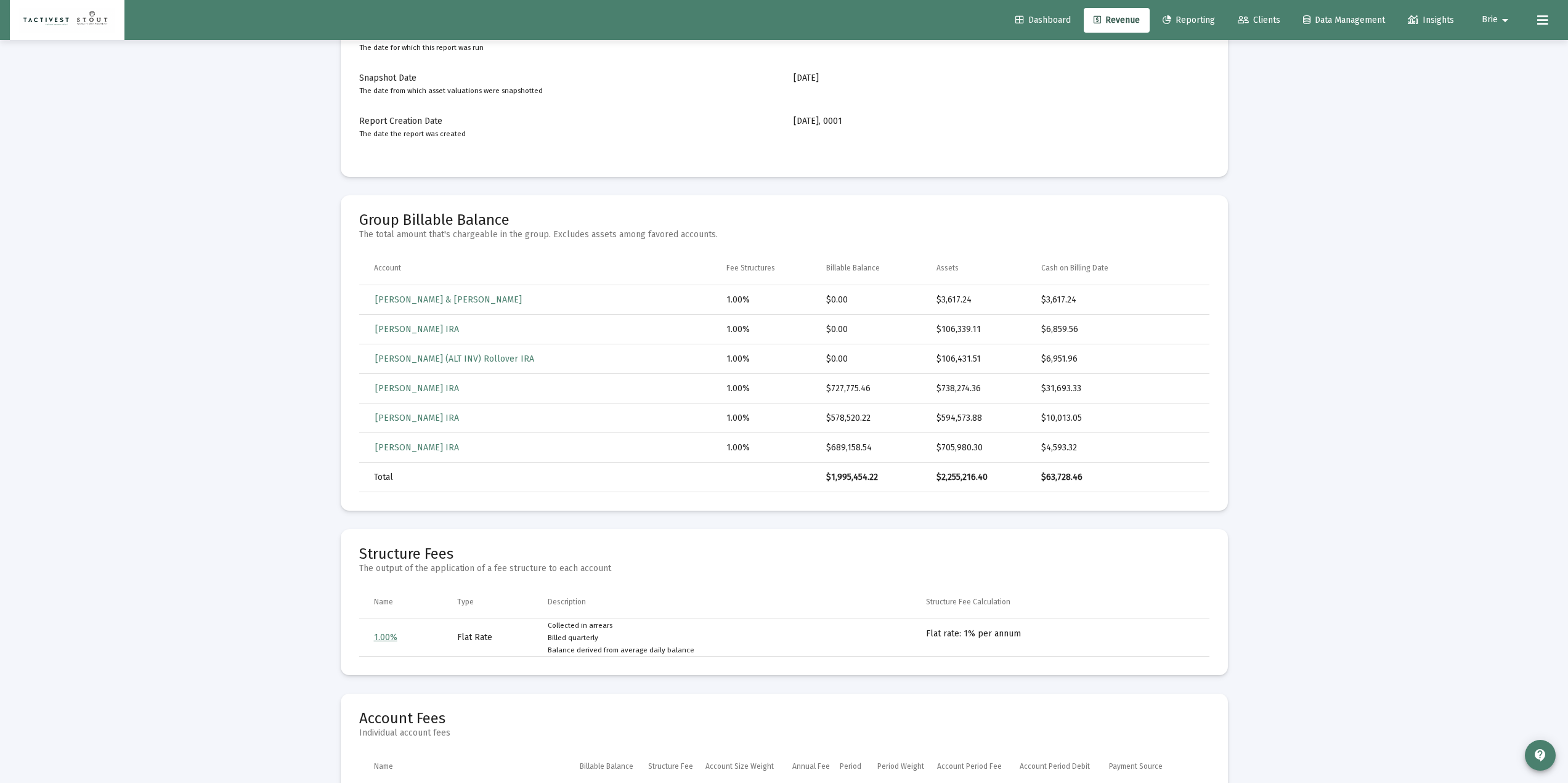
scroll to position [82, 0]
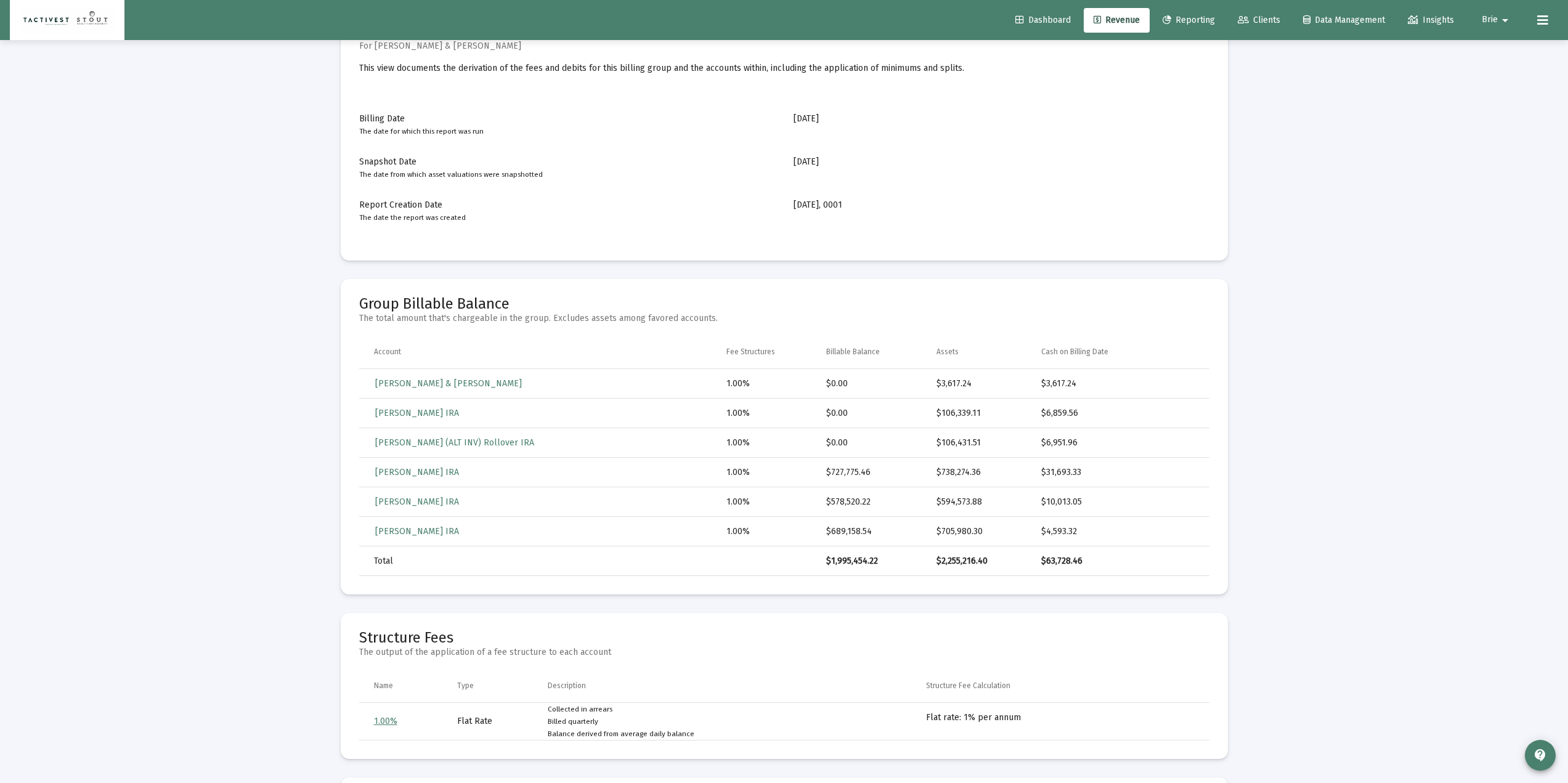
drag, startPoint x: 851, startPoint y: 402, endPoint x: 455, endPoint y: 379, distance: 396.7
click at [455, 379] on tr "[PERSON_NAME] & [PERSON_NAME] Trust 1.00% $0.00 $3,617.24 $3,617.24" at bounding box center [784, 383] width 850 height 30
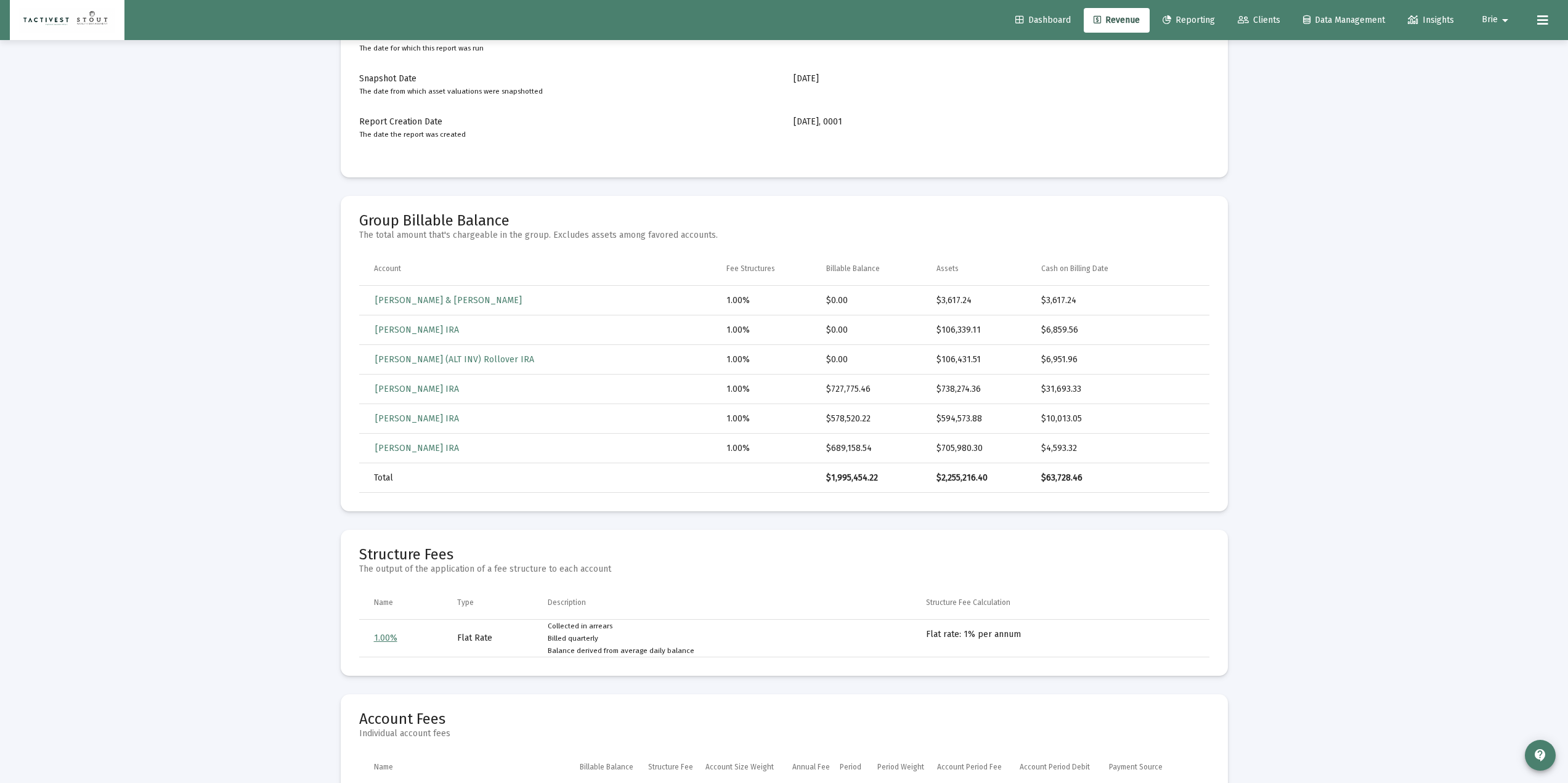
scroll to position [0, 0]
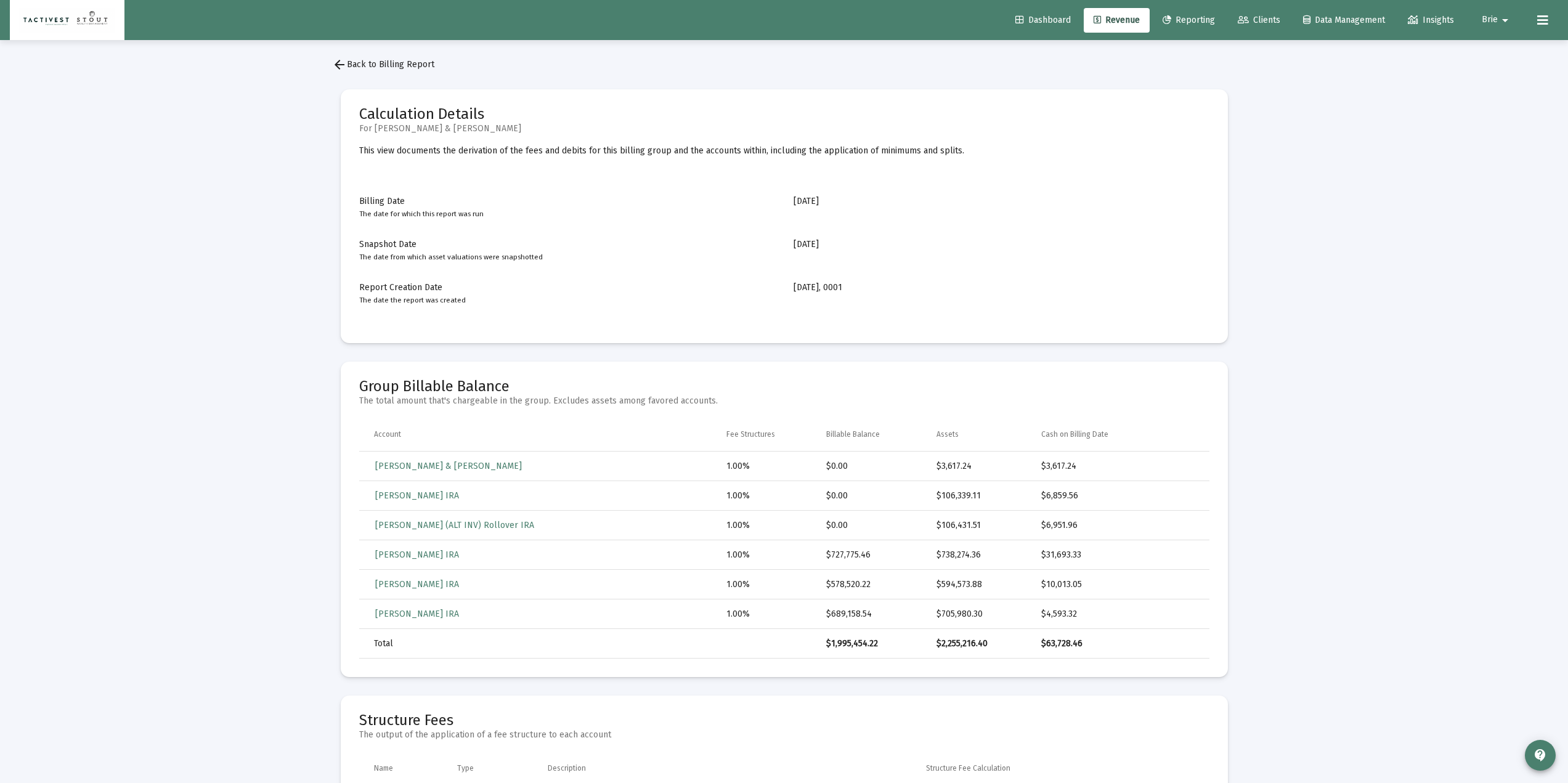
click at [1160, 15] on span "Brie" at bounding box center [1489, 21] width 16 height 11
drag, startPoint x: 1495, startPoint y: 46, endPoint x: 1440, endPoint y: 80, distance: 64.7
click at [1160, 46] on span "Settings" at bounding box center [1512, 52] width 37 height 30
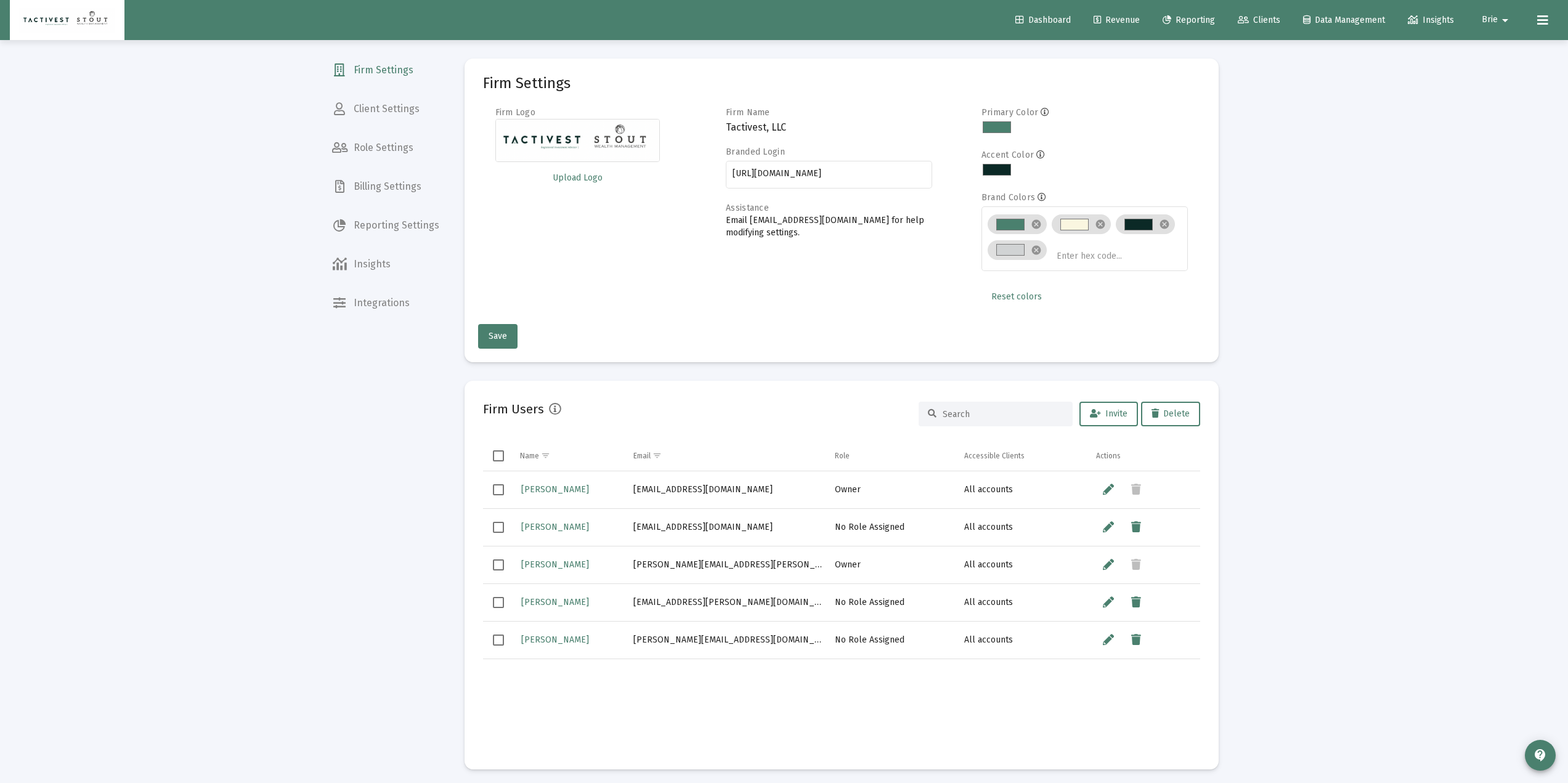
click at [387, 193] on span "Billing Settings" at bounding box center [386, 186] width 127 height 30
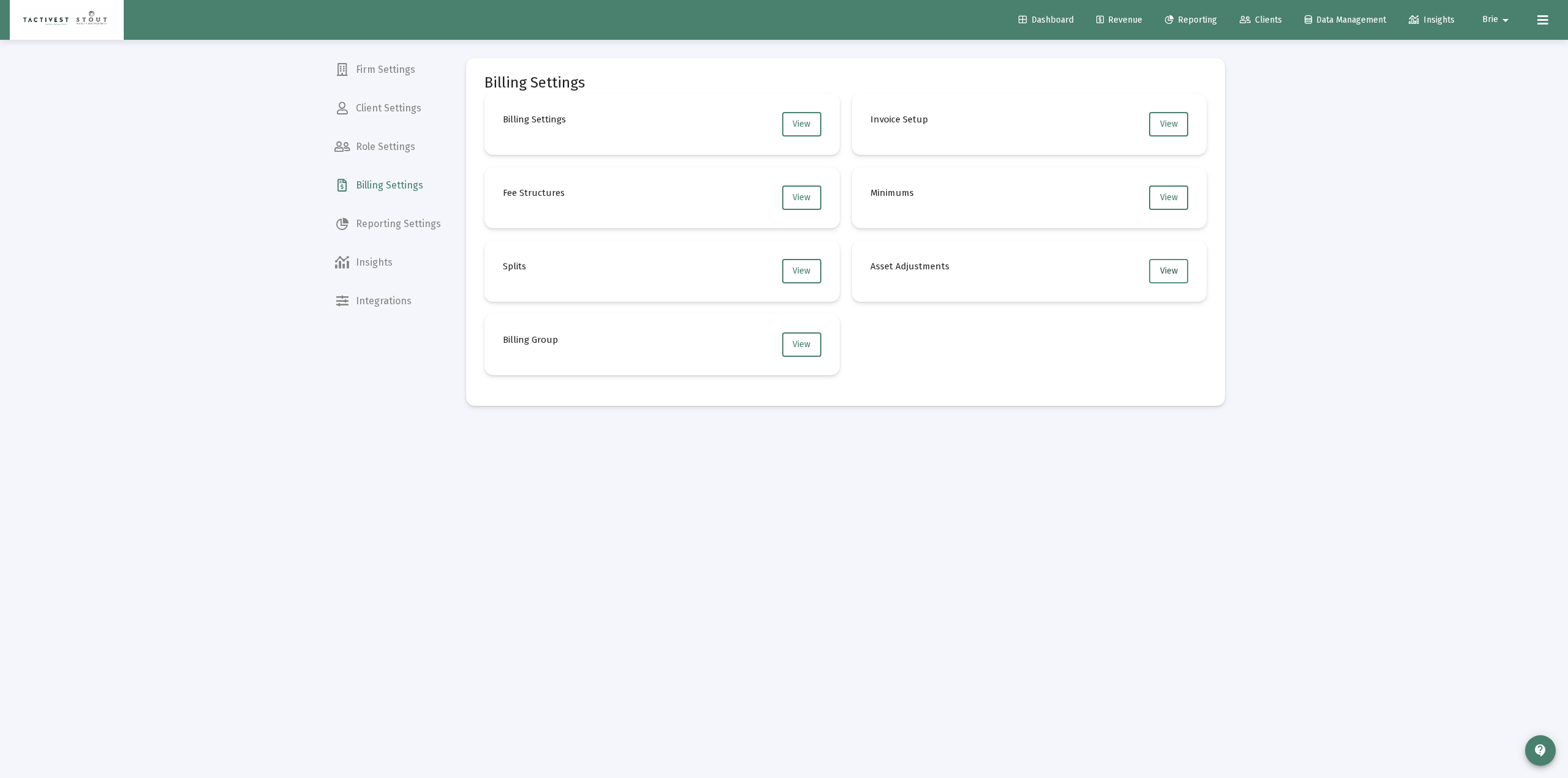
click at [1153, 262] on button "View" at bounding box center [1168, 271] width 39 height 25
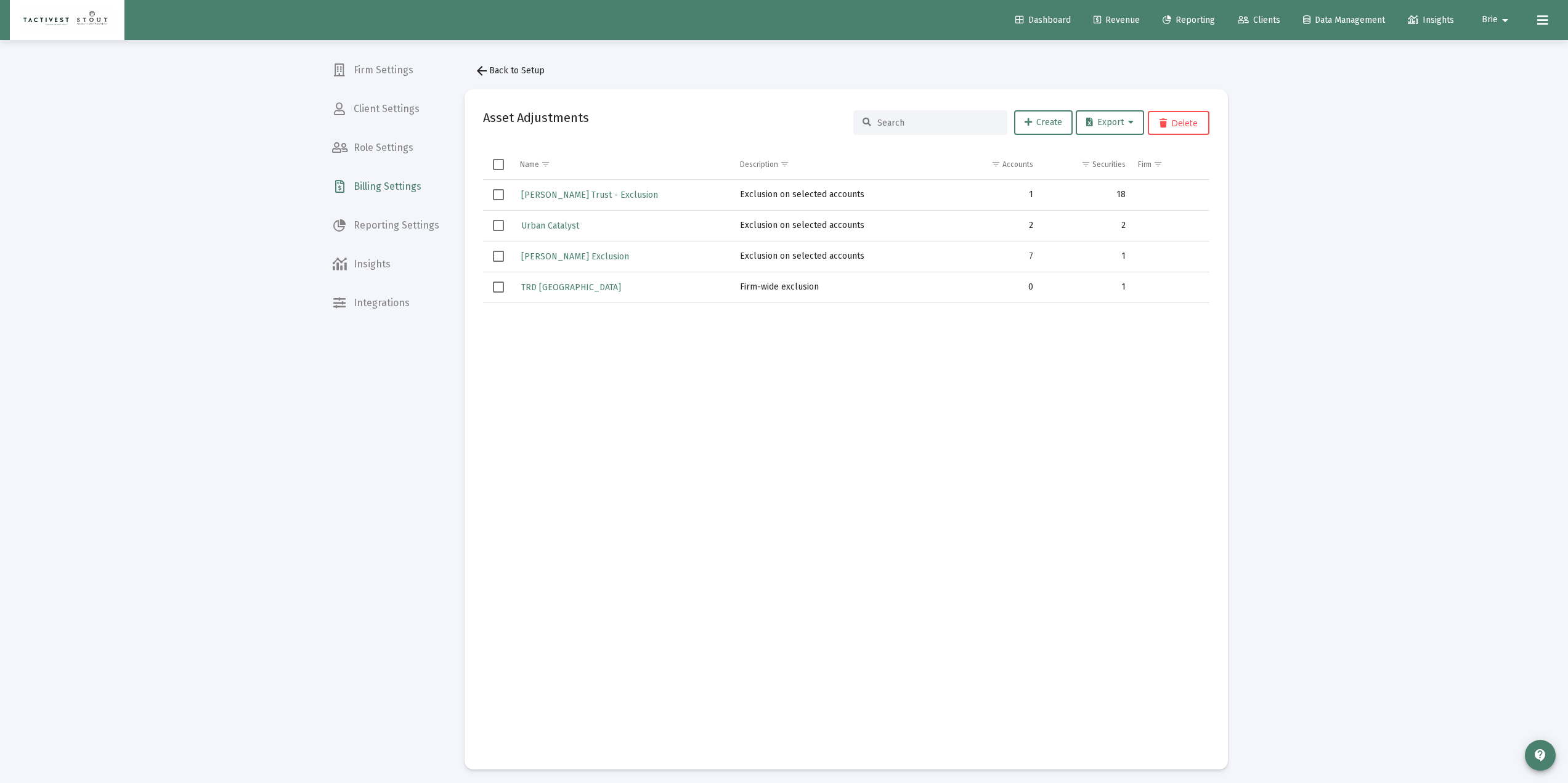
drag, startPoint x: 1011, startPoint y: 283, endPoint x: 585, endPoint y: 340, distance: 429.8
click at [668, 288] on tr "TRD Tampa Firm-wide exclusion 0 1" at bounding box center [845, 287] width 726 height 30
click at [581, 344] on td "Data grid" at bounding box center [624, 527] width 220 height 448
click at [544, 291] on span "TRD [GEOGRAPHIC_DATA]" at bounding box center [570, 288] width 99 height 11
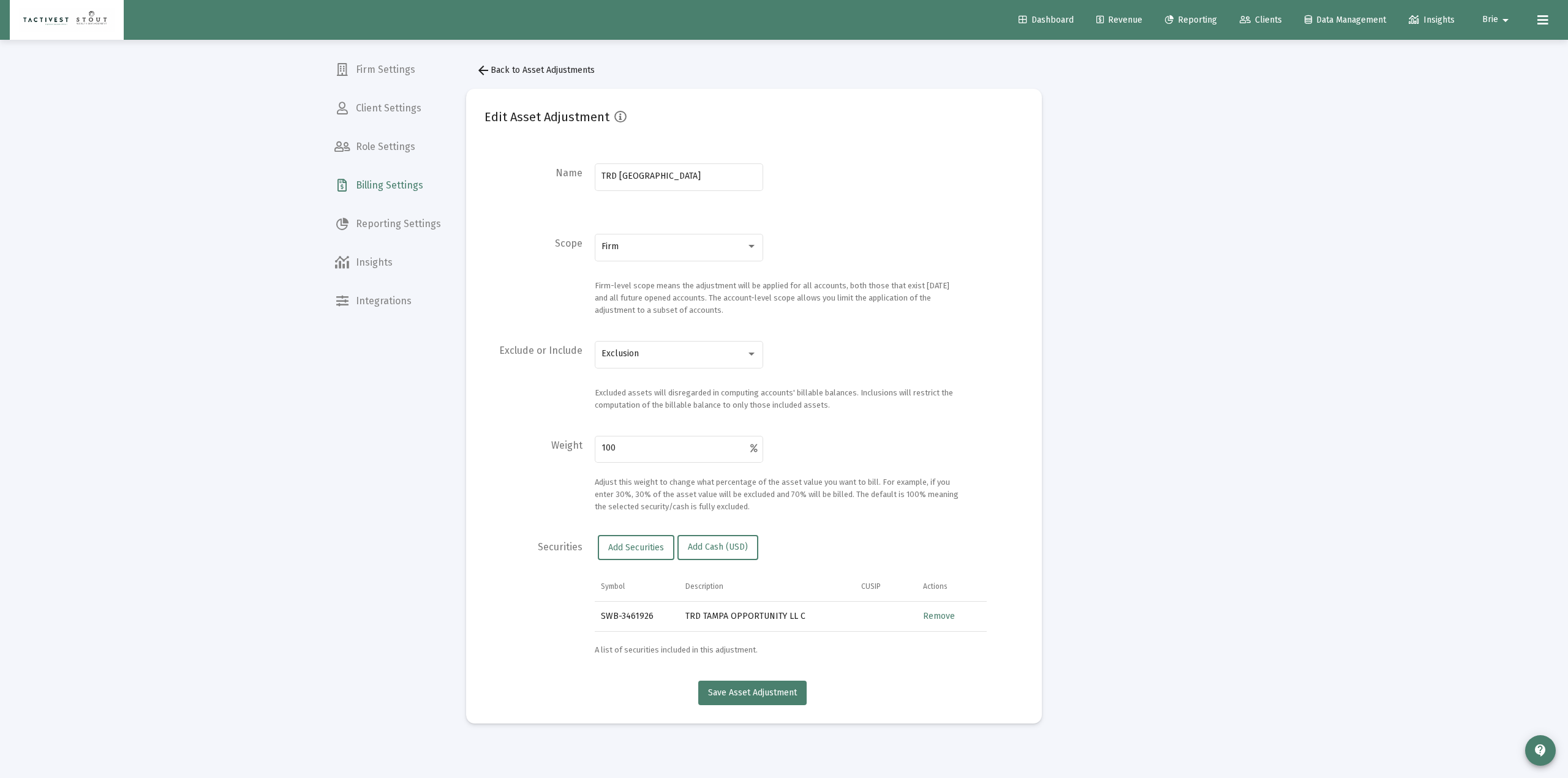
drag, startPoint x: 635, startPoint y: 615, endPoint x: 843, endPoint y: 613, distance: 208.0
click at [843, 545] on div "Securities Add Securities Add Cash (USD) Symbol Description CUSIP Actions SWB-3…" at bounding box center [753, 596] width 539 height 121
click at [601, 545] on td "SWB-3461926" at bounding box center [637, 616] width 85 height 29
click at [488, 73] on mat-icon "arrow_back" at bounding box center [483, 70] width 15 height 15
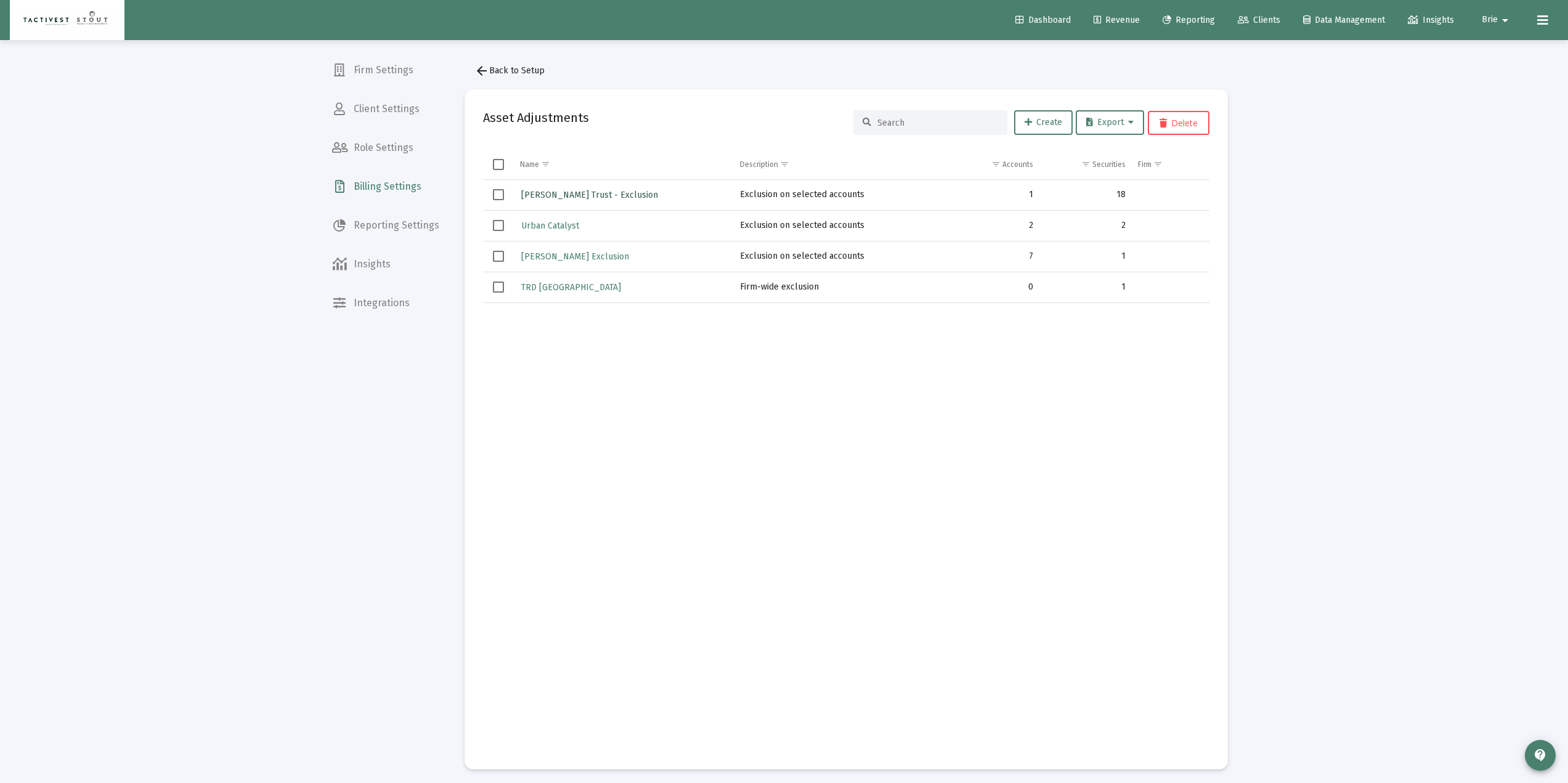
click at [583, 199] on span "[PERSON_NAME] Trust - Exclusion" at bounding box center [589, 195] width 137 height 11
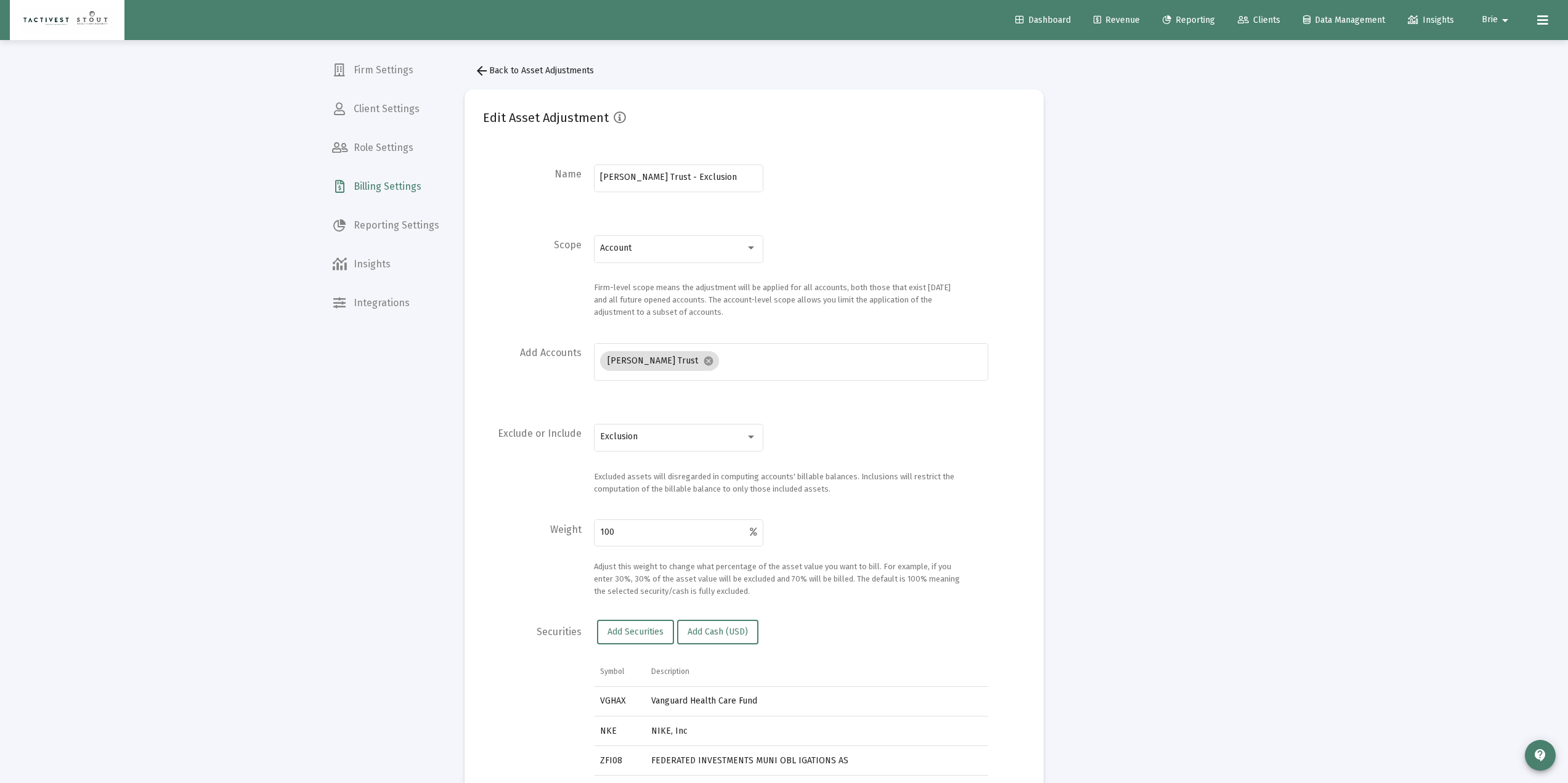
click at [509, 58] on div "arrow_back Back to Asset Adjustments Edit Asset Adjustment Name [PERSON_NAME] T…" at bounding box center [754, 558] width 616 height 1036
click at [509, 67] on span "arrow_back Back to Asset Adjustments" at bounding box center [534, 71] width 119 height 11
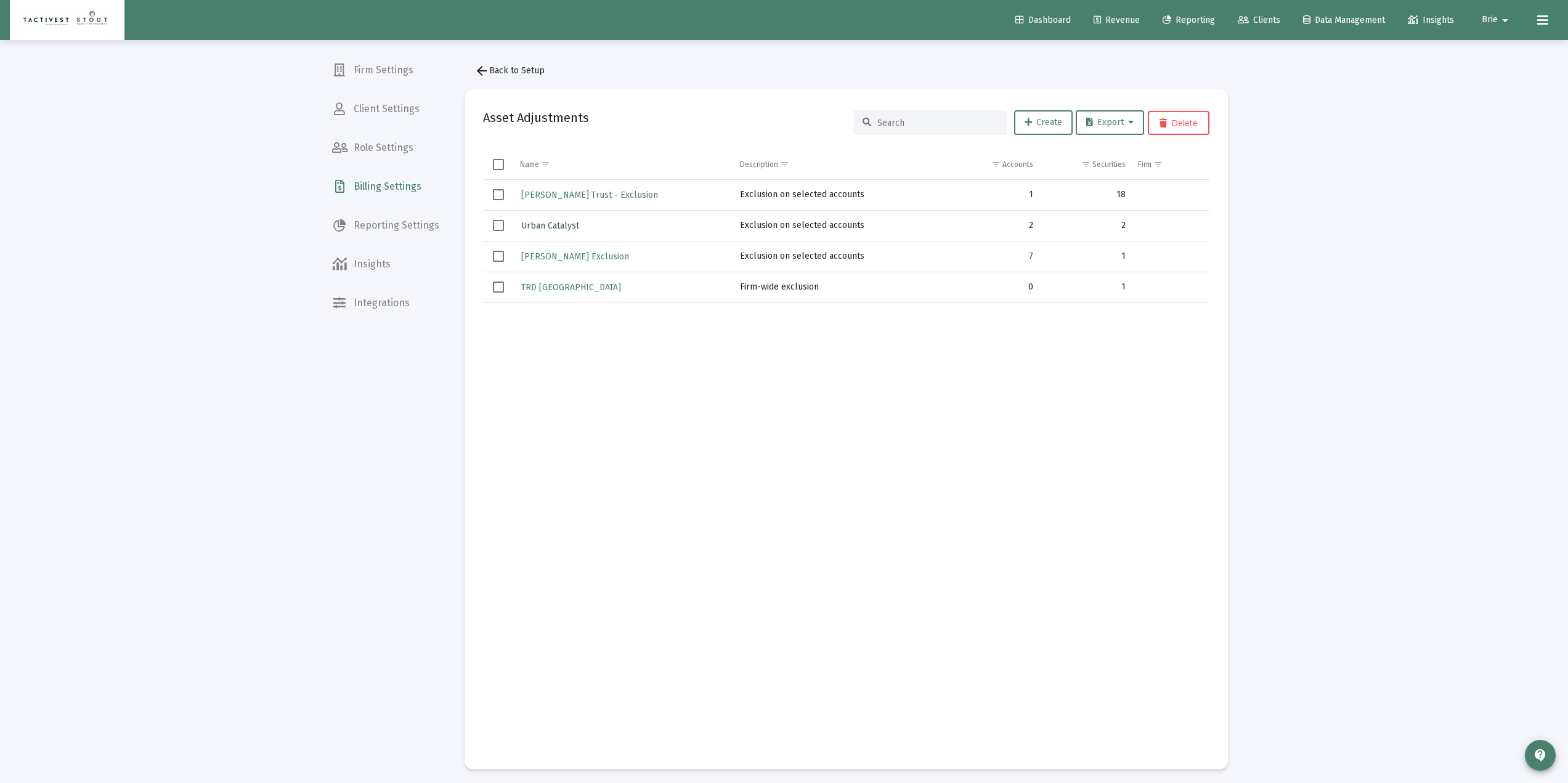
click at [548, 220] on span "Urban Catalyst" at bounding box center [550, 226] width 58 height 11
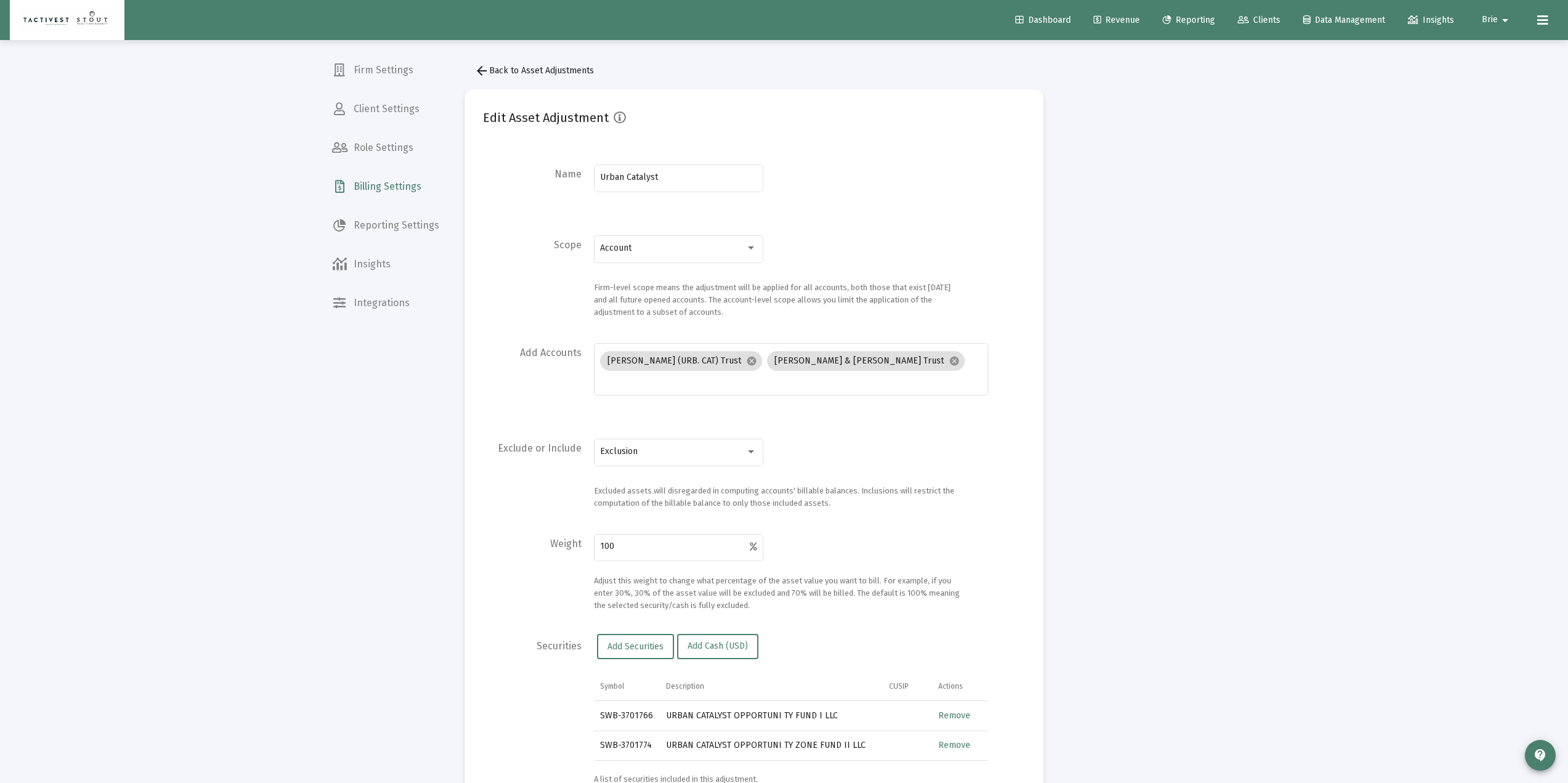
click at [499, 79] on button "arrow_back Back to Asset Adjustments" at bounding box center [534, 71] width 139 height 25
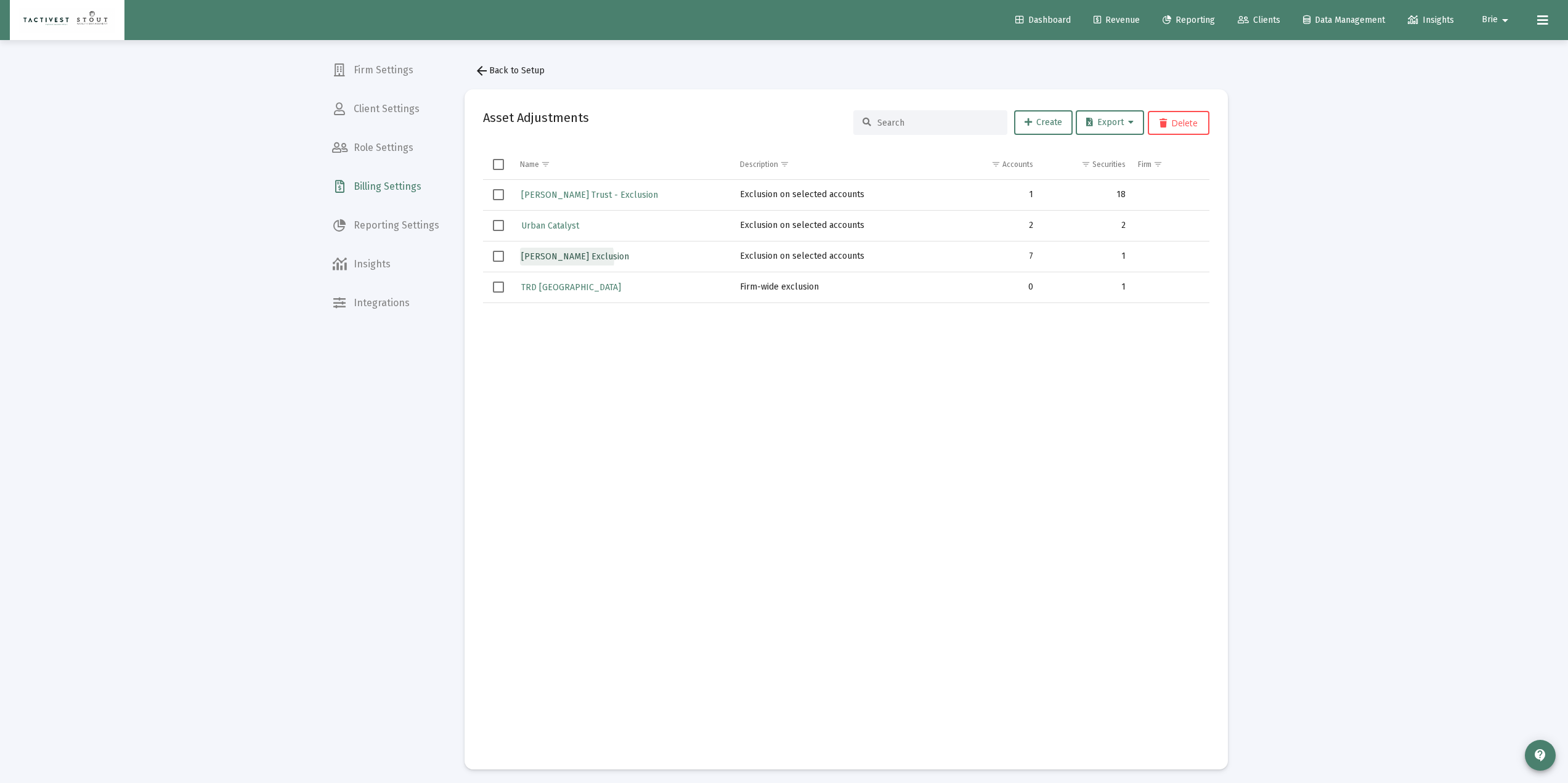
click at [566, 259] on span "[PERSON_NAME] Exclusion" at bounding box center [575, 257] width 107 height 11
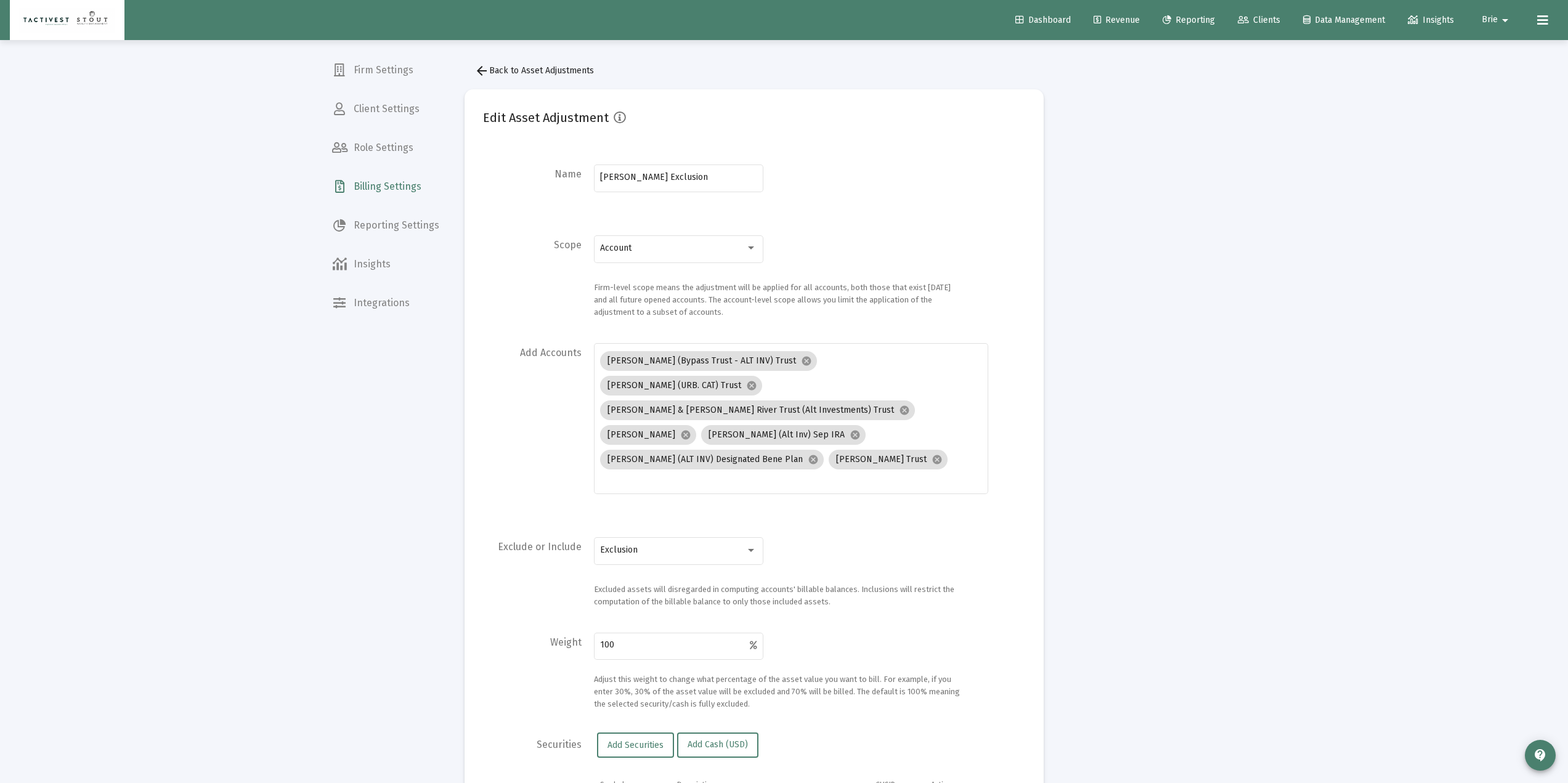
click at [517, 75] on span "arrow_back Back to Asset Adjustments" at bounding box center [534, 71] width 119 height 11
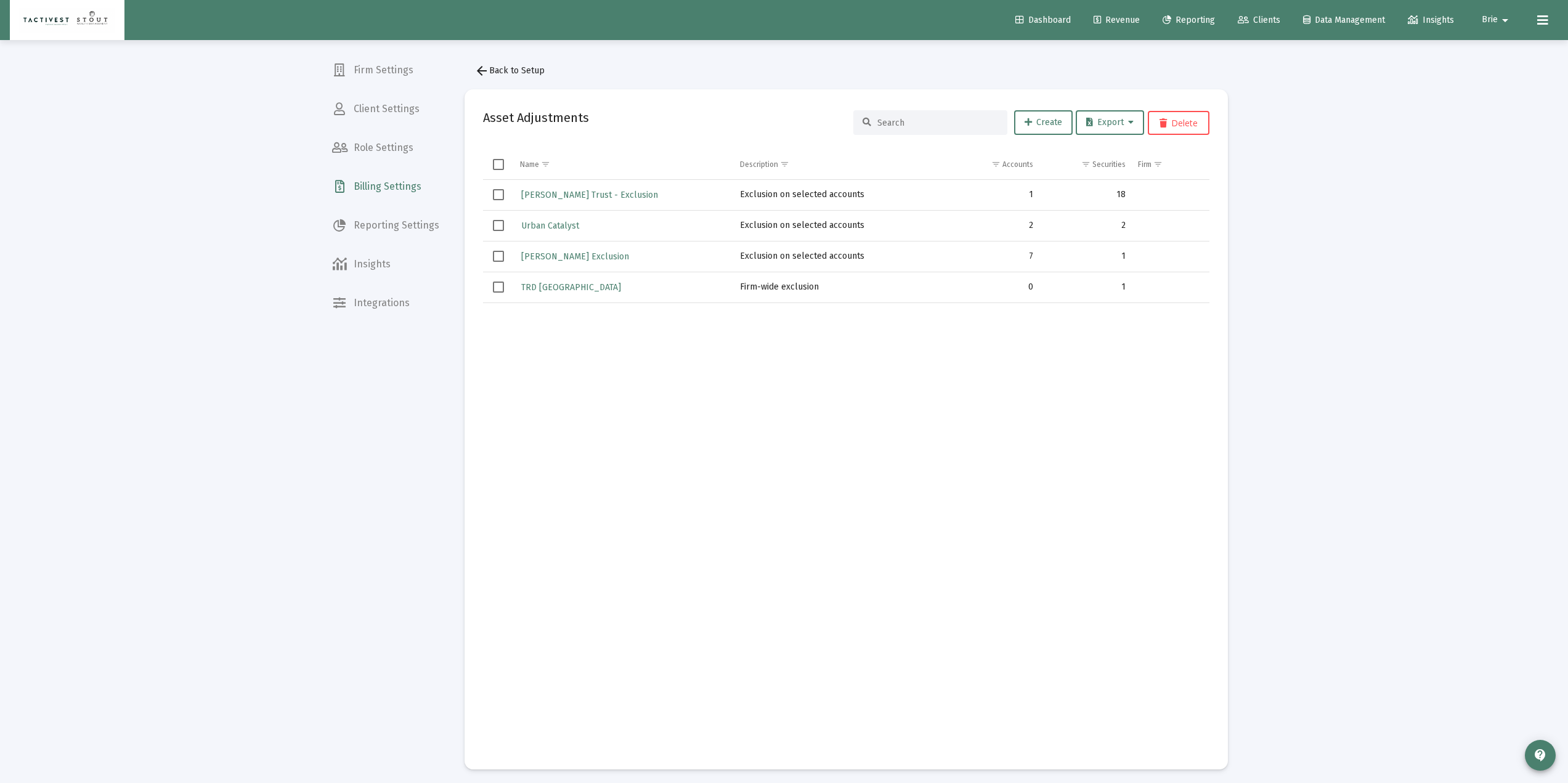
click at [405, 198] on span "Billing Settings" at bounding box center [386, 186] width 127 height 30
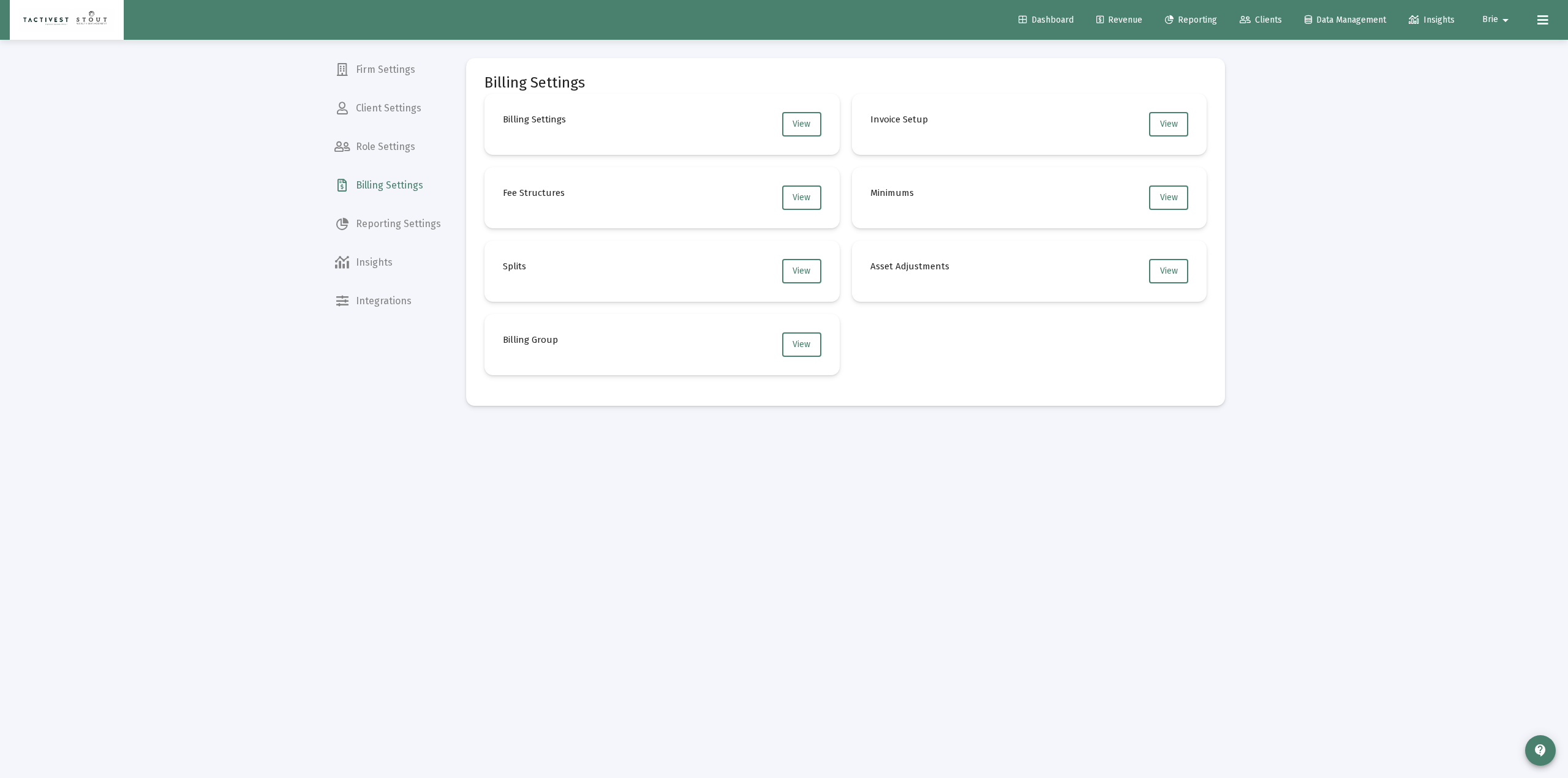
click at [1124, 20] on span "Revenue" at bounding box center [1119, 20] width 46 height 11
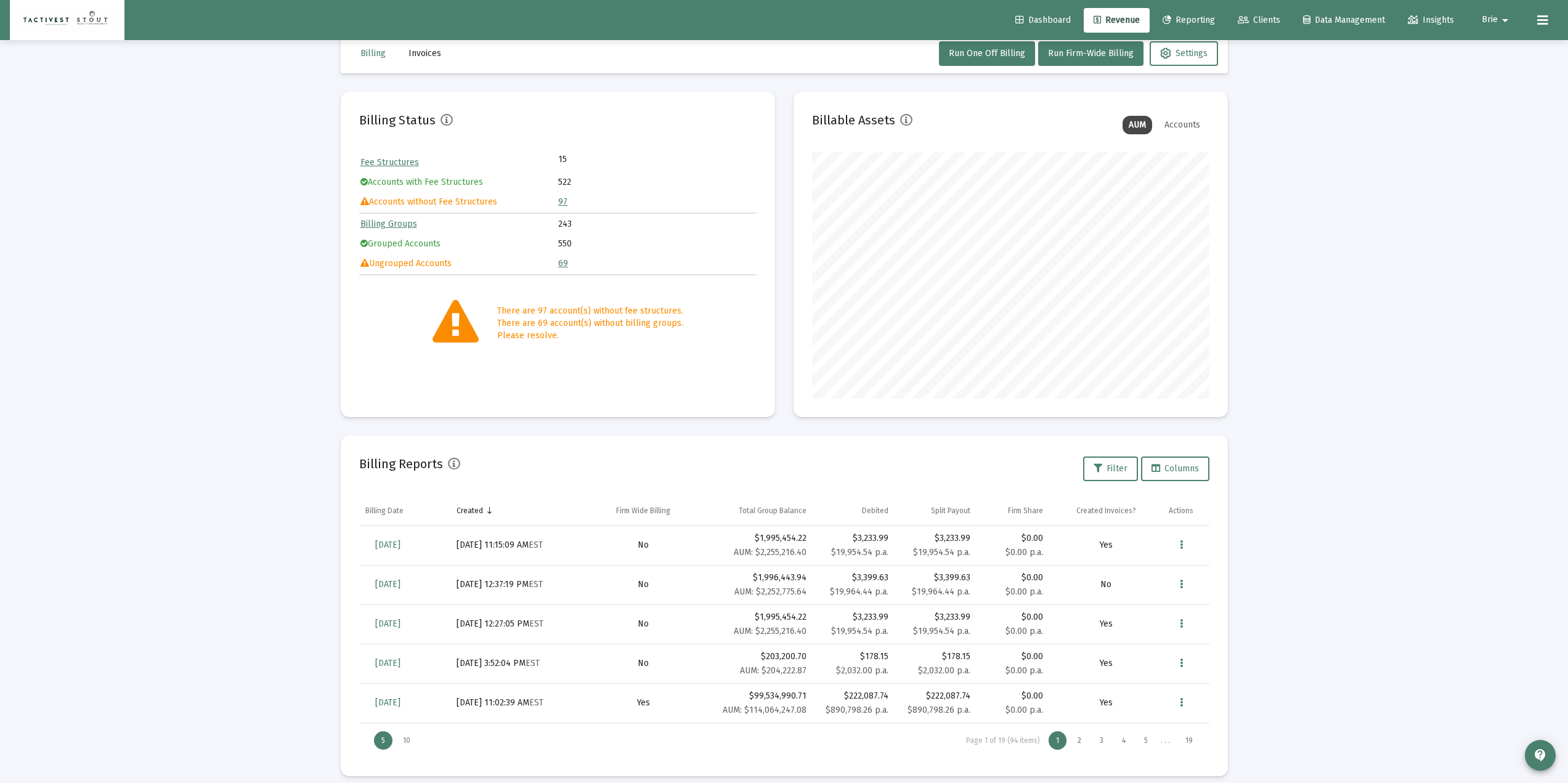
scroll to position [37, 0]
